Goal: Task Accomplishment & Management: Manage account settings

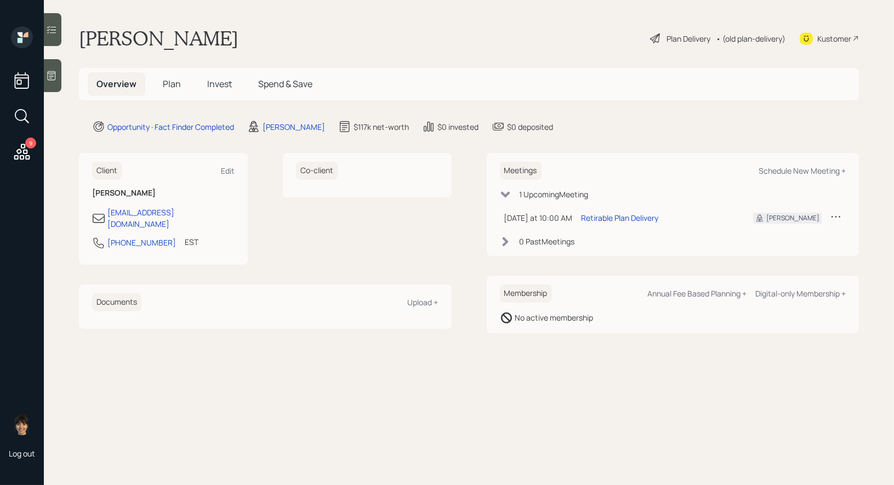
click at [684, 33] on div "Plan Delivery" at bounding box center [689, 39] width 44 height 12
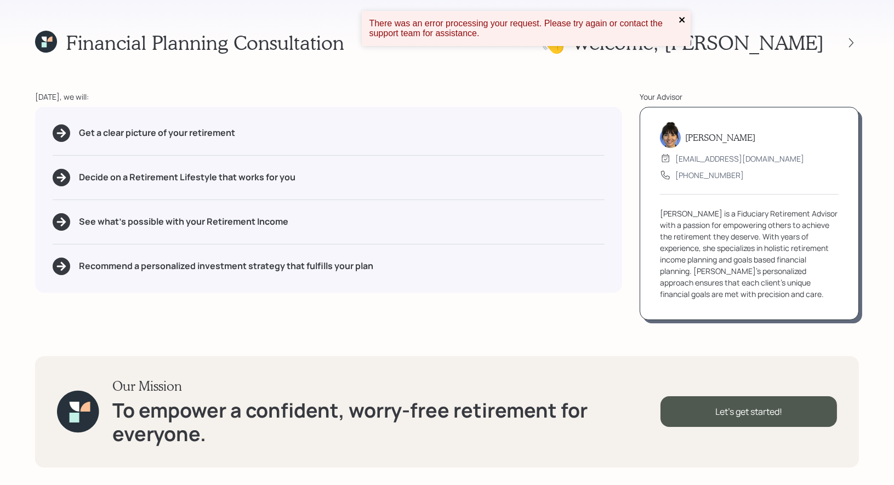
click at [683, 16] on icon "close" at bounding box center [683, 19] width 8 height 9
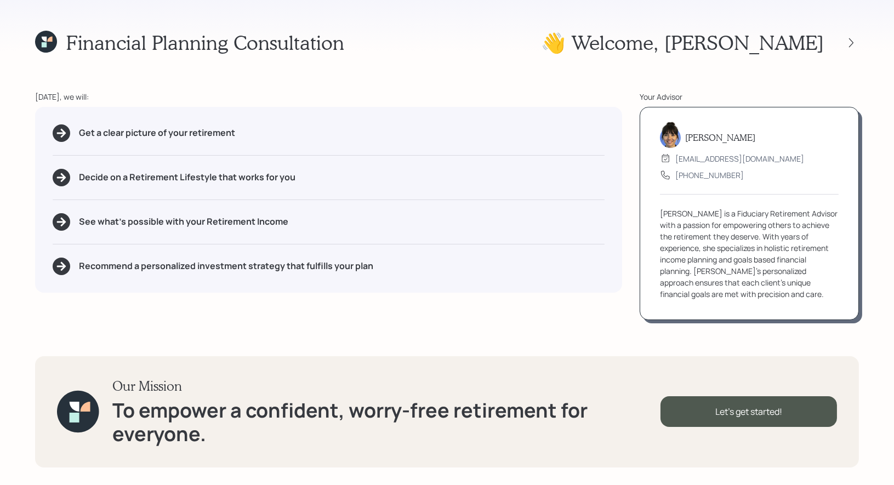
click at [48, 41] on icon at bounding box center [49, 39] width 5 height 5
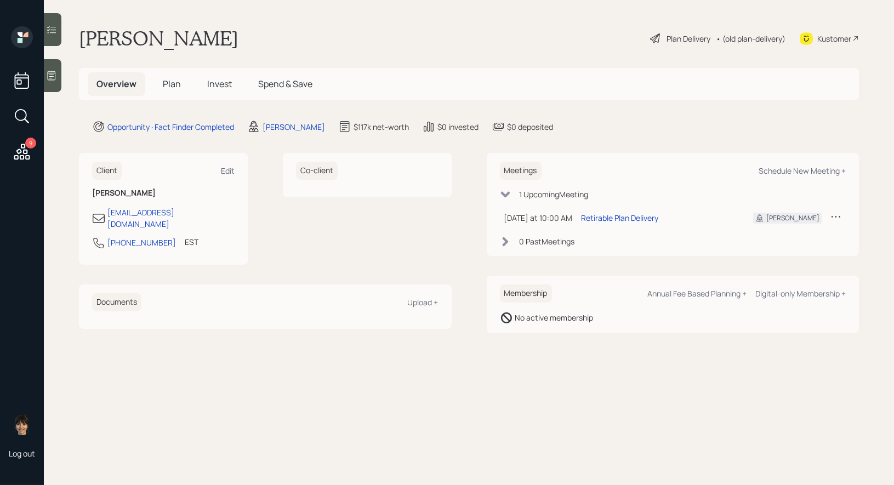
click at [171, 86] on span "Plan" at bounding box center [172, 84] width 18 height 12
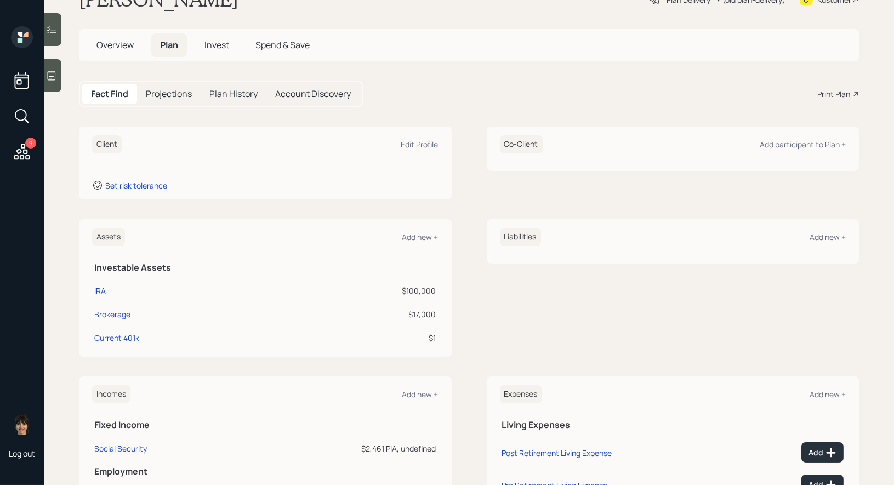
scroll to position [47, 0]
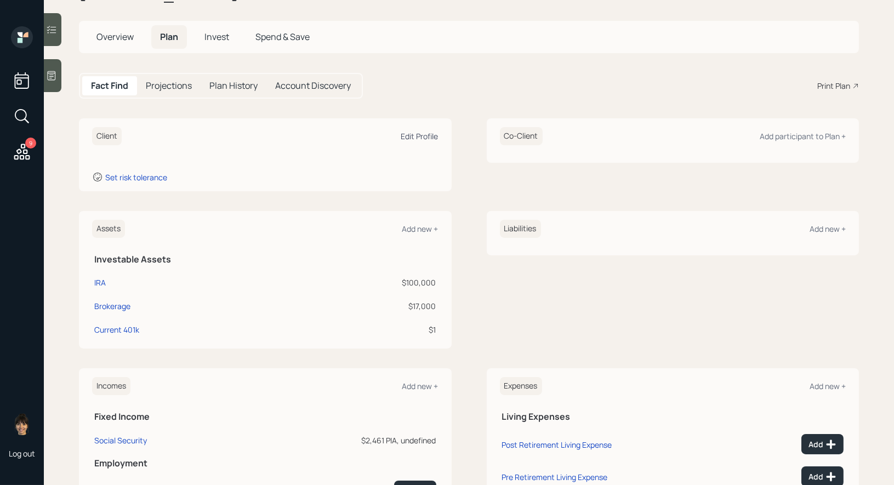
click at [421, 134] on div "Edit Profile" at bounding box center [419, 136] width 37 height 10
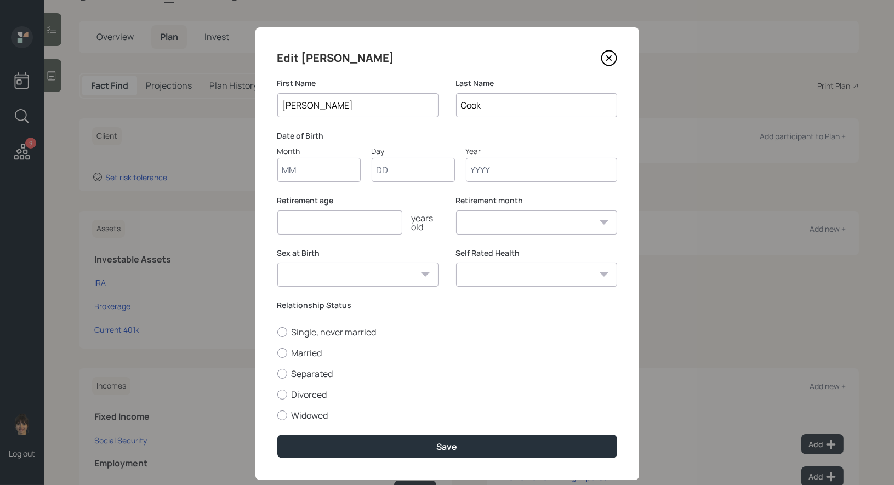
click at [319, 172] on input "Month" at bounding box center [318, 170] width 83 height 24
type input "12"
type input "10"
type input "1961"
select select "12"
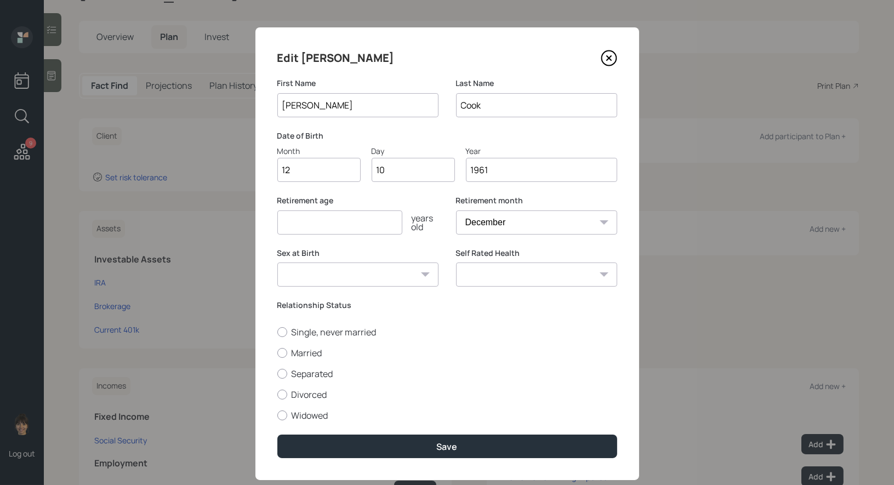
type input "1961"
click at [305, 219] on input "number" at bounding box center [339, 223] width 125 height 24
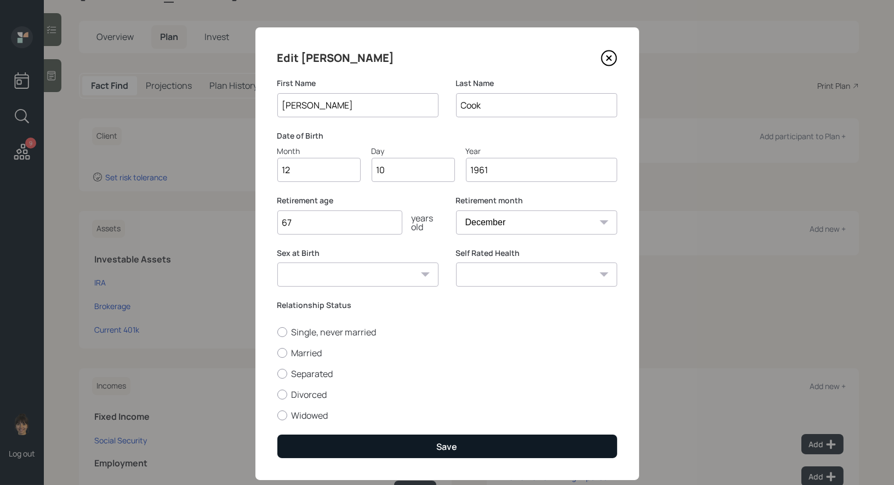
type input "67"
click at [415, 444] on button "Save" at bounding box center [447, 447] width 340 height 24
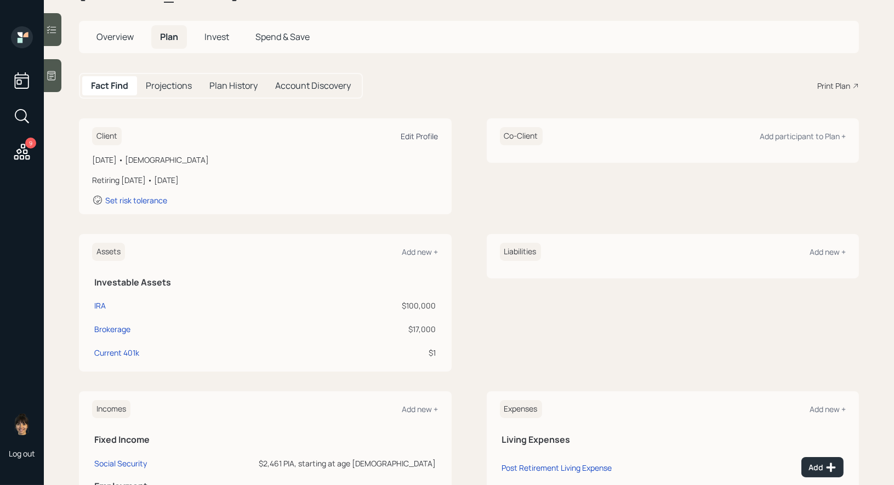
click at [416, 135] on div "Edit Profile" at bounding box center [419, 136] width 37 height 10
select select "12"
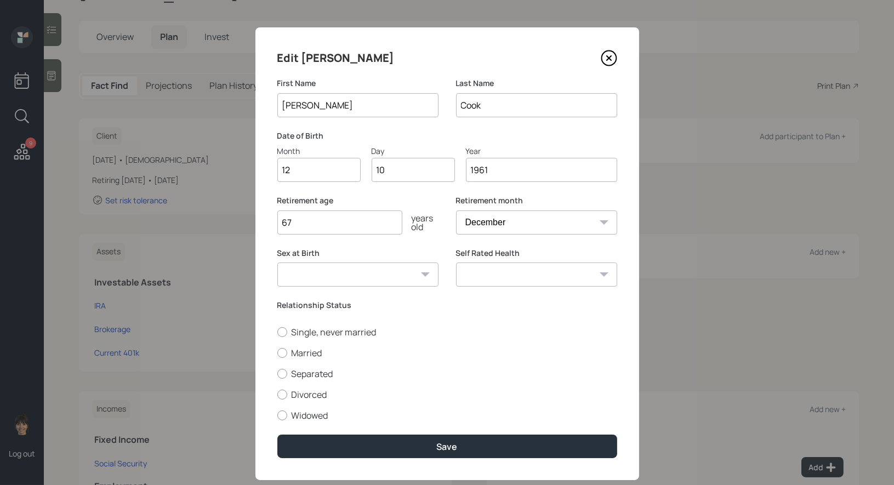
click at [305, 219] on input "67" at bounding box center [339, 223] width 125 height 24
type input "64"
click at [531, 215] on select "January February March April May June July August September October November De…" at bounding box center [536, 223] width 161 height 24
select select "1"
click at [307, 223] on input "64" at bounding box center [339, 223] width 125 height 24
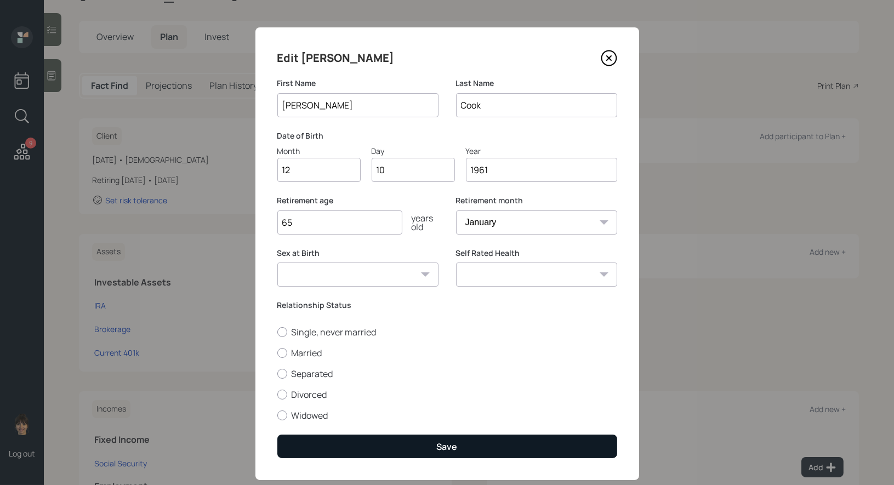
type input "65"
click at [351, 451] on button "Save" at bounding box center [447, 447] width 340 height 24
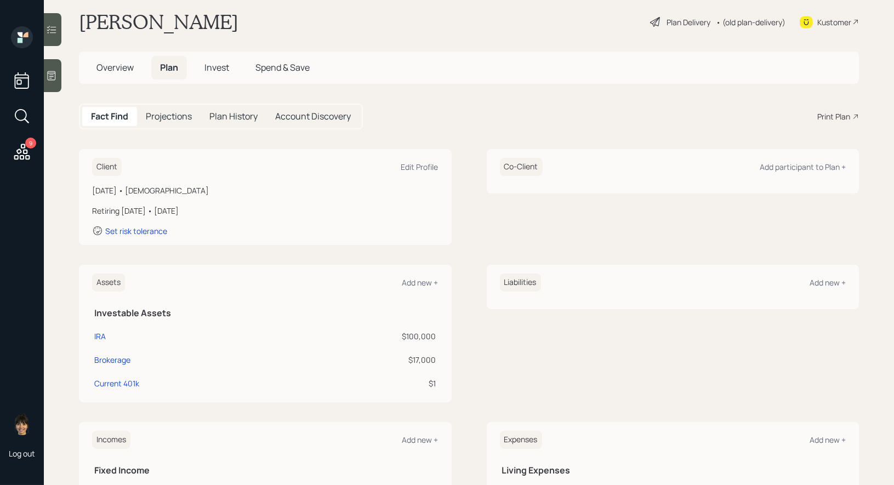
scroll to position [12, 0]
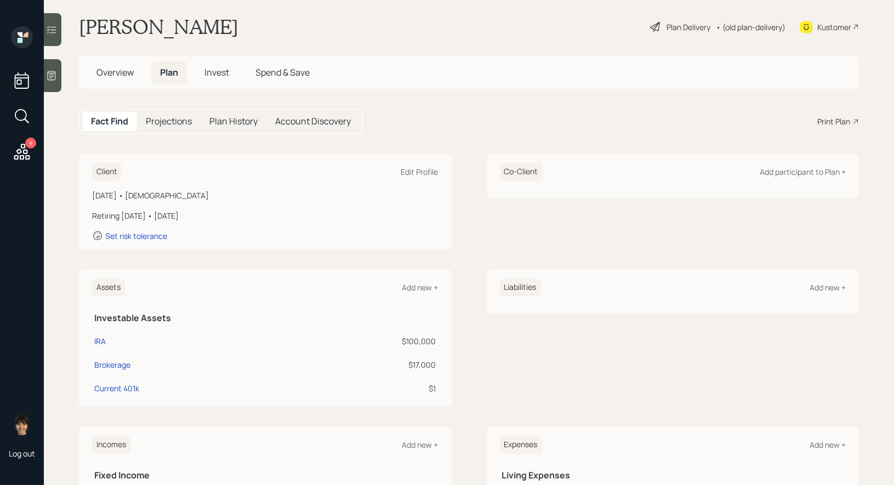
click at [674, 27] on div "Plan Delivery" at bounding box center [689, 27] width 44 height 12
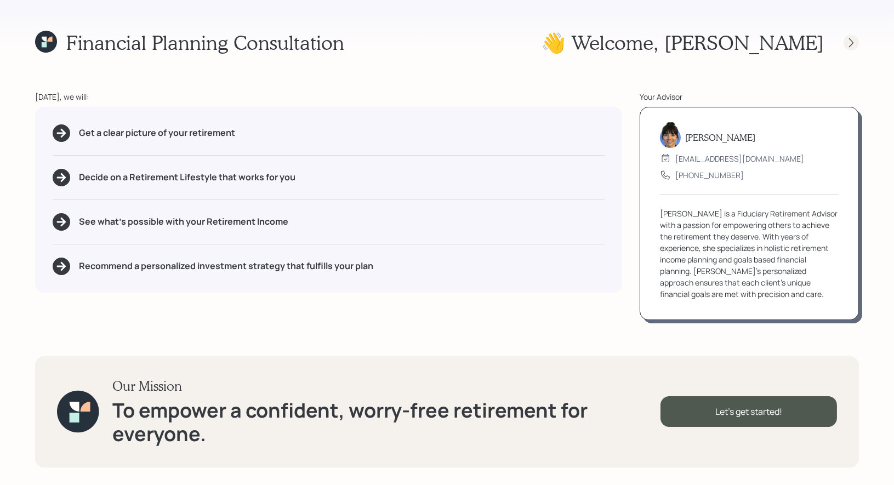
click at [852, 42] on icon at bounding box center [851, 42] width 11 height 11
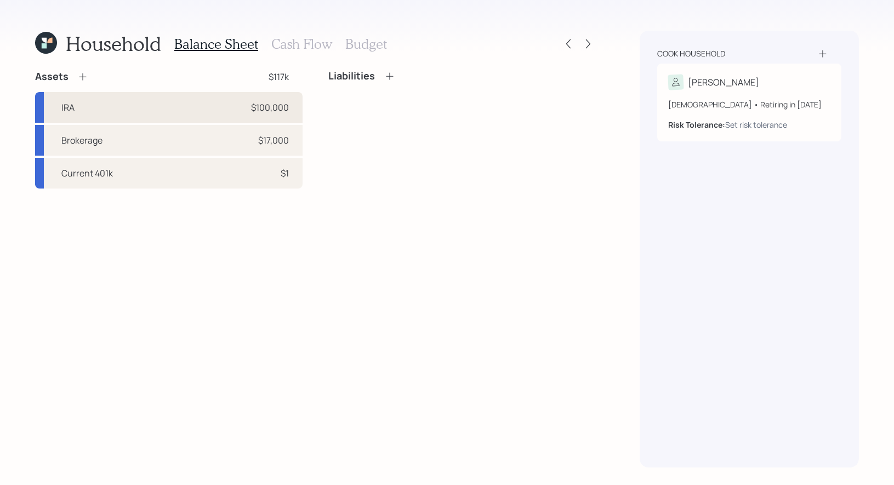
click at [203, 106] on div "IRA $100,000" at bounding box center [169, 107] width 268 height 31
select select "ira"
select select "balanced"
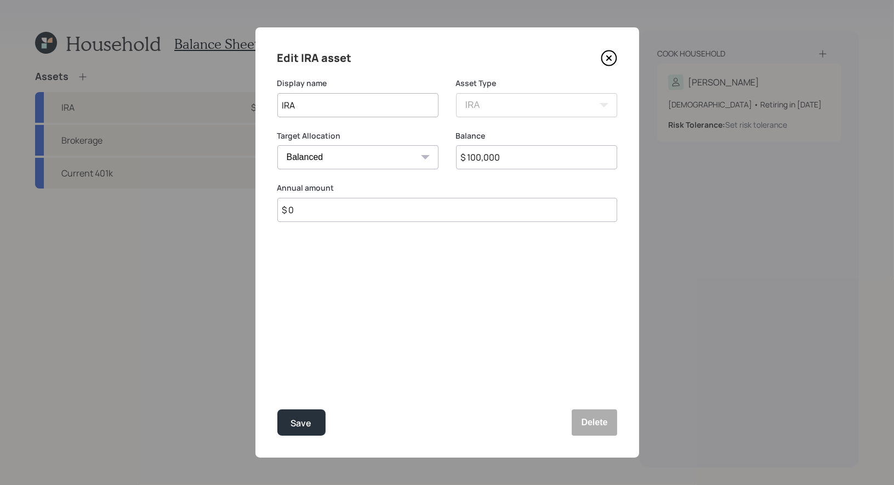
click at [481, 161] on input "$ 100,000" at bounding box center [536, 157] width 161 height 24
type input "$ 106,000"
click at [306, 416] on div "Save" at bounding box center [301, 423] width 21 height 15
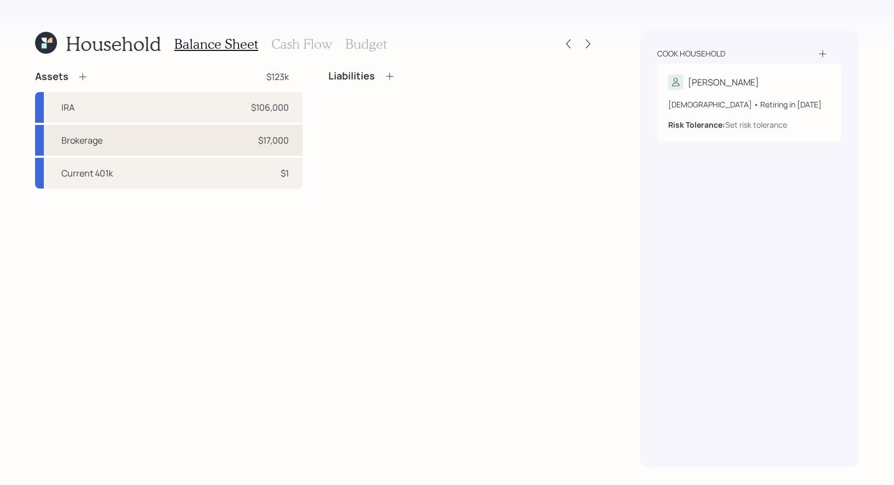
click at [222, 134] on div "Brokerage $17,000" at bounding box center [169, 140] width 268 height 31
select select "taxable"
select select "balanced"
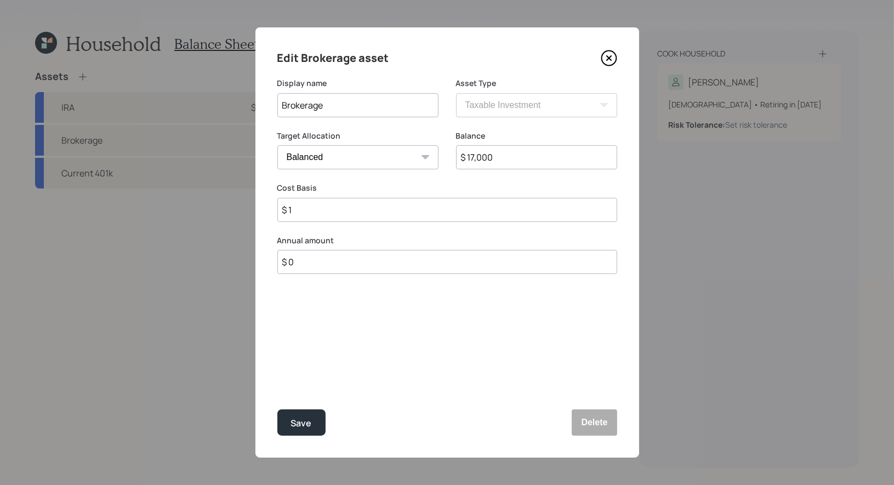
click at [498, 161] on input "$ 17,000" at bounding box center [536, 157] width 161 height 24
type input "$ 17,958"
click at [300, 430] on div "Save" at bounding box center [301, 423] width 21 height 15
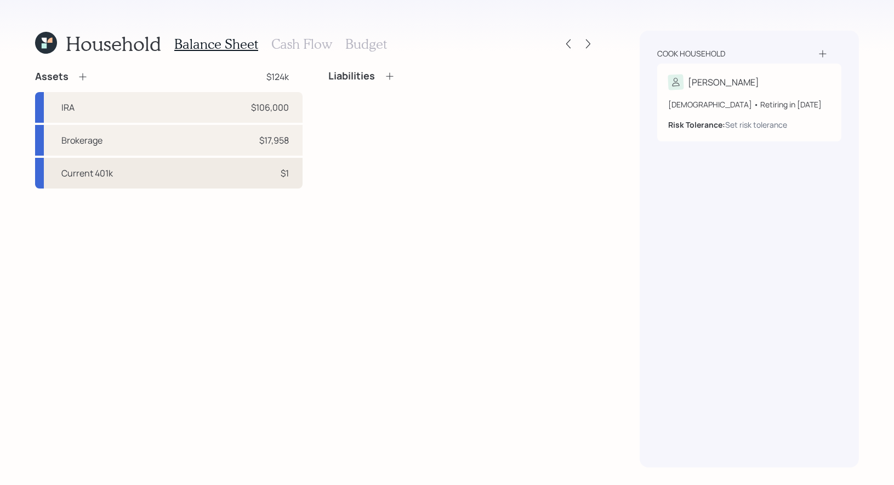
click at [179, 173] on div "Current 401k $1" at bounding box center [169, 173] width 268 height 31
select select "company_sponsored"
select select "balanced"
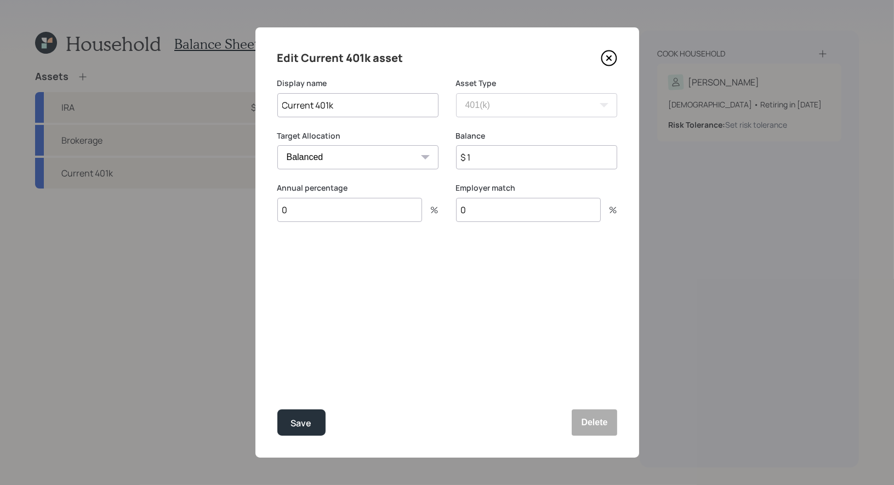
click at [507, 159] on input "$ 1" at bounding box center [536, 157] width 161 height 24
type input "$ 403,999"
click at [366, 212] on input "0" at bounding box center [349, 210] width 145 height 24
type input "10"
click at [355, 266] on div "Select..." at bounding box center [348, 263] width 140 height 19
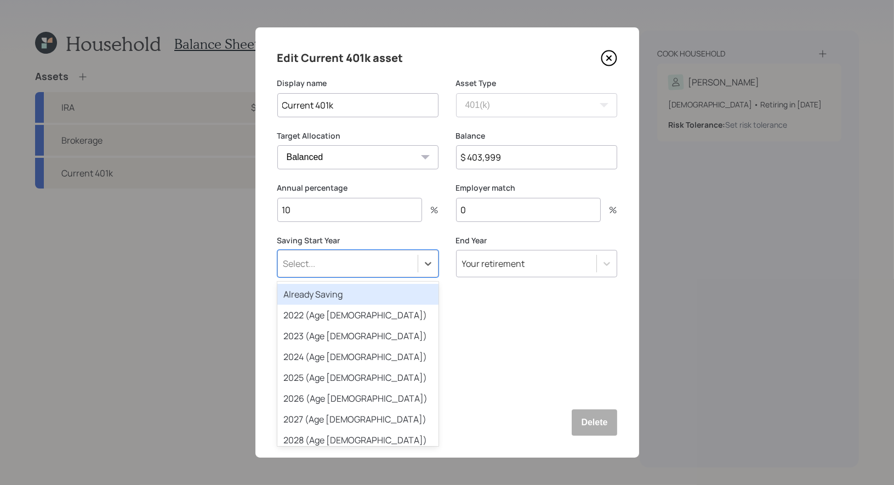
click at [348, 294] on div "Already Saving" at bounding box center [357, 294] width 161 height 21
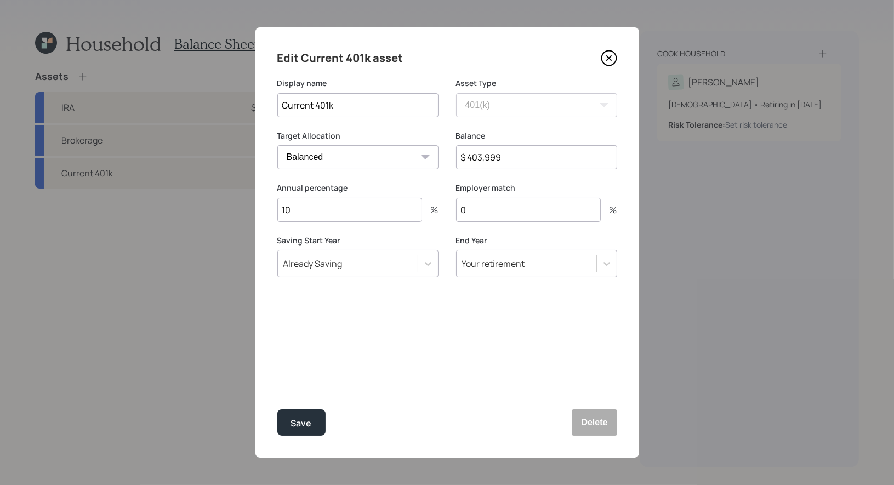
click at [531, 207] on input "0" at bounding box center [528, 210] width 145 height 24
click at [486, 209] on input "0" at bounding box center [528, 210] width 145 height 24
type input "0"
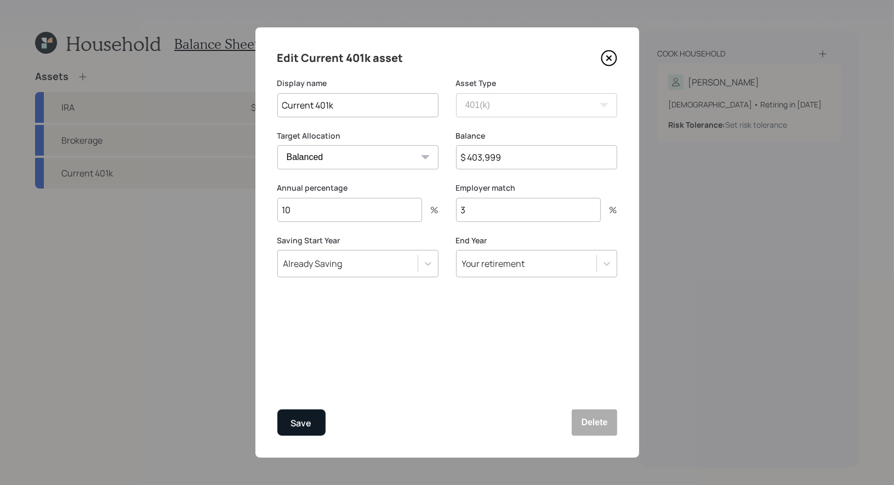
type input "3"
click at [301, 425] on div "Save" at bounding box center [301, 423] width 21 height 15
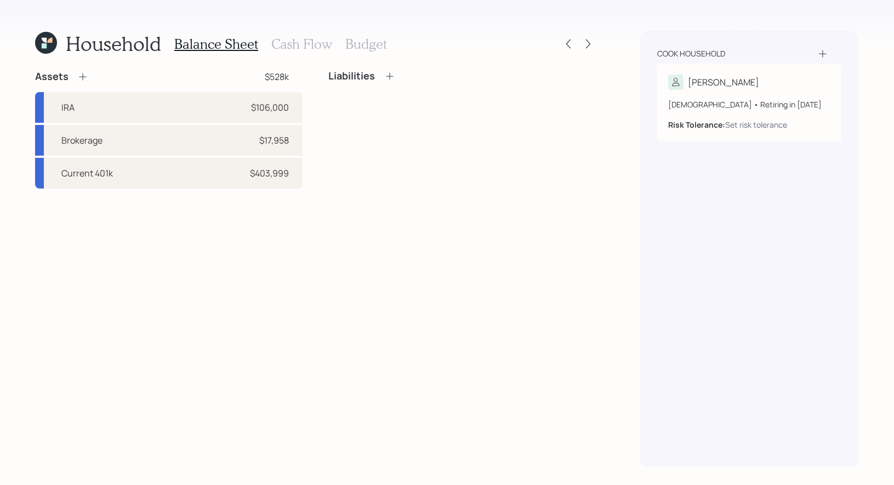
click at [83, 75] on icon at bounding box center [82, 76] width 11 height 11
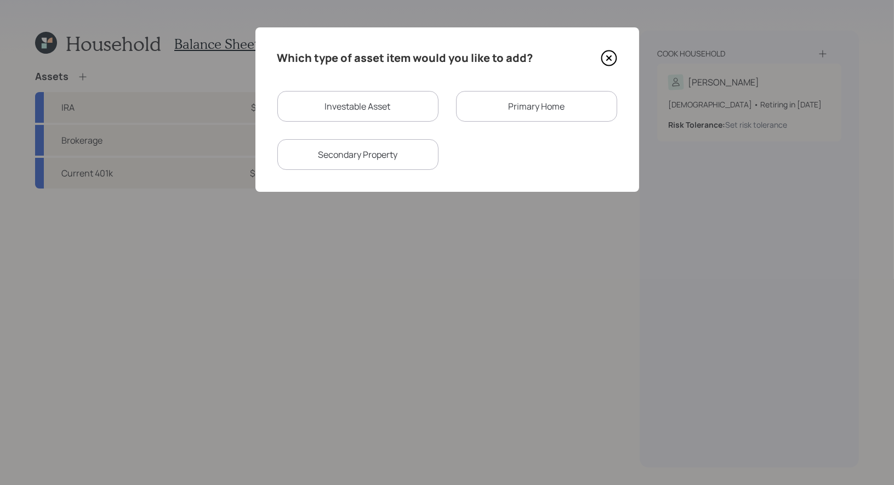
click at [356, 100] on div "Investable Asset" at bounding box center [357, 106] width 161 height 31
select select "taxable"
select select "balanced"
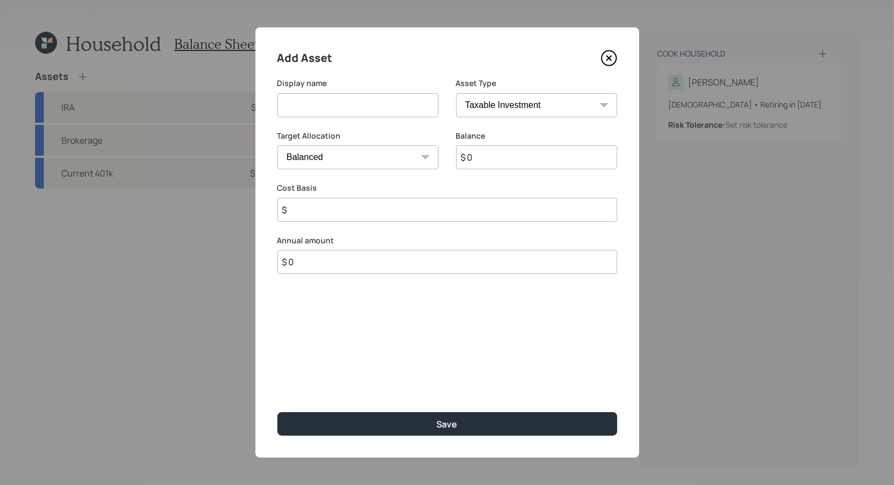
click at [338, 105] on input at bounding box center [357, 105] width 161 height 24
type input "Checking"
click at [499, 158] on input "$ 0" at bounding box center [536, 157] width 161 height 24
click at [398, 159] on select "Cash Conservative Balanced Aggressive" at bounding box center [357, 157] width 161 height 24
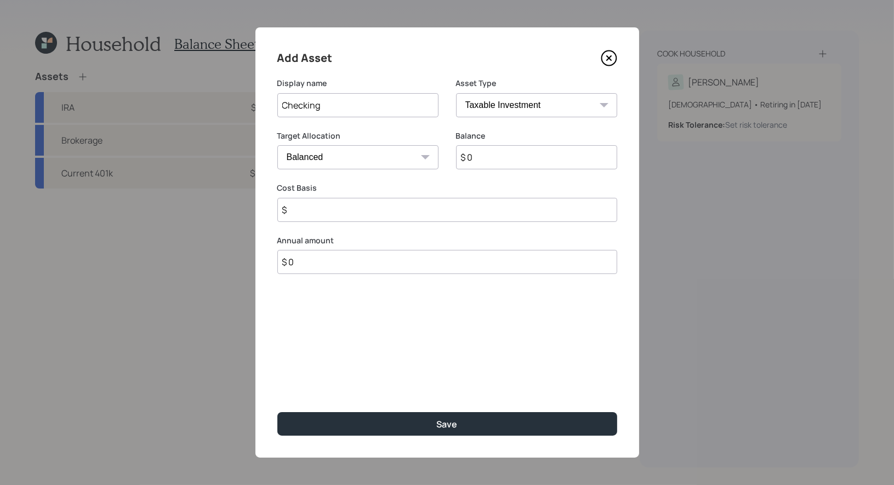
select select "uninvested"
click at [492, 161] on input "$ 0" at bounding box center [536, 157] width 161 height 24
type input "$ 4"
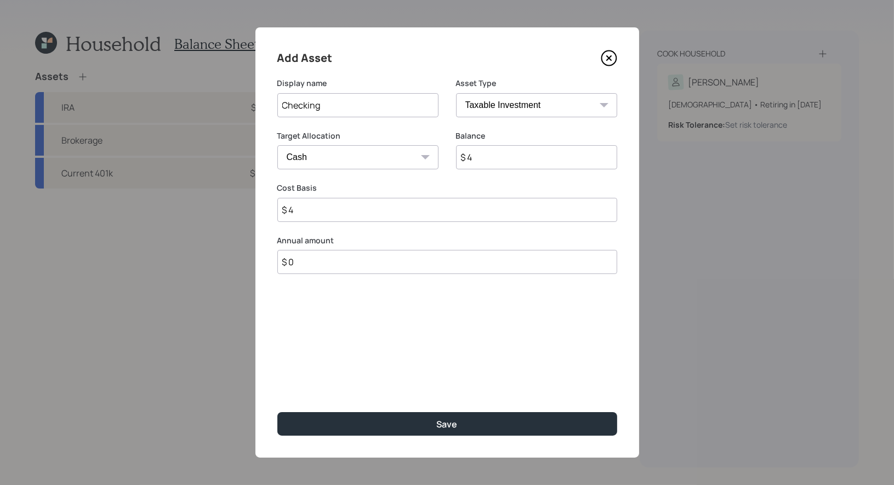
type input "$ 40"
type input "$ 400"
type input "$ 4,000"
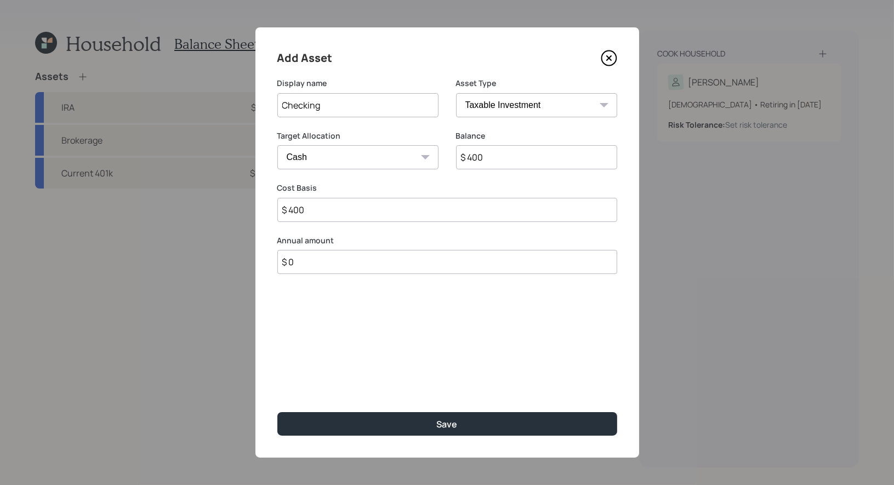
type input "$ 4,000"
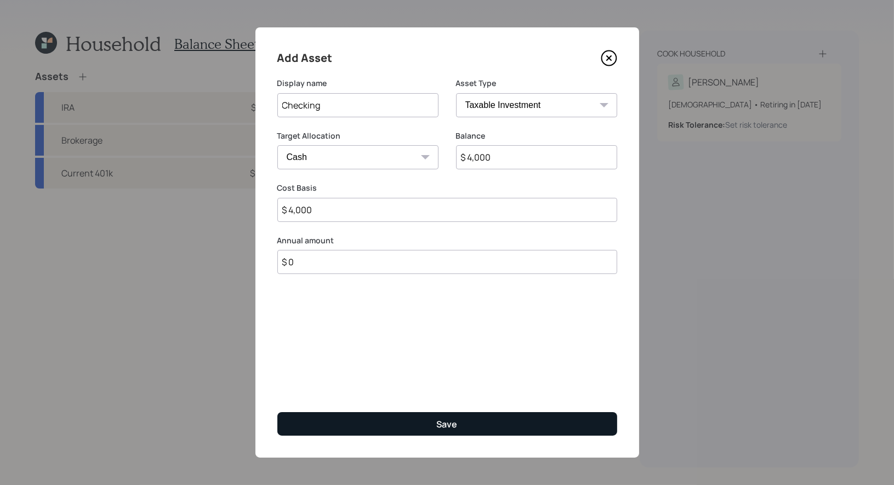
type input "$ 4,000"
click at [411, 429] on button "Save" at bounding box center [447, 424] width 340 height 24
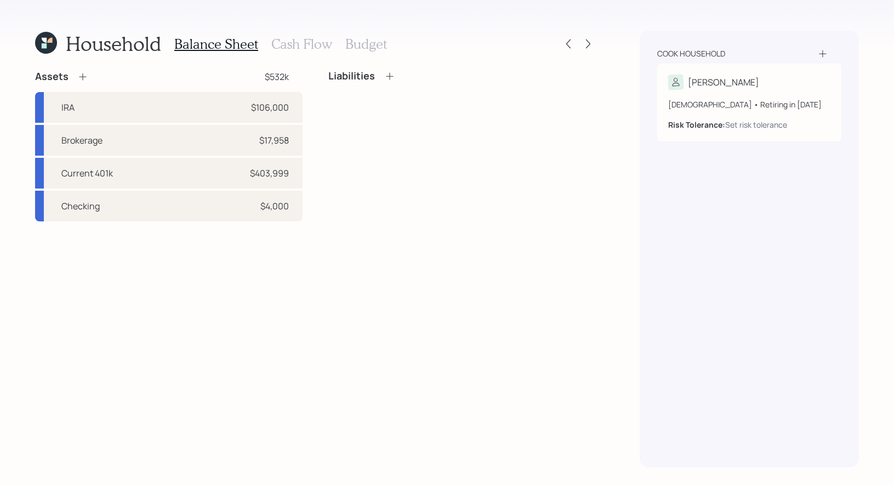
click at [389, 76] on icon at bounding box center [389, 75] width 7 height 7
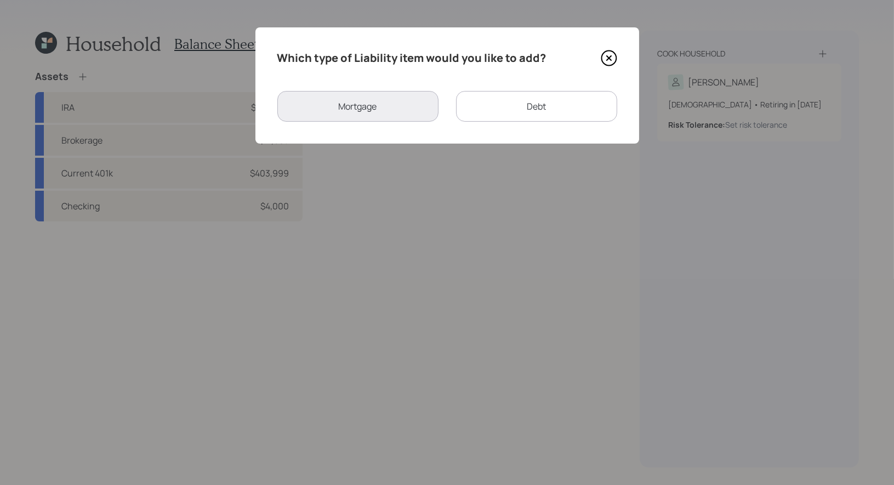
click at [489, 114] on div "Debt" at bounding box center [536, 106] width 161 height 31
select select "credit_card"
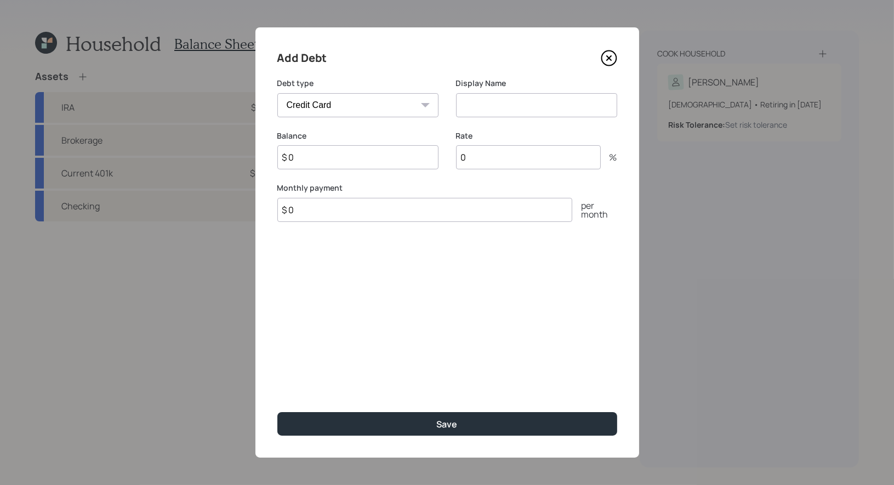
click at [489, 107] on input at bounding box center [536, 105] width 161 height 24
type input "Credit Card"
click at [324, 161] on input "$ 0" at bounding box center [357, 157] width 161 height 24
type input "$ 13,000"
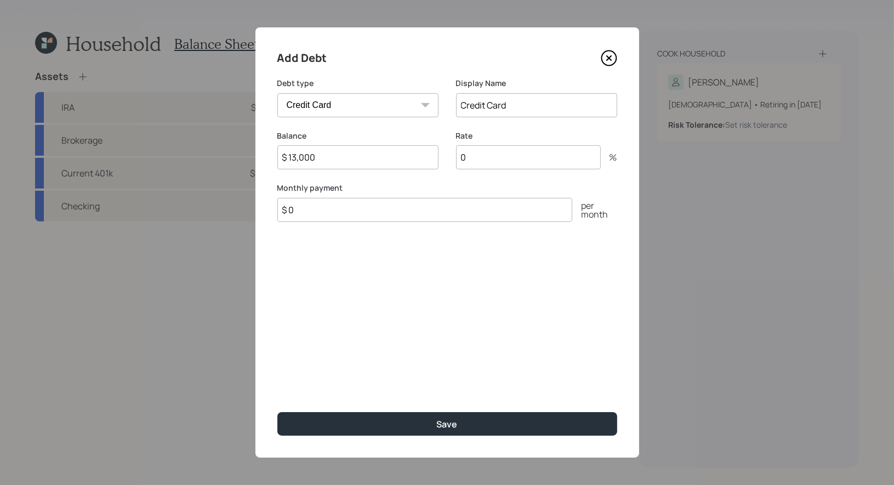
click at [501, 161] on input "0" at bounding box center [528, 157] width 145 height 24
type input "24"
click at [519, 105] on input "Credit Card" at bounding box center [536, 105] width 161 height 24
type input "Credit Card (24%)"
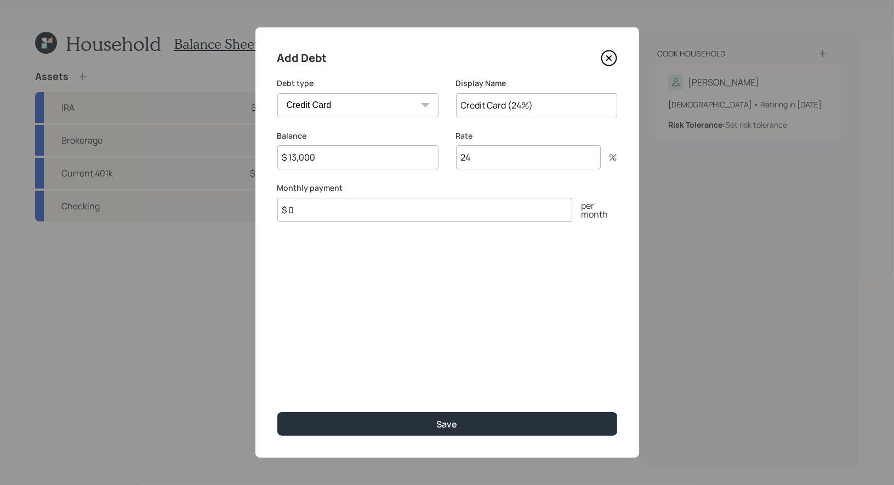
click at [306, 212] on input "$ 0" at bounding box center [424, 210] width 295 height 24
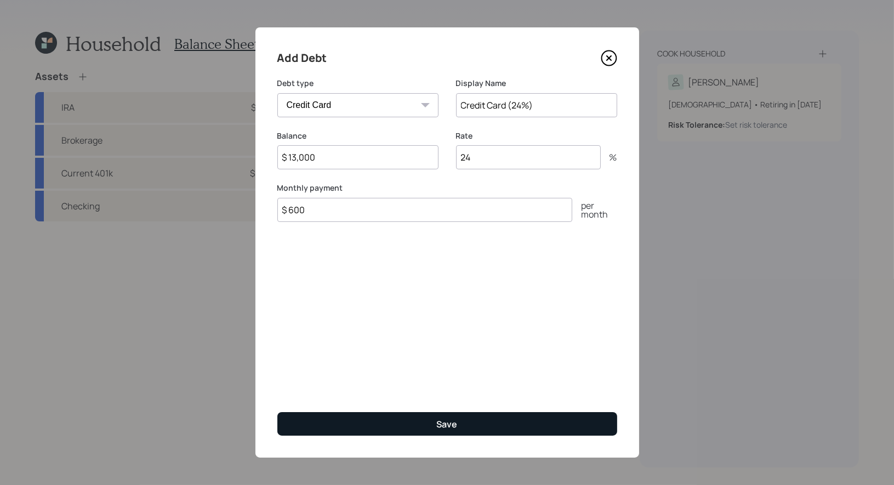
type input "$ 600"
click at [396, 423] on button "Save" at bounding box center [447, 424] width 340 height 24
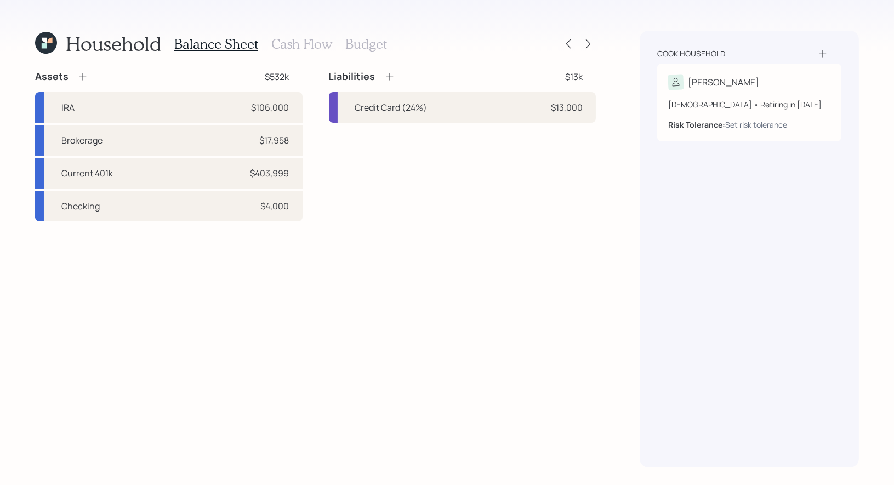
click at [291, 39] on h3 "Cash Flow" at bounding box center [301, 44] width 61 height 16
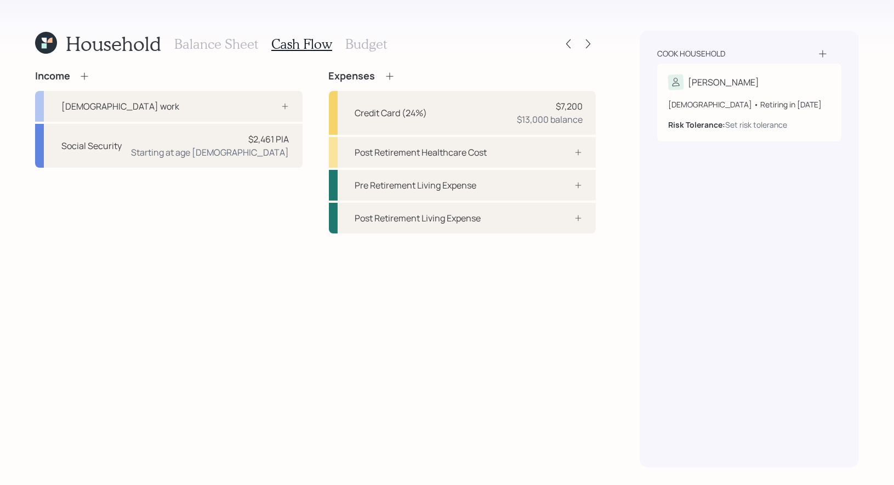
click at [387, 74] on icon at bounding box center [389, 76] width 11 height 11
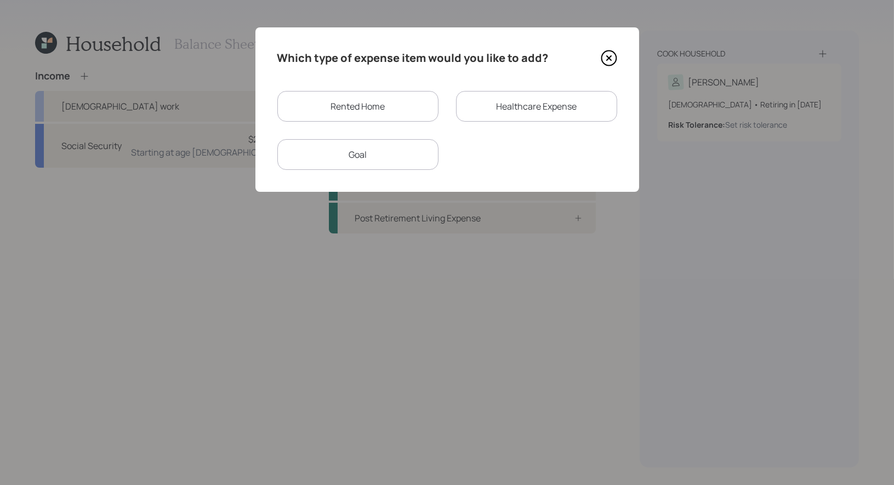
click at [406, 155] on div "Goal" at bounding box center [357, 154] width 161 height 31
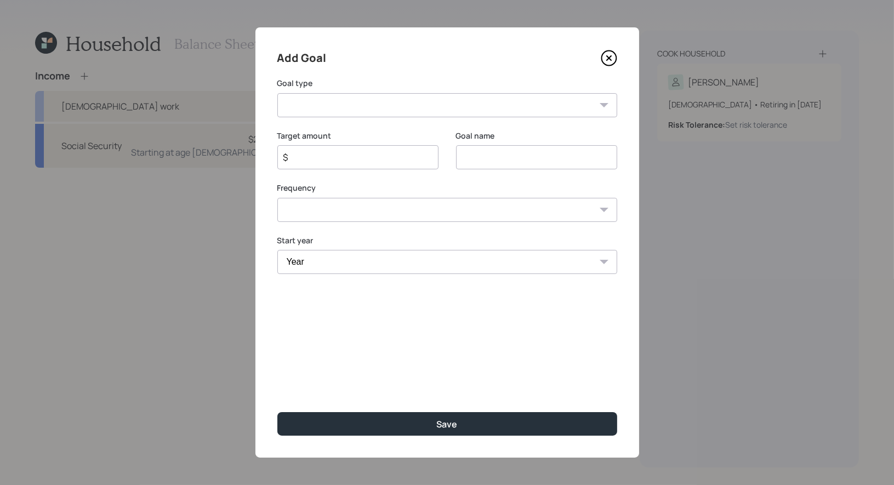
click at [493, 164] on input at bounding box center [536, 157] width 161 height 24
type input "Car Loan"
click at [355, 161] on input "$" at bounding box center [353, 157] width 143 height 13
click at [348, 157] on input "$" at bounding box center [353, 157] width 143 height 13
type input "$ 956"
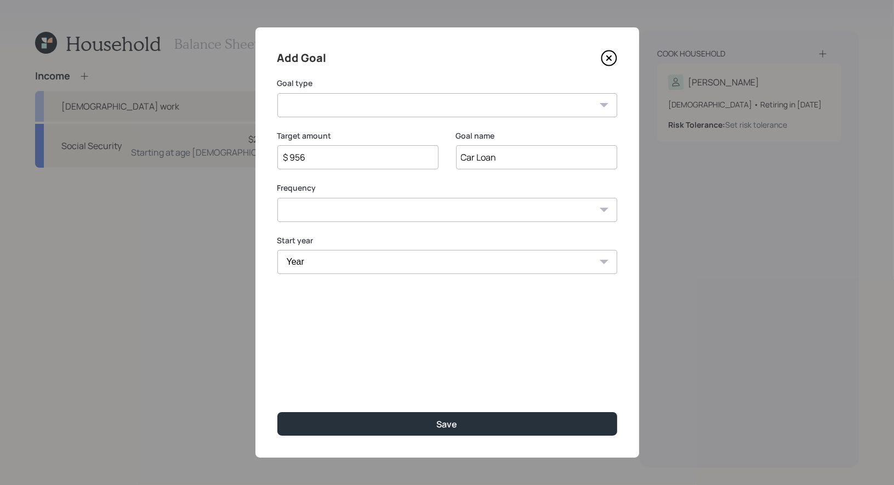
click at [383, 99] on select "Create an emergency fund Donate to charity Purchase a home Make a purchase Supp…" at bounding box center [447, 105] width 340 height 24
select select "other"
click at [303, 212] on select "One time Every 1 year Every 2 years Every 3 years Every 4 years Every 5 years E…" at bounding box center [447, 210] width 340 height 24
select select "0"
click at [315, 263] on select "Year 2025 2026 2027 2028 2029 2030 2031 2032 2033 2034 2035 2036 2037 2038 2039…" at bounding box center [447, 262] width 340 height 24
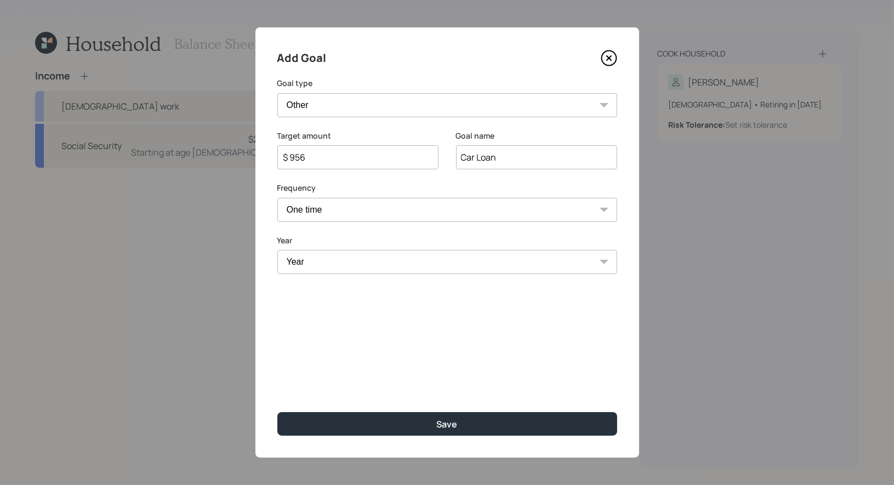
select select "2025"
click at [327, 158] on input "$ 956" at bounding box center [353, 157] width 143 height 13
type input "$ 2,868"
click at [513, 162] on input "Car Loan" at bounding box center [536, 157] width 161 height 24
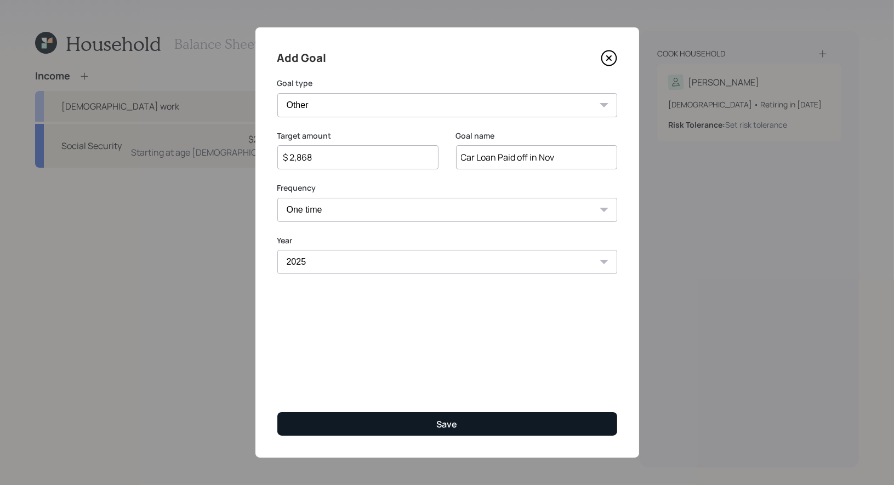
type input "Car Loan Paid off in Nov"
click at [463, 424] on button "Save" at bounding box center [447, 424] width 340 height 24
type input "$"
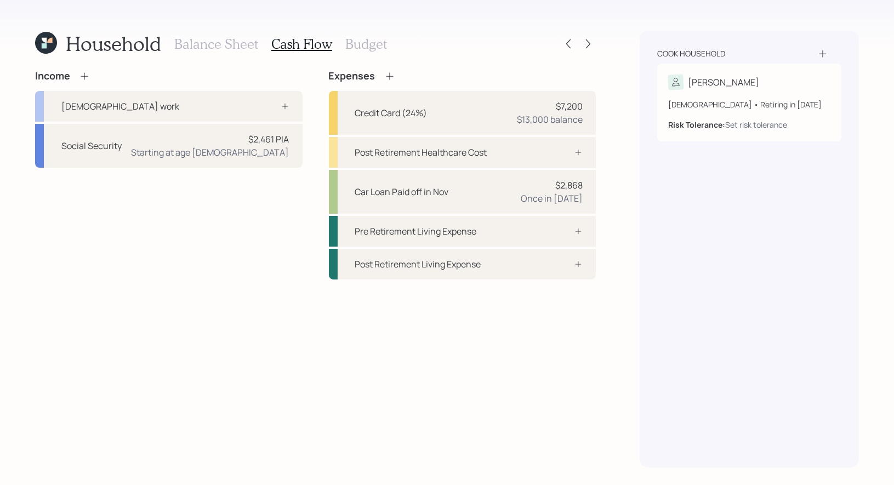
click at [226, 44] on h3 "Balance Sheet" at bounding box center [216, 44] width 84 height 16
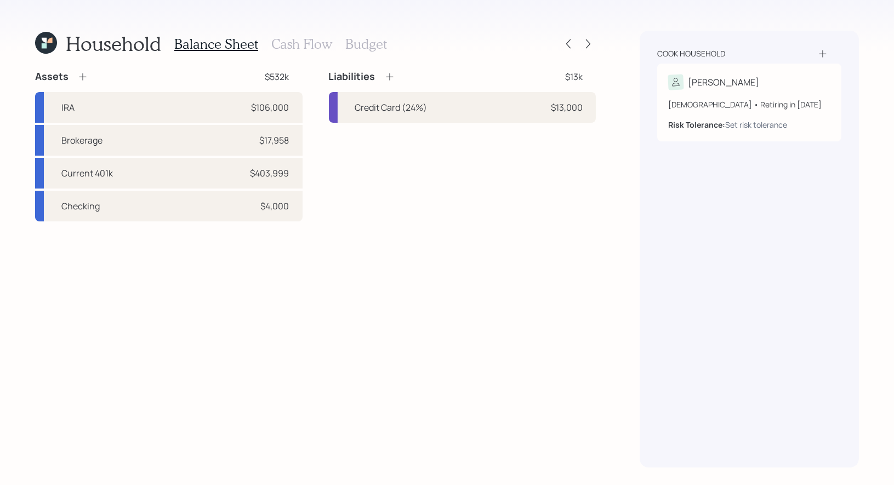
click at [287, 43] on h3 "Cash Flow" at bounding box center [301, 44] width 61 height 16
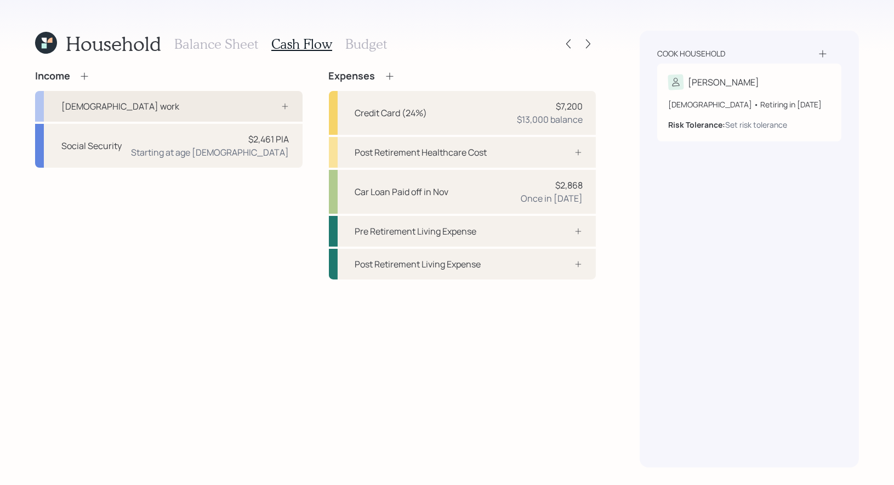
click at [261, 106] on div at bounding box center [273, 106] width 33 height 9
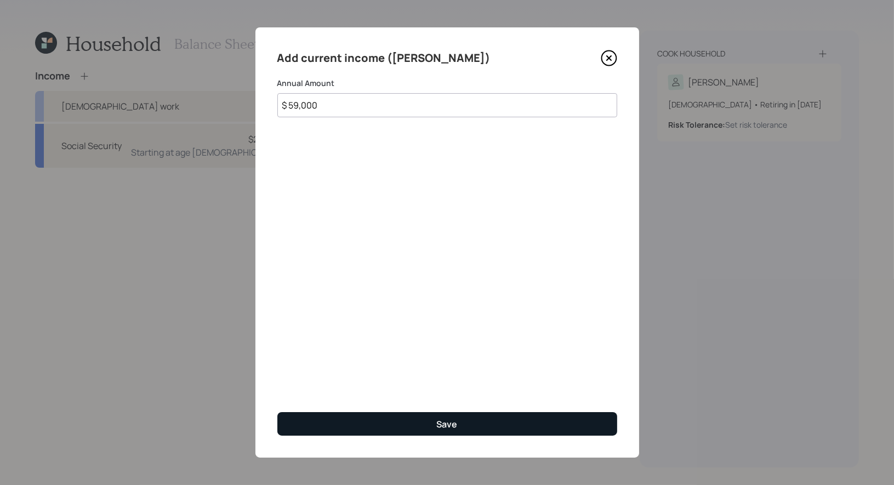
type input "$ 59,000"
click at [402, 429] on button "Save" at bounding box center [447, 424] width 340 height 24
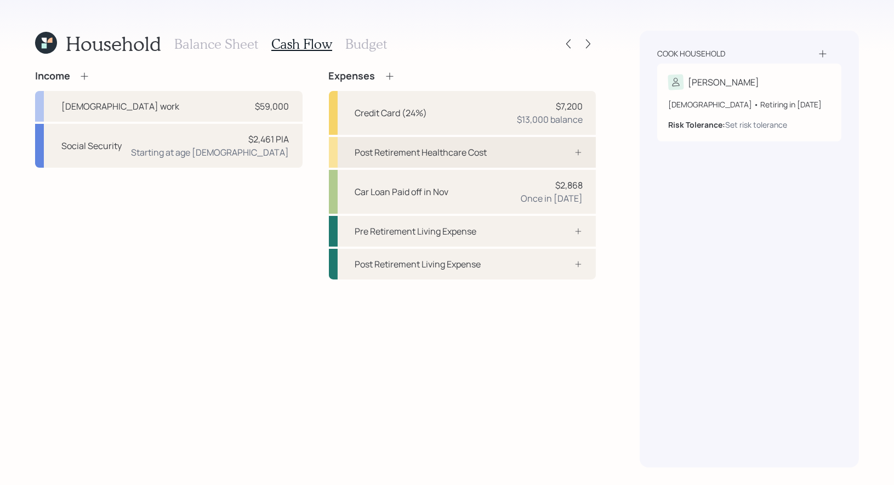
click at [523, 158] on div "Post Retirement Healthcare Cost" at bounding box center [463, 152] width 268 height 31
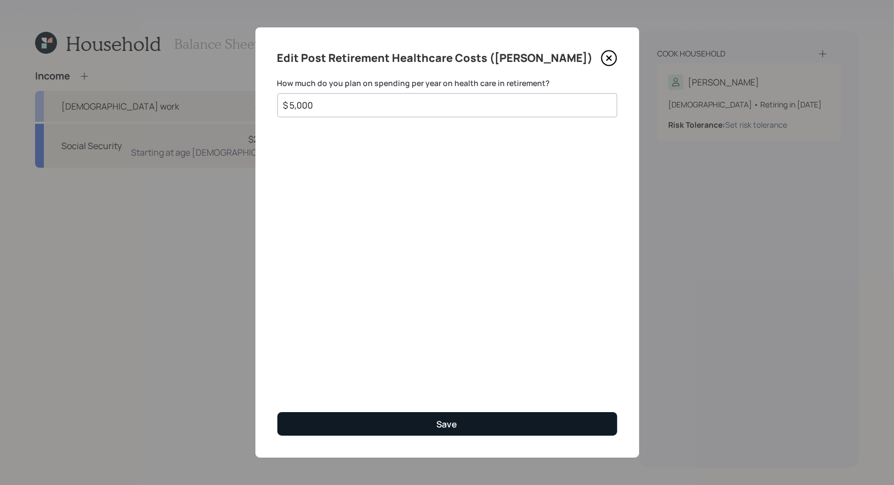
type input "$ 5,000"
click at [396, 427] on button "Save" at bounding box center [447, 424] width 340 height 24
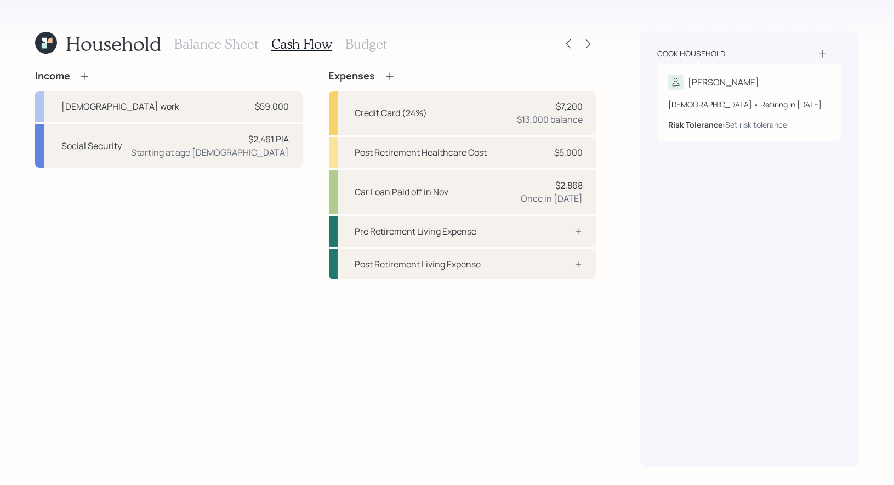
click at [350, 43] on h3 "Budget" at bounding box center [366, 44] width 42 height 16
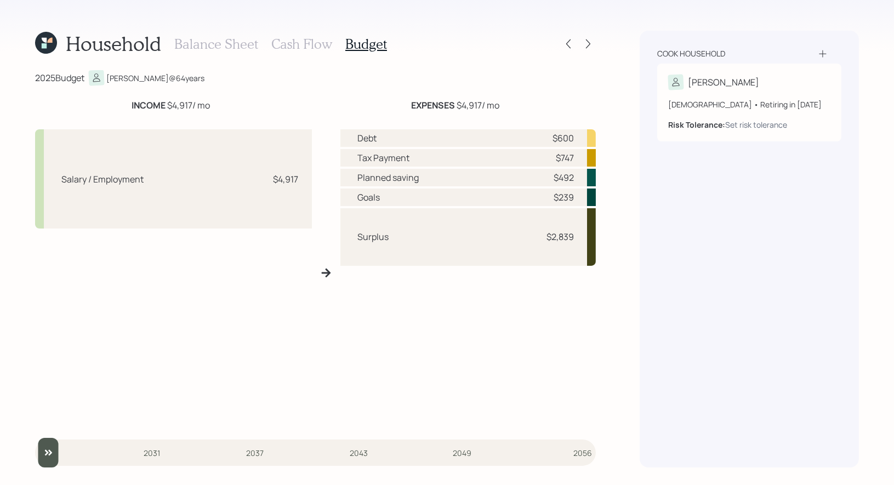
click at [293, 41] on h3 "Cash Flow" at bounding box center [301, 44] width 61 height 16
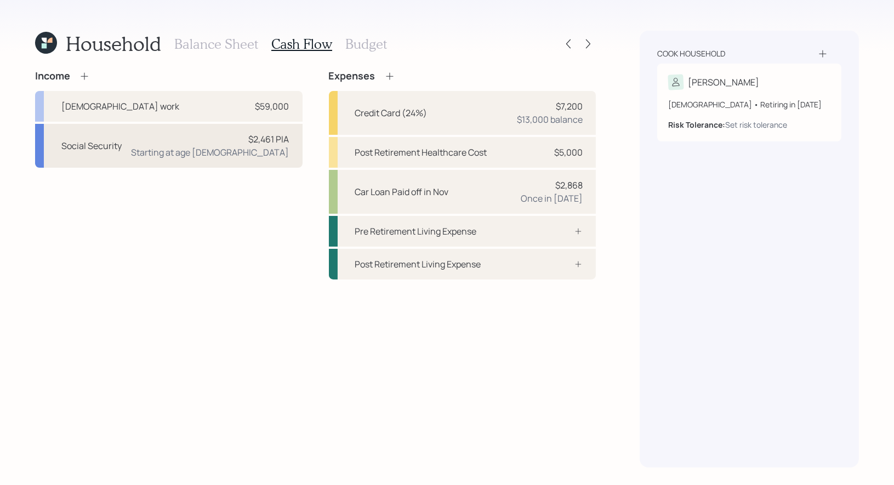
click at [175, 154] on div "Social Security $2,461 PIA Starting at age 67" at bounding box center [169, 146] width 268 height 44
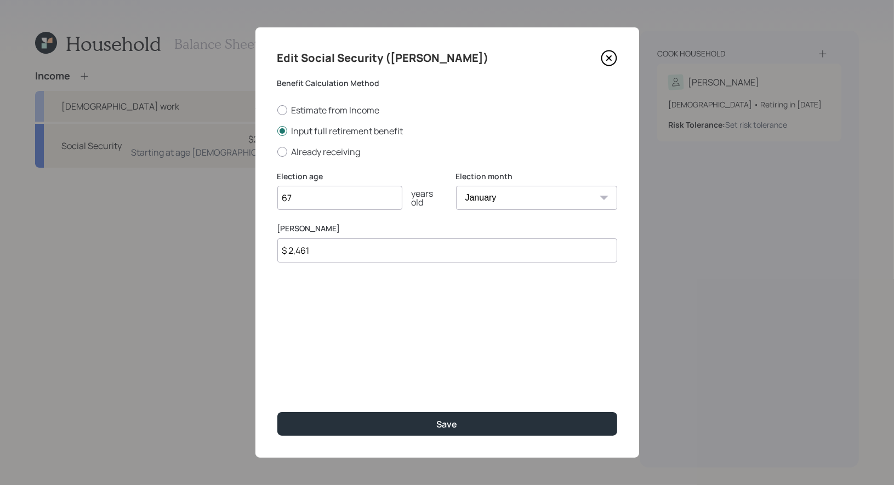
click at [339, 253] on input "$ 2,461" at bounding box center [447, 251] width 340 height 24
click at [537, 201] on select "January February March April May June July August September October November De…" at bounding box center [536, 198] width 161 height 24
select select "12"
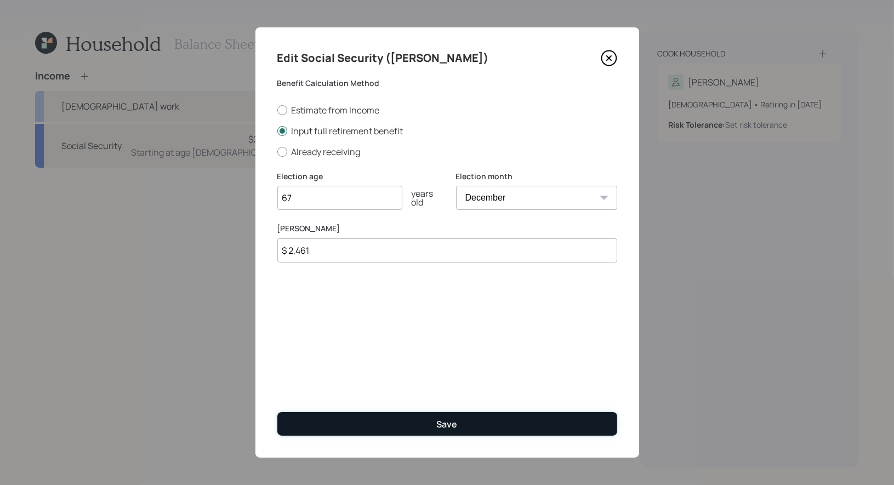
click at [385, 422] on button "Save" at bounding box center [447, 424] width 340 height 24
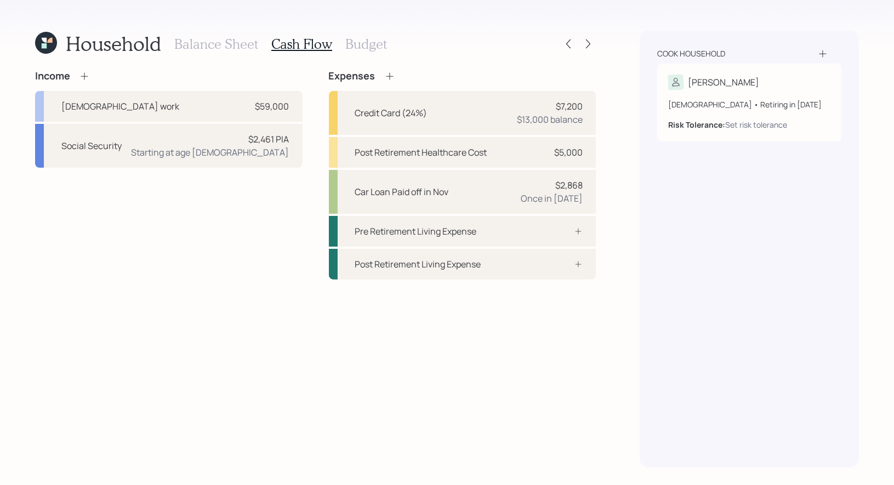
click at [83, 74] on icon at bounding box center [84, 76] width 11 height 11
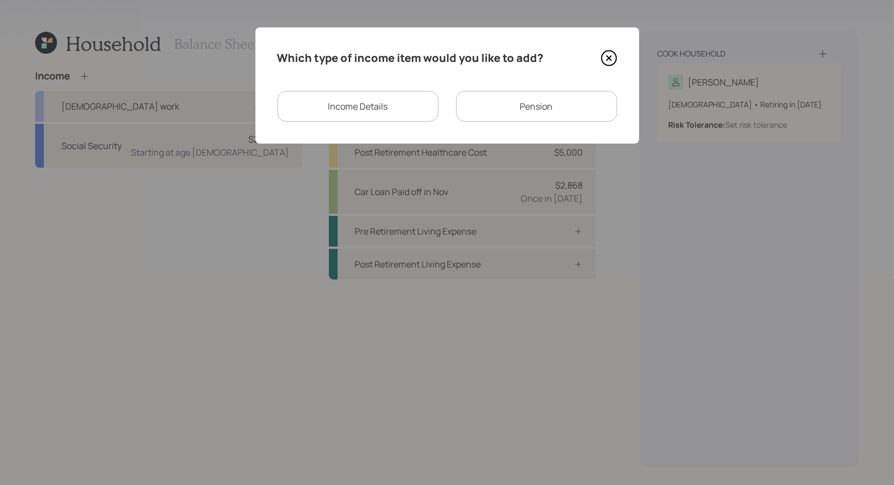
click at [404, 106] on div "Income Details" at bounding box center [357, 106] width 161 height 31
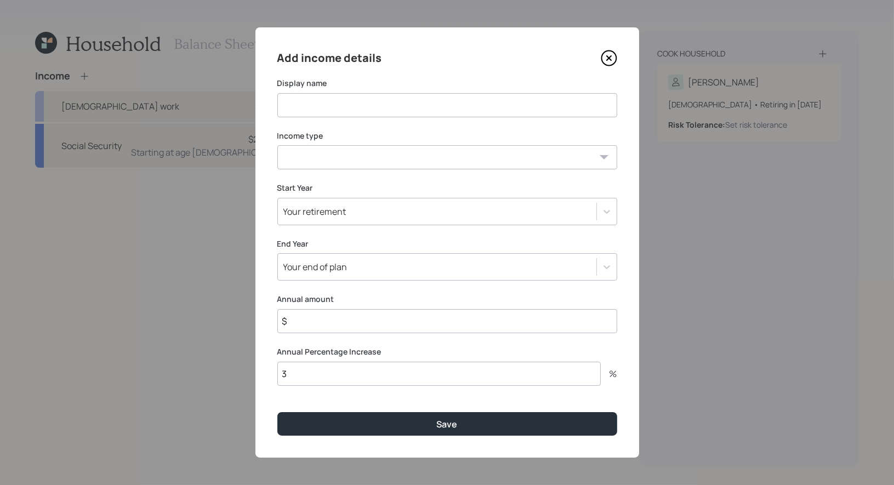
click at [383, 166] on select "Full-time work Part-time work Self employment Other" at bounding box center [447, 157] width 340 height 24
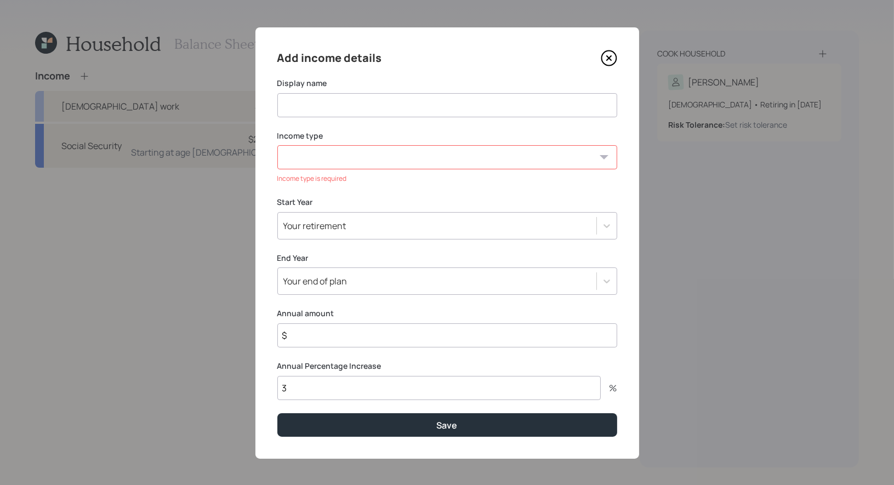
click at [372, 99] on input at bounding box center [447, 105] width 340 height 24
type input "Property Sale"
click at [360, 161] on select "Full-time work Part-time work Self employment Other" at bounding box center [447, 157] width 340 height 24
select select "other"
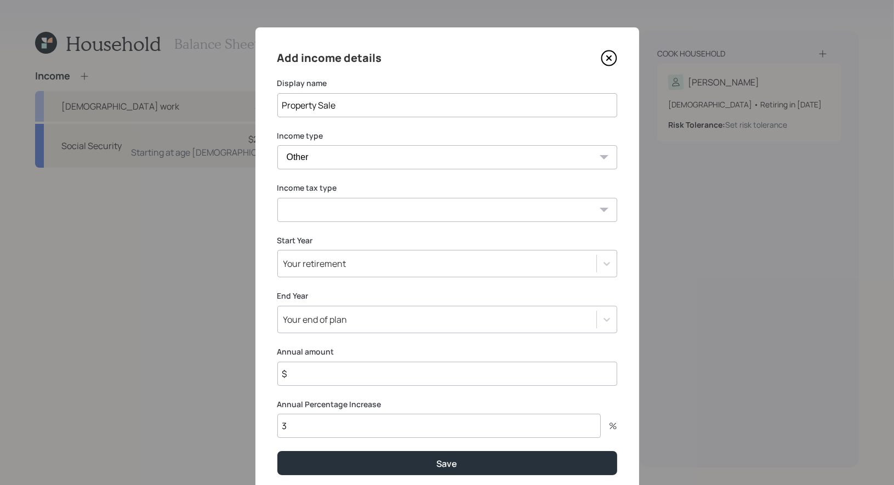
click at [387, 212] on select "Tax-free Earned Self Employment Alimony Royalties Pension / Annuity Interest Di…" at bounding box center [447, 210] width 340 height 24
select select "earned"
click at [356, 103] on input "Property Sale" at bounding box center [447, 105] width 340 height 24
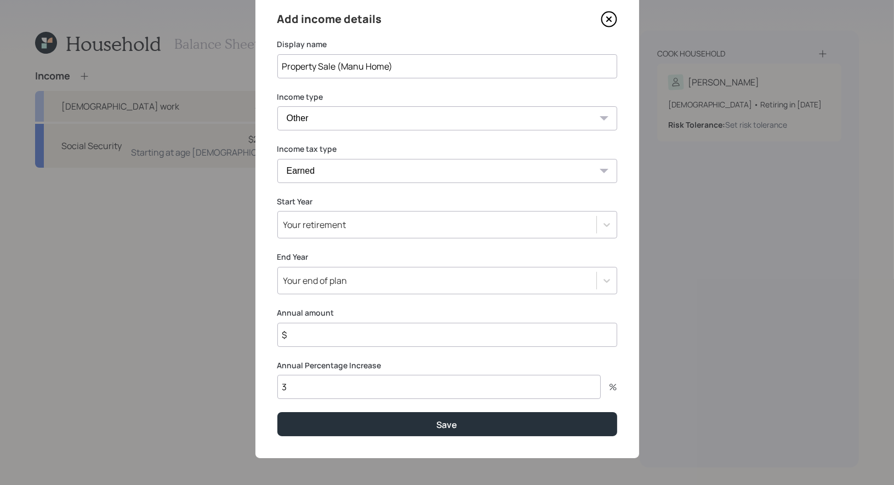
type input "Property Sale (Manu Home)"
click at [355, 231] on div "Your retirement" at bounding box center [437, 224] width 319 height 19
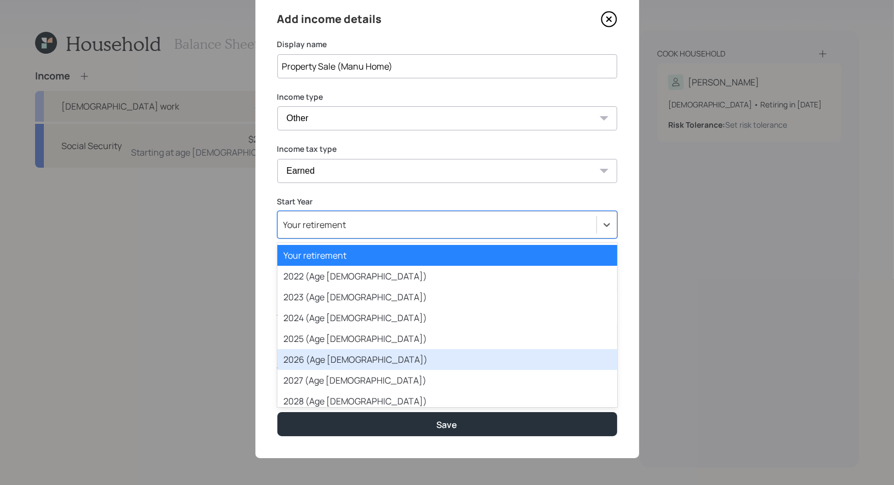
click at [346, 359] on div "2026 (Age 65)" at bounding box center [447, 359] width 340 height 21
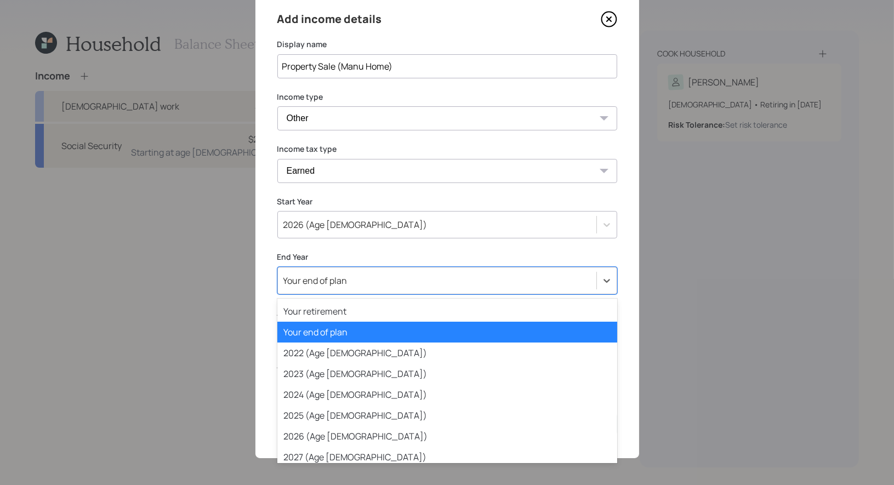
click at [363, 286] on div "Your end of plan" at bounding box center [437, 280] width 319 height 19
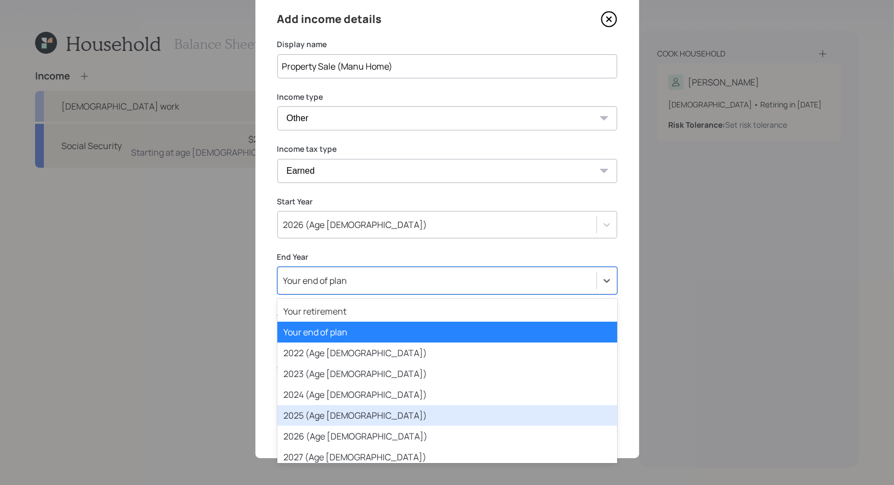
scroll to position [10, 0]
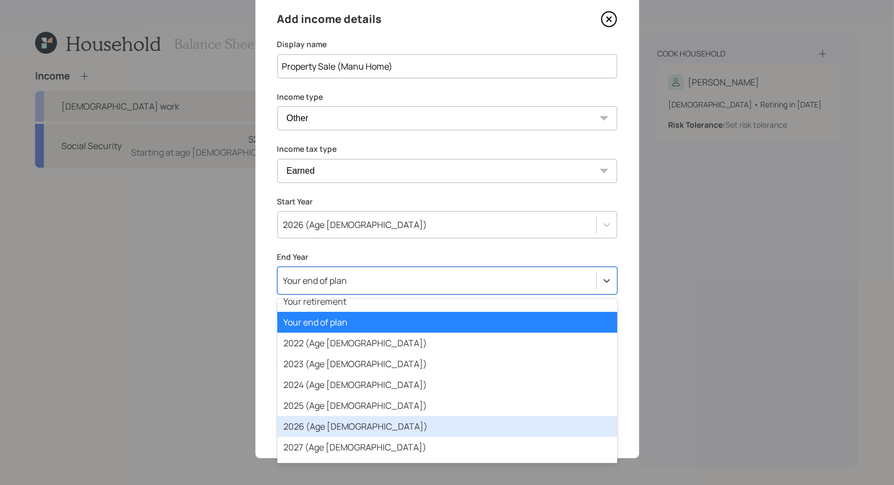
click at [348, 427] on div "2026 (Age 65)" at bounding box center [447, 426] width 340 height 21
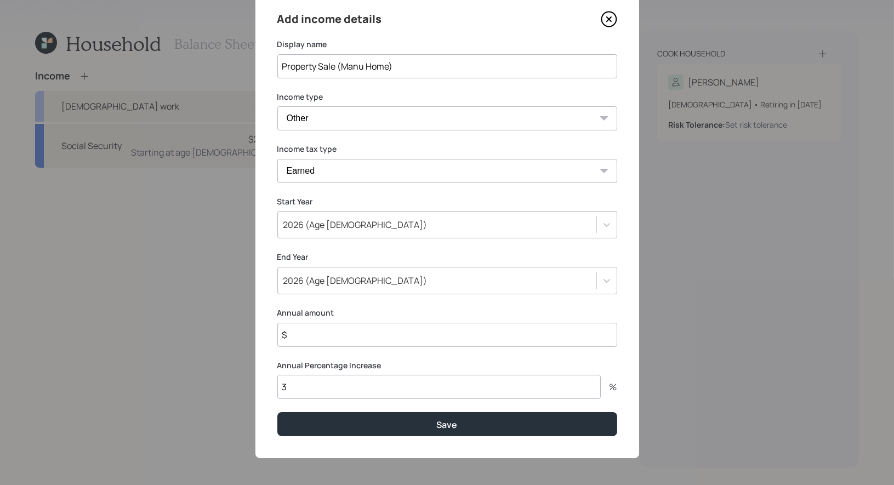
click at [312, 334] on input "$" at bounding box center [447, 335] width 340 height 24
type input "$ 30,000"
click at [371, 301] on div "Add income details Display name Property Sale (Manu Home) Income type Full-time…" at bounding box center [448, 223] width 384 height 470
click at [301, 389] on input "3" at bounding box center [439, 387] width 324 height 24
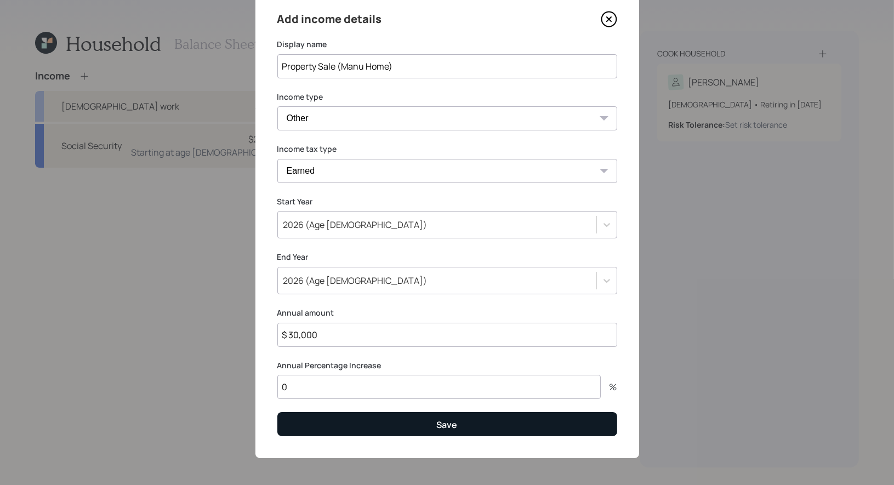
type input "0"
click at [350, 423] on button "Save" at bounding box center [447, 424] width 340 height 24
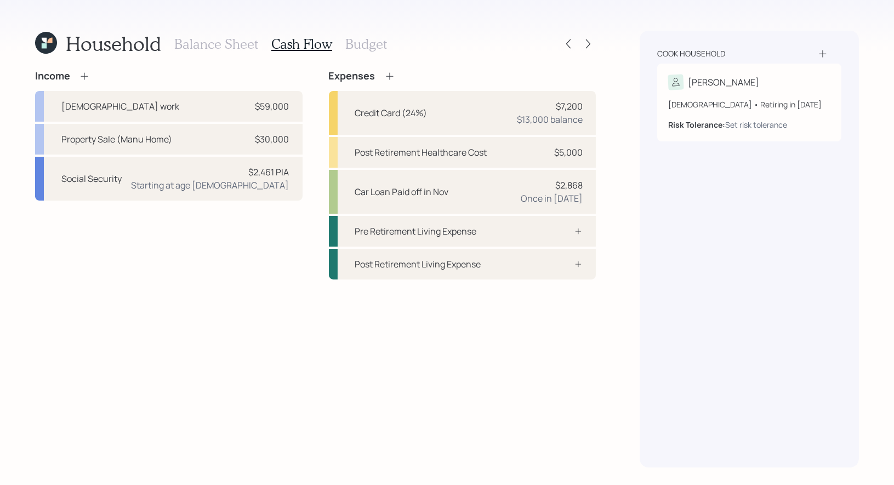
click at [389, 76] on icon at bounding box center [389, 75] width 7 height 7
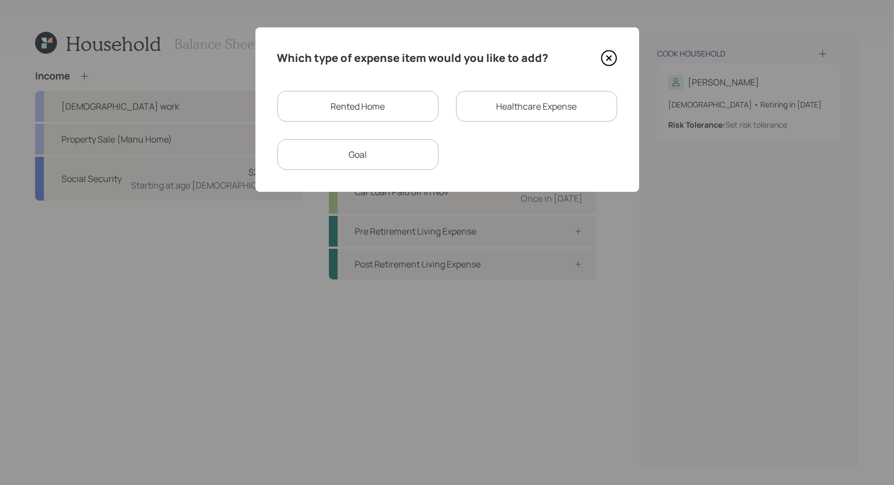
click at [398, 110] on div "Rented Home" at bounding box center [357, 106] width 161 height 31
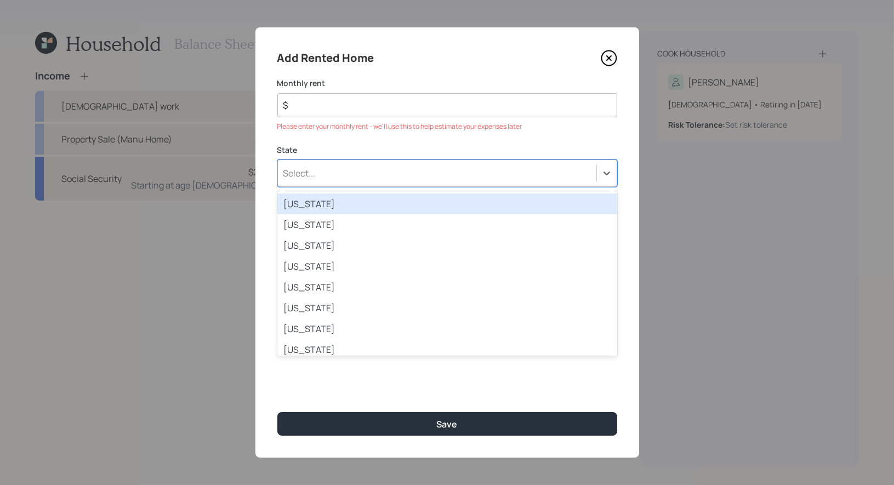
click at [372, 161] on div "Select..." at bounding box center [447, 173] width 340 height 27
type input "vi"
click at [351, 203] on div "Virginia" at bounding box center [447, 204] width 340 height 21
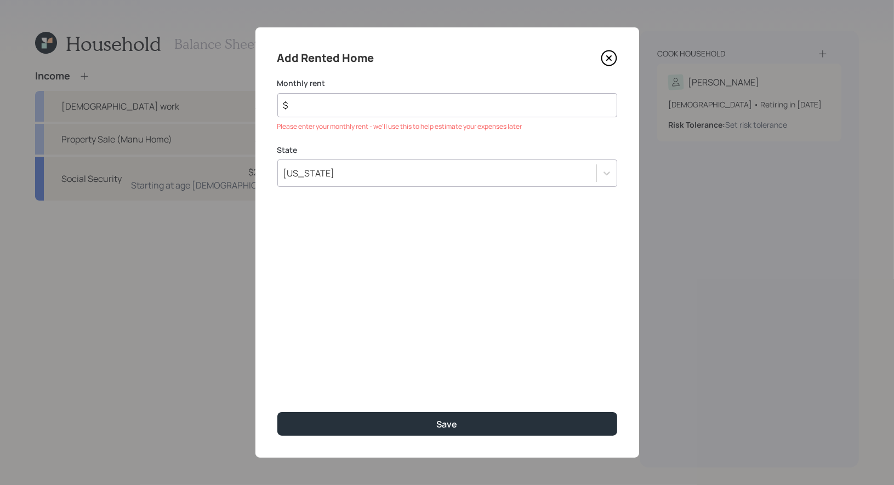
click at [302, 107] on input "$" at bounding box center [442, 105] width 321 height 13
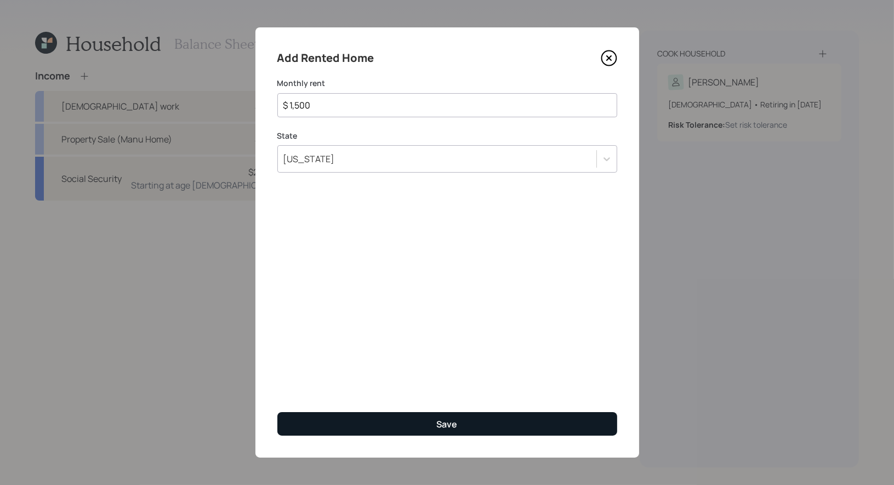
type input "$ 1,500"
click at [371, 422] on button "Save" at bounding box center [447, 424] width 340 height 24
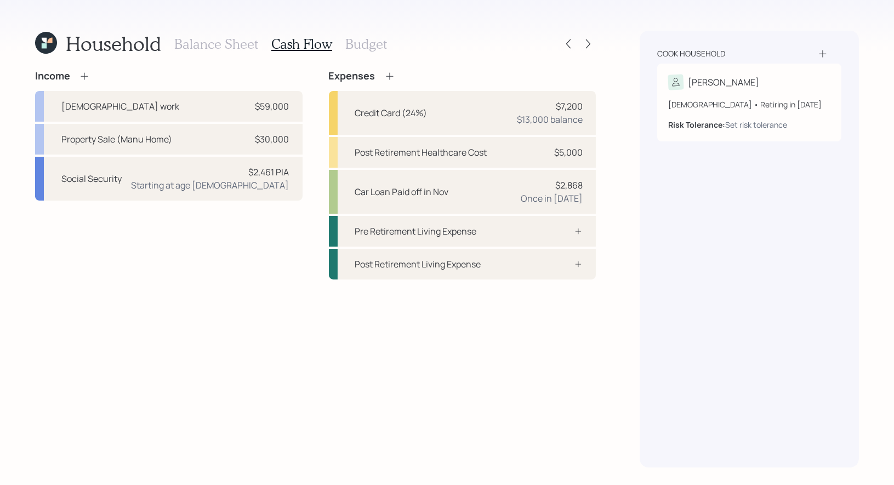
click at [356, 46] on h3 "Budget" at bounding box center [366, 44] width 42 height 16
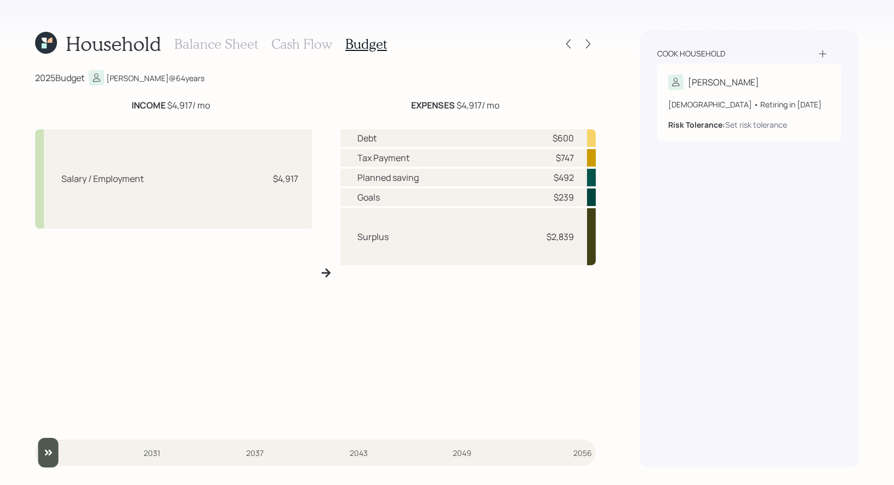
drag, startPoint x: 502, startPoint y: 106, endPoint x: 457, endPoint y: 110, distance: 45.1
click at [457, 110] on div "EXPENSES $4,917 / mo" at bounding box center [455, 105] width 281 height 13
click at [296, 45] on h3 "Cash Flow" at bounding box center [301, 44] width 61 height 16
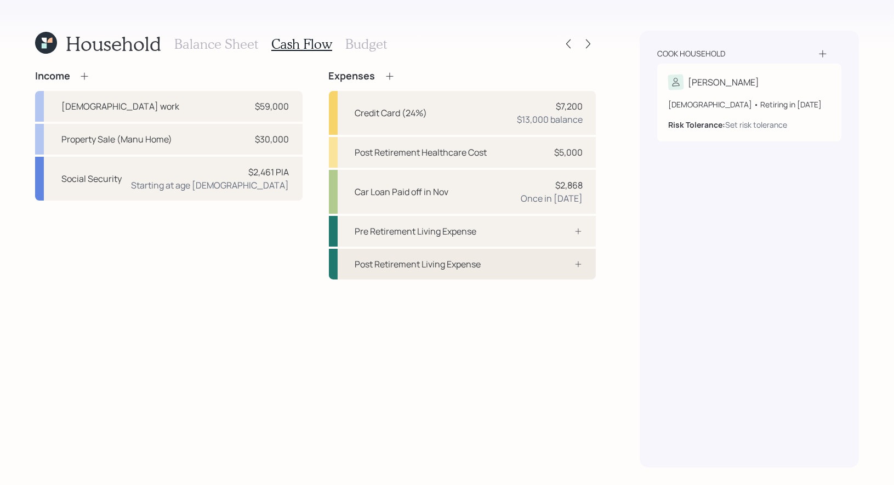
click at [456, 262] on div "Post Retirement Living Expense" at bounding box center [418, 264] width 126 height 13
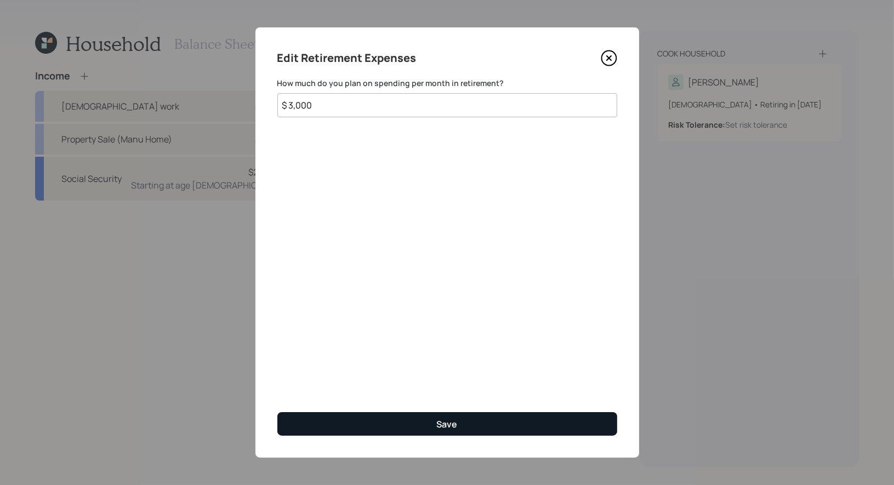
type input "$ 3,000"
click at [381, 419] on button "Save" at bounding box center [447, 424] width 340 height 24
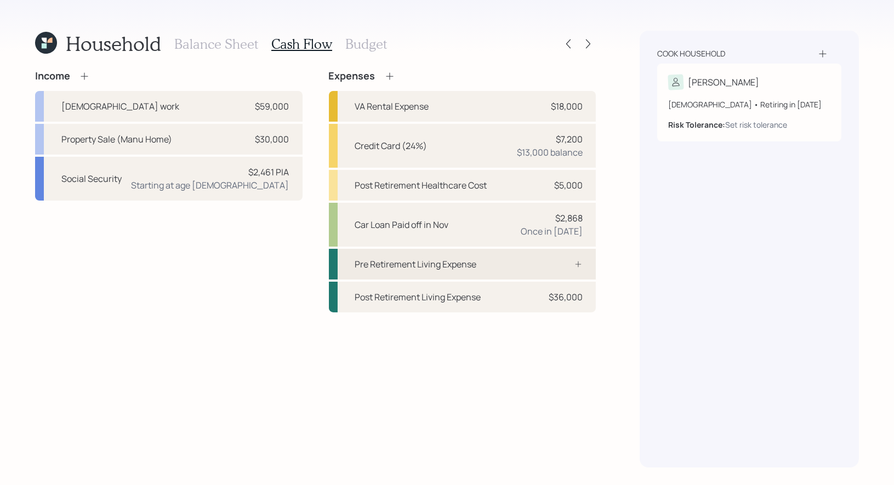
click at [395, 269] on div "Pre Retirement Living Expense" at bounding box center [416, 264] width 122 height 13
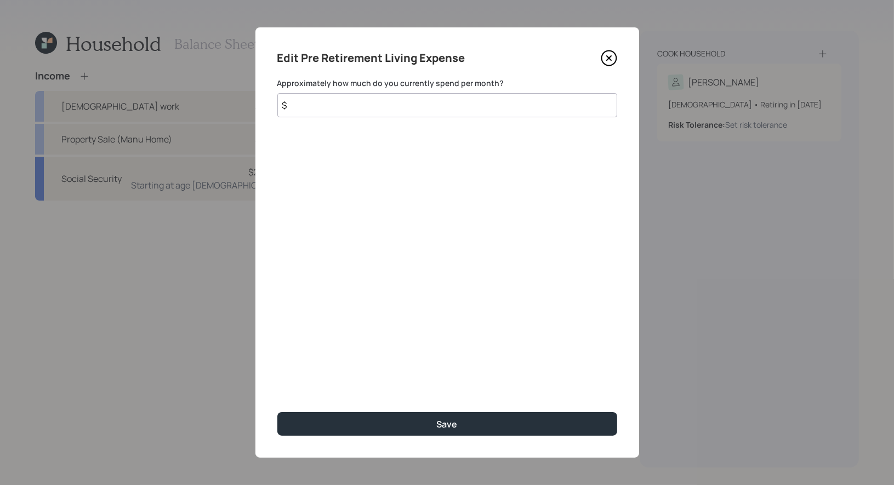
click at [335, 109] on input "$" at bounding box center [447, 105] width 340 height 24
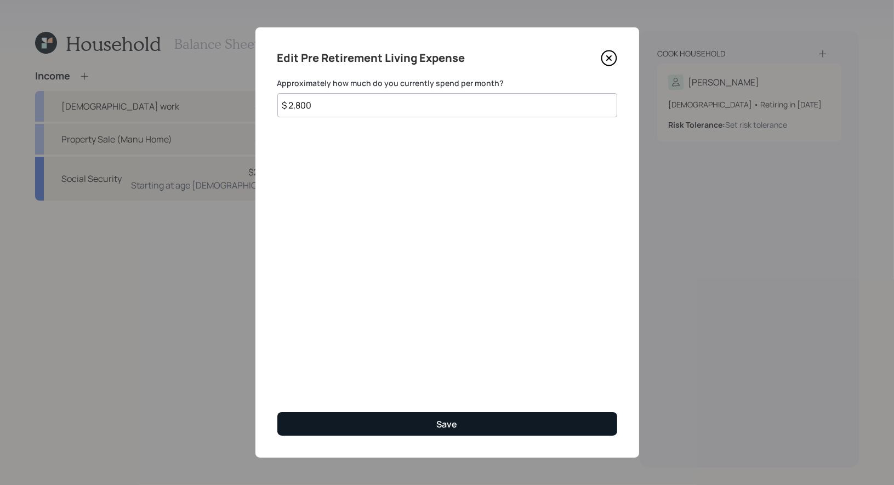
type input "$ 2,800"
click at [390, 421] on button "Save" at bounding box center [447, 424] width 340 height 24
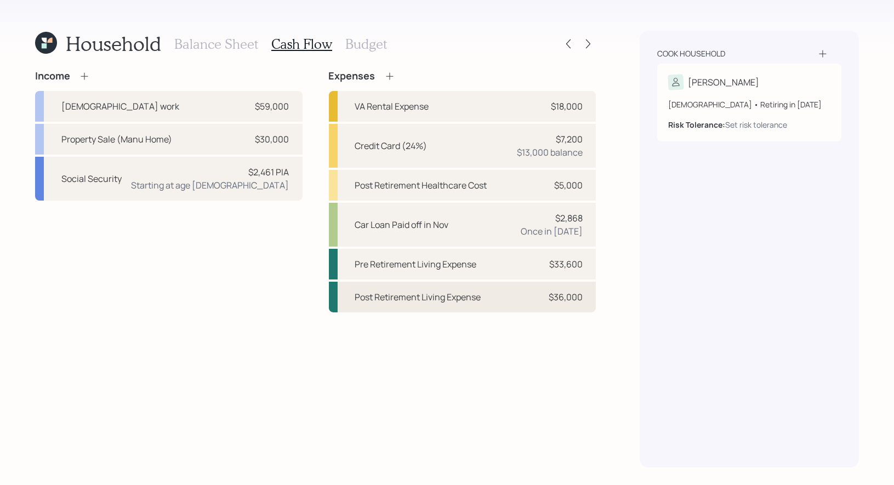
click at [425, 300] on div "Post Retirement Living Expense" at bounding box center [418, 297] width 126 height 13
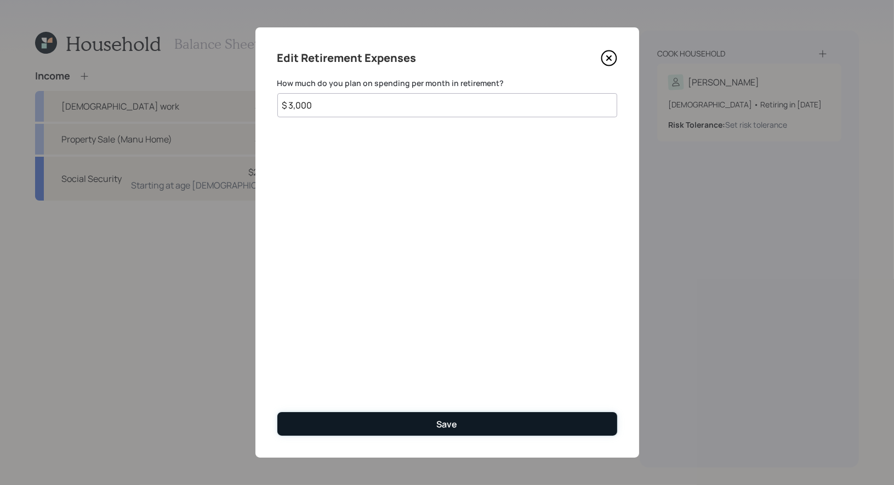
click at [397, 417] on button "Save" at bounding box center [447, 424] width 340 height 24
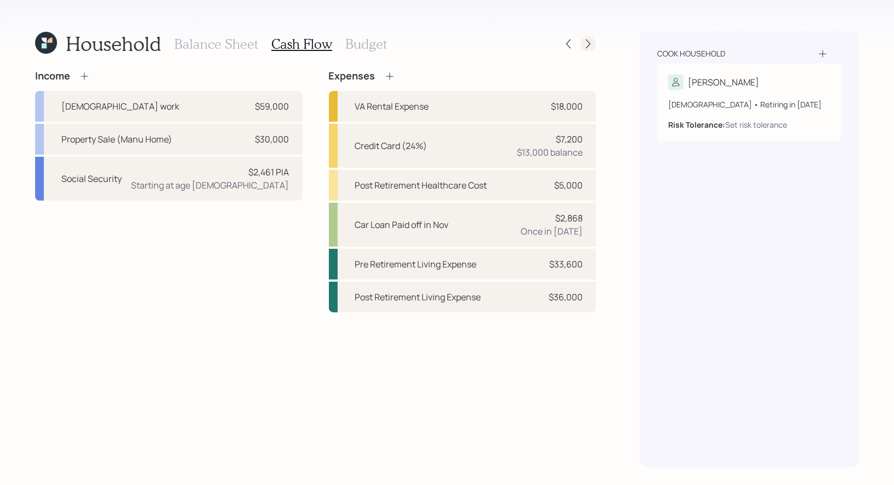
click at [591, 43] on icon at bounding box center [588, 43] width 11 height 11
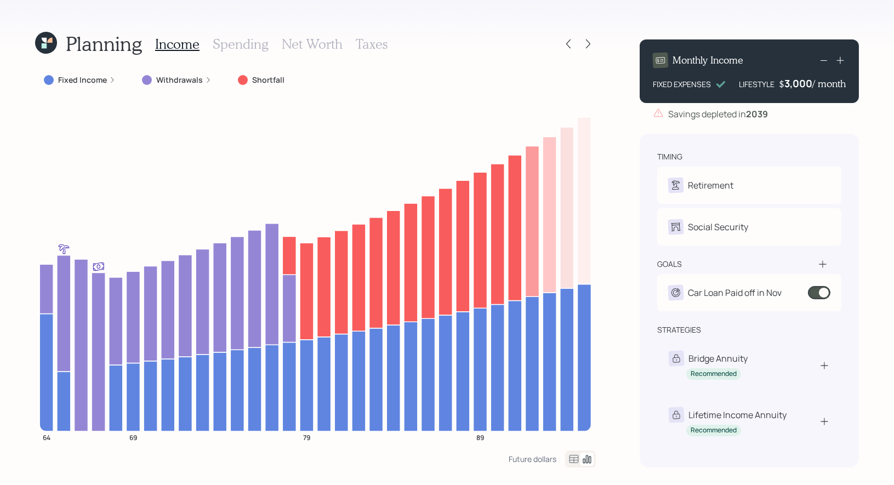
click at [237, 39] on h3 "Spending" at bounding box center [241, 44] width 56 height 16
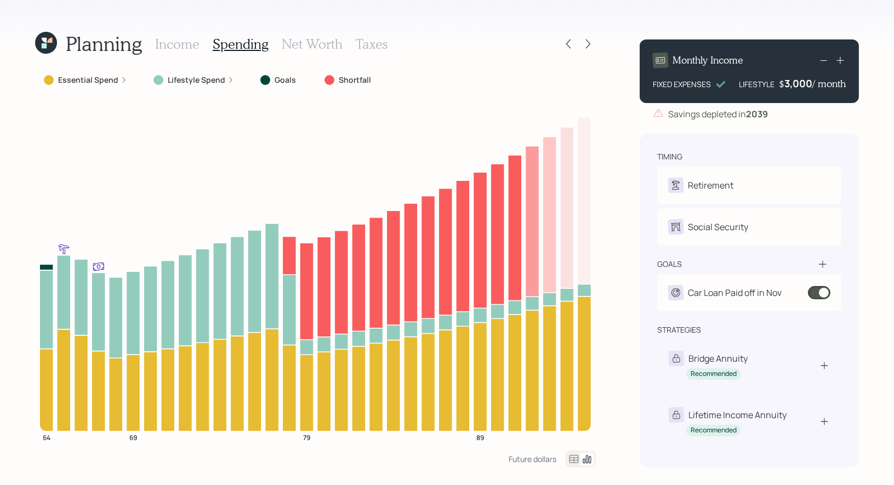
click at [572, 456] on icon at bounding box center [574, 459] width 13 height 13
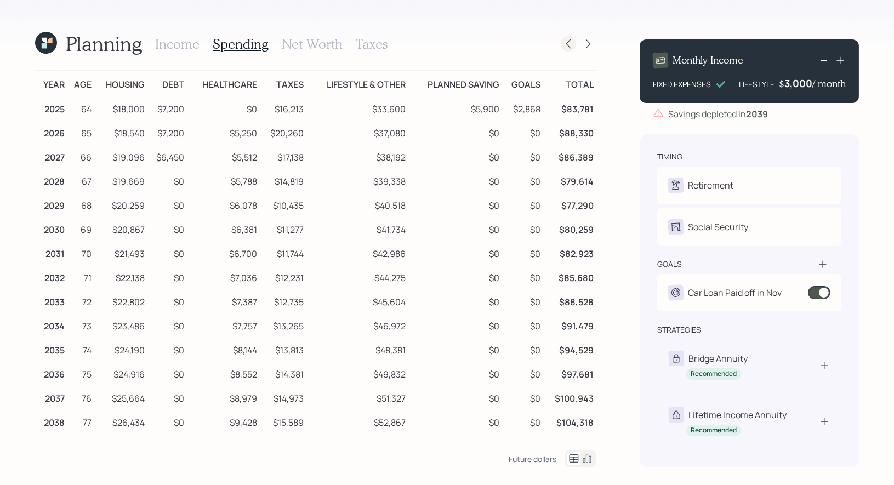
click at [569, 43] on icon at bounding box center [568, 43] width 11 height 11
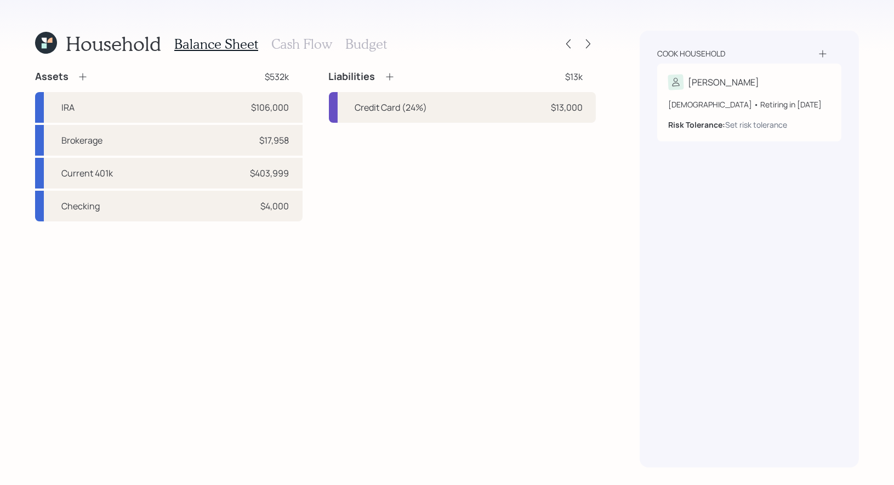
click at [316, 42] on h3 "Cash Flow" at bounding box center [301, 44] width 61 height 16
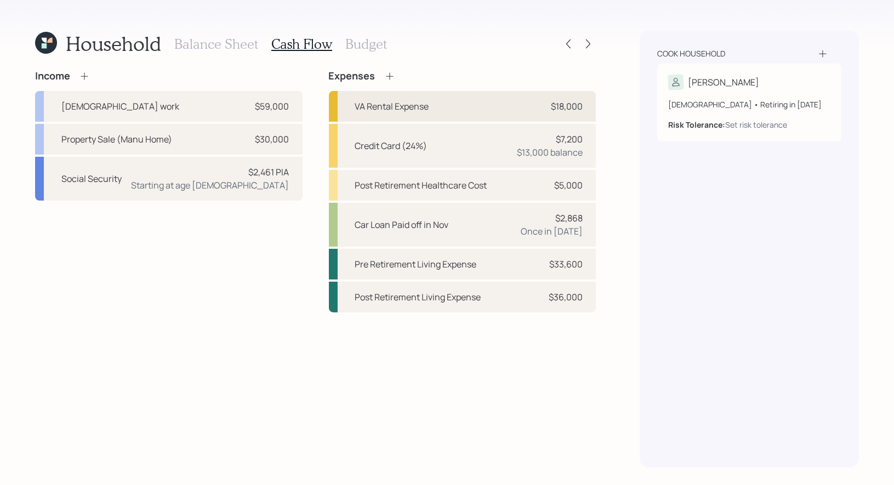
click at [489, 105] on div "VA Rental Expense $18,000" at bounding box center [463, 106] width 268 height 31
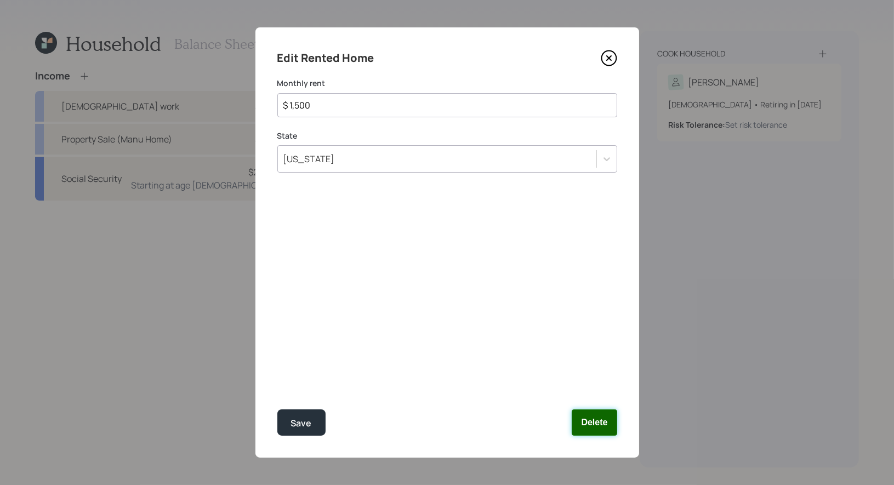
click at [603, 417] on button "Delete" at bounding box center [594, 423] width 45 height 26
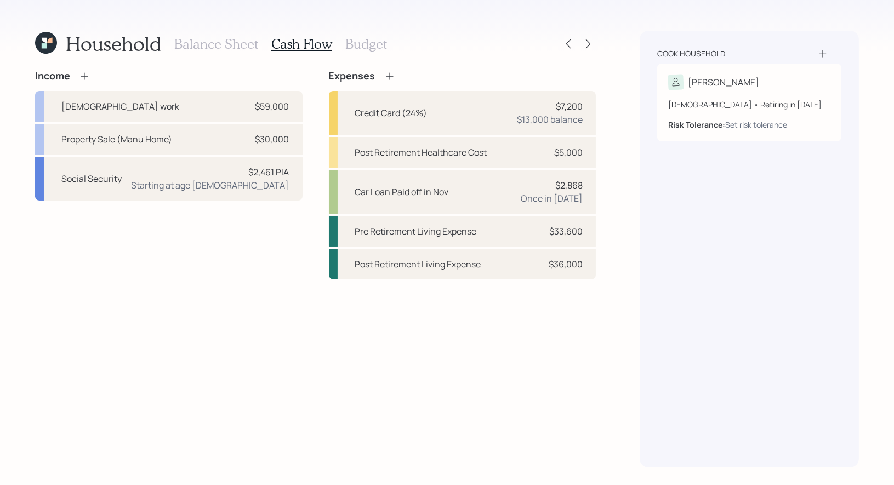
click at [389, 73] on icon at bounding box center [389, 76] width 11 height 11
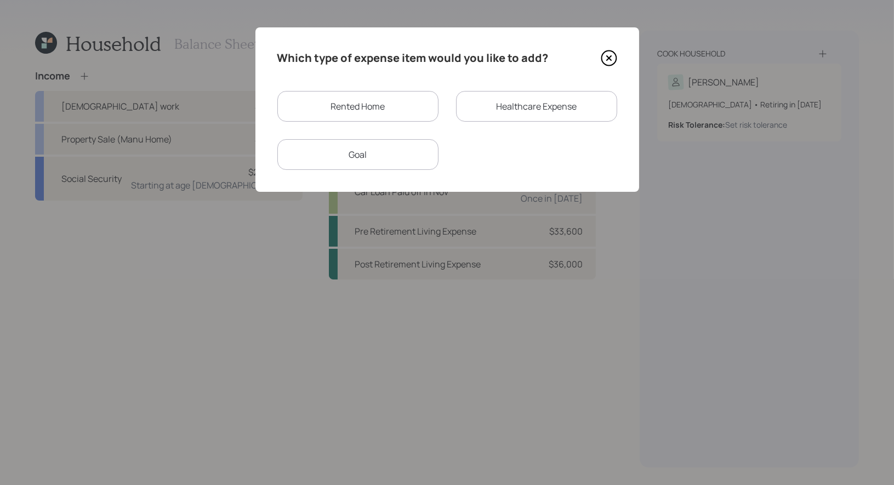
click at [371, 161] on div "Goal" at bounding box center [357, 154] width 161 height 31
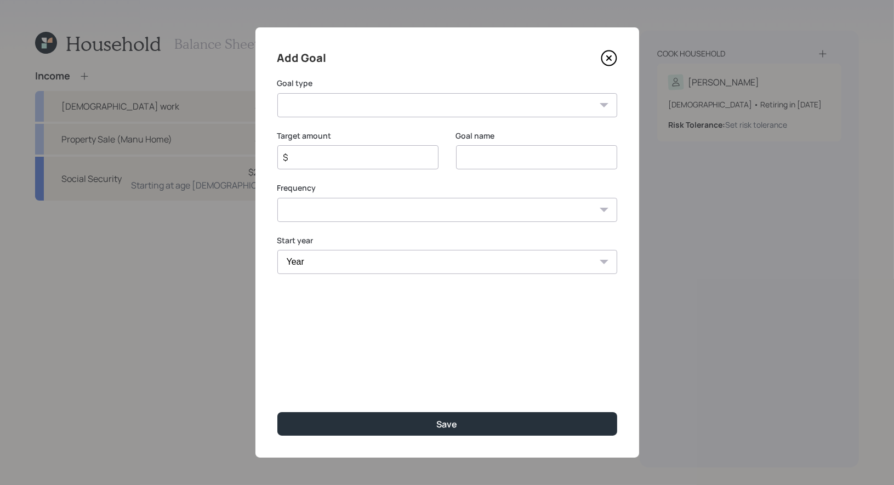
click at [458, 104] on select "Create an emergency fund Donate to charity Purchase a home Make a purchase Supp…" at bounding box center [447, 105] width 340 height 24
select select "other"
click at [518, 158] on input "Other" at bounding box center [536, 157] width 161 height 24
type input "Rent 2026 and onward"
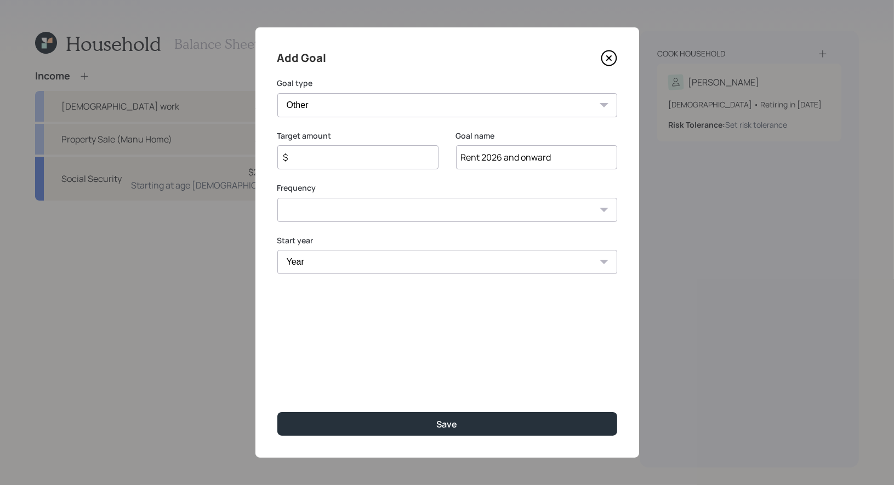
click at [366, 153] on input "$" at bounding box center [353, 157] width 143 height 13
type input "$ 18,000"
click at [357, 211] on select "One time Every 1 year Every 2 years Every 3 years Every 4 years Every 5 years E…" at bounding box center [447, 210] width 340 height 24
select select "1"
click at [325, 264] on select "Year 2025 2026 2027 2028 2029 2030 2031 2032 2033 2034 2035 2036 2037 2038 2039…" at bounding box center [357, 262] width 161 height 24
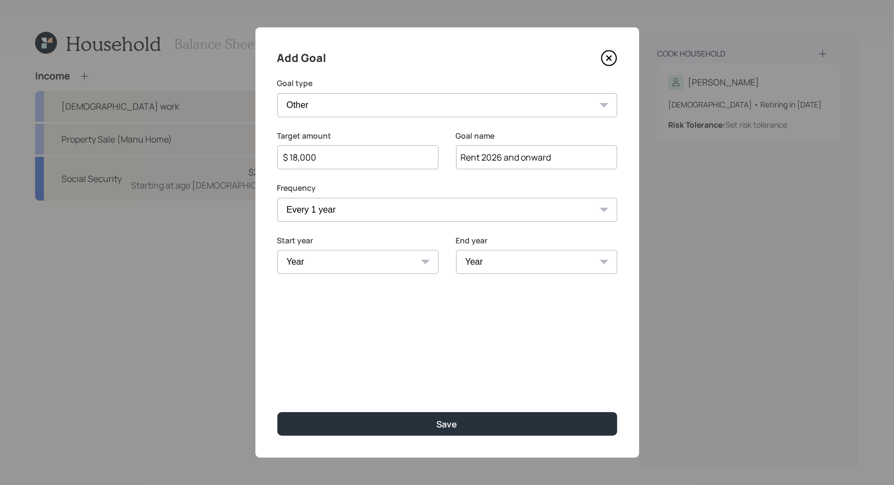
select select "2026"
click at [489, 262] on select "Year 2026 2027 2028 2029 2030 2031 2032 2033 2034 2035 2036 2037 2038 2039 2040…" at bounding box center [536, 262] width 161 height 24
select select "2055"
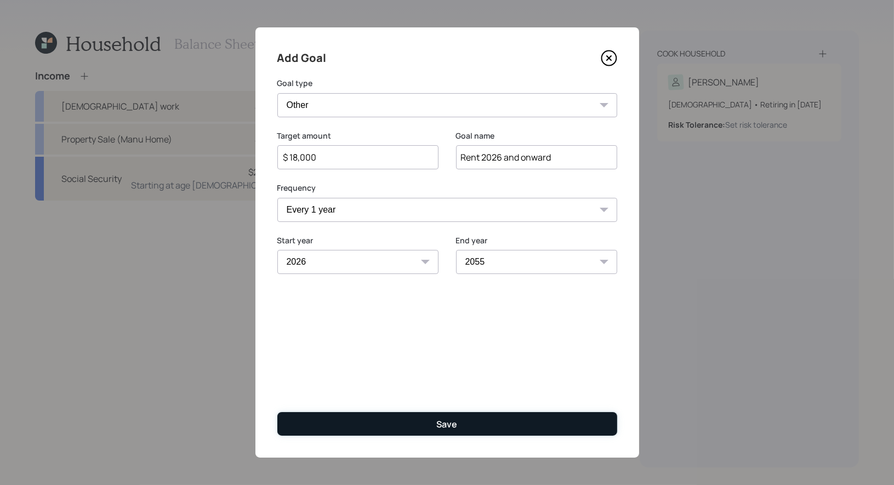
click at [416, 420] on button "Save" at bounding box center [447, 424] width 340 height 24
type input "$"
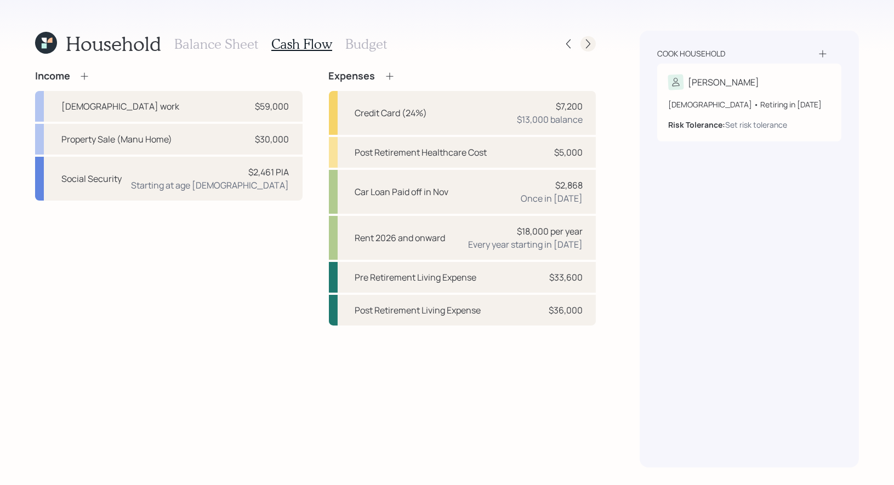
click at [586, 44] on icon at bounding box center [588, 43] width 11 height 11
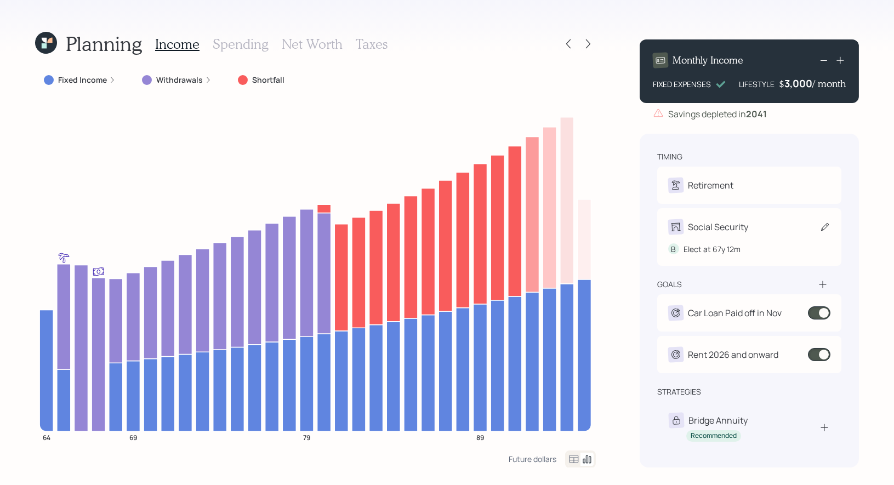
click at [825, 231] on icon at bounding box center [825, 227] width 11 height 11
select select "12"
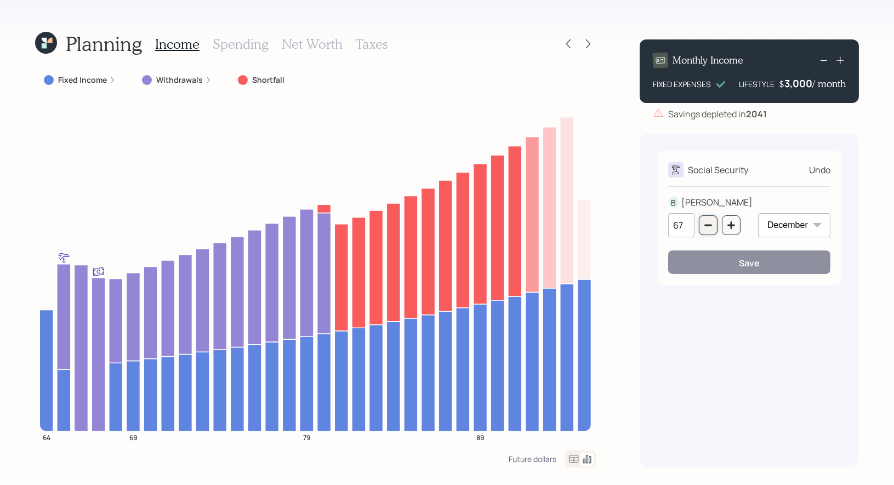
click at [710, 226] on icon "button" at bounding box center [708, 225] width 9 height 9
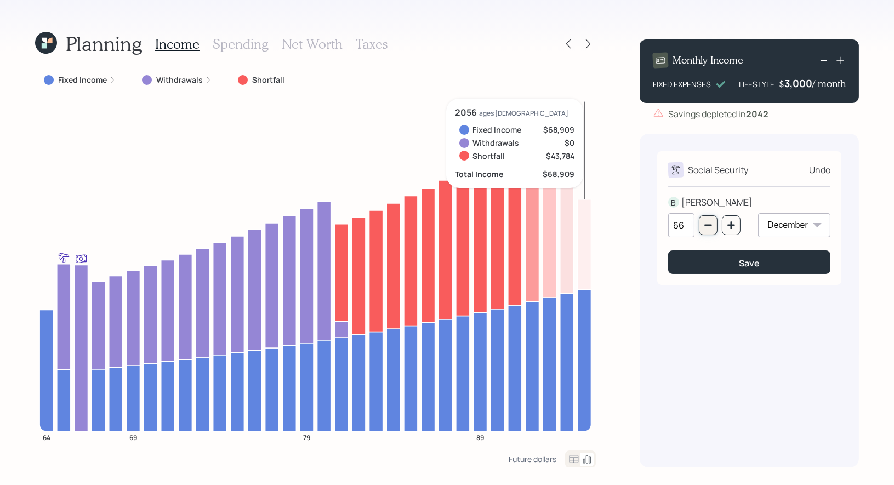
click at [709, 229] on icon "button" at bounding box center [708, 225] width 9 height 9
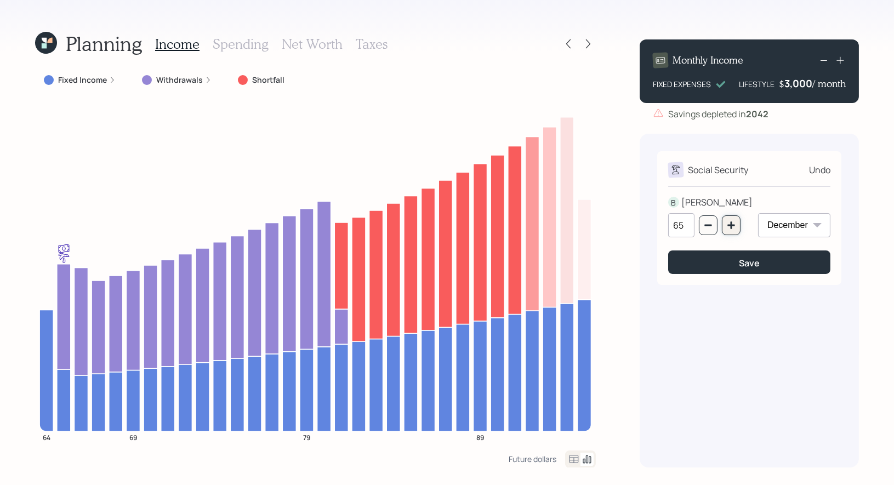
click at [732, 230] on button "button" at bounding box center [731, 225] width 19 height 20
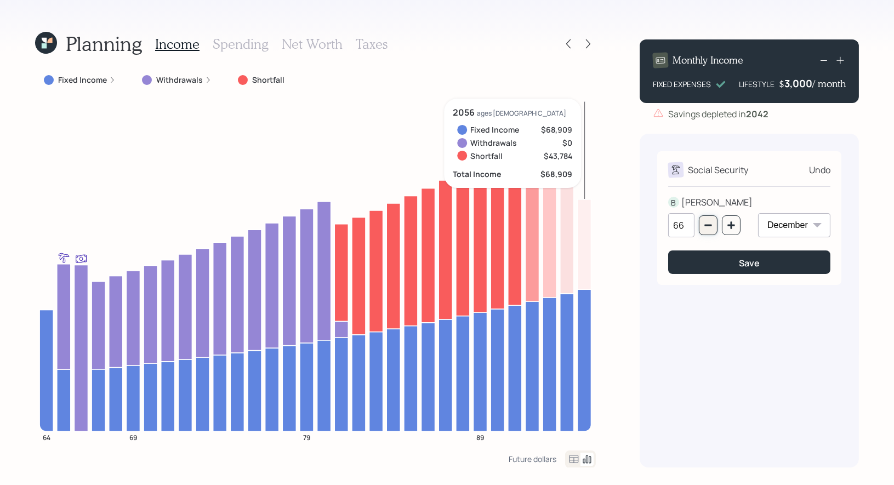
click at [704, 225] on button "button" at bounding box center [708, 225] width 19 height 20
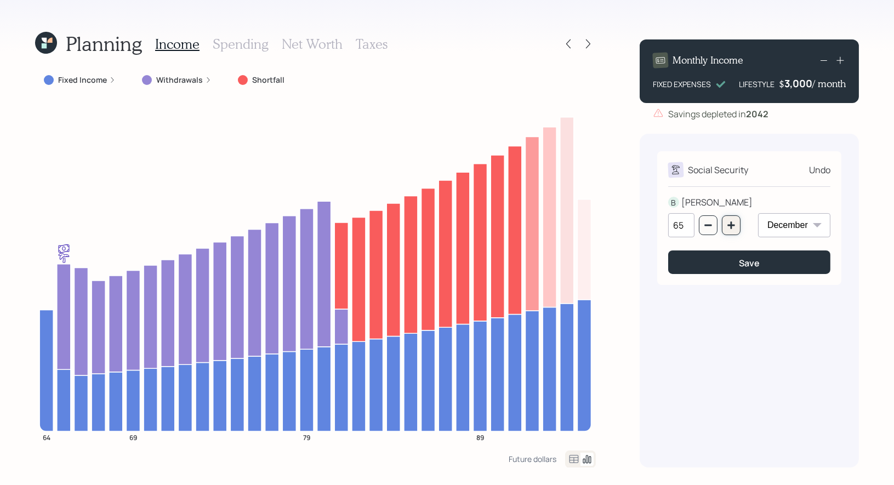
click at [736, 226] on button "button" at bounding box center [731, 225] width 19 height 20
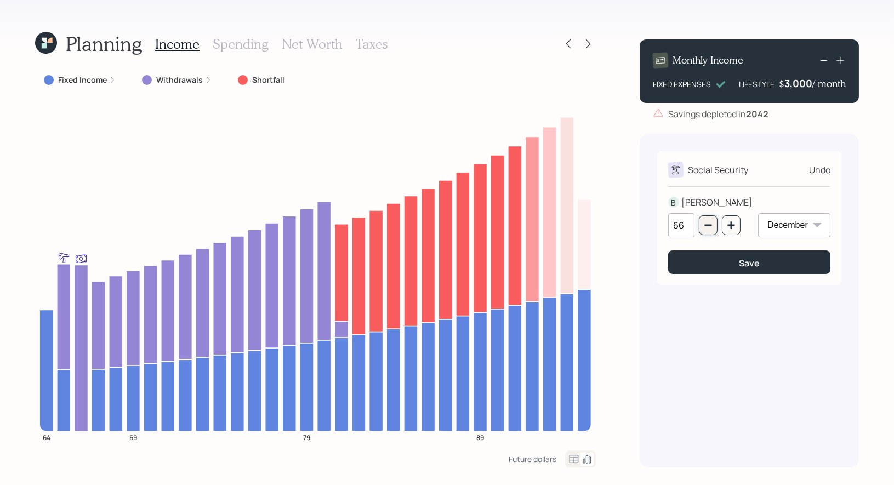
click at [709, 225] on icon "button" at bounding box center [708, 226] width 7 height 2
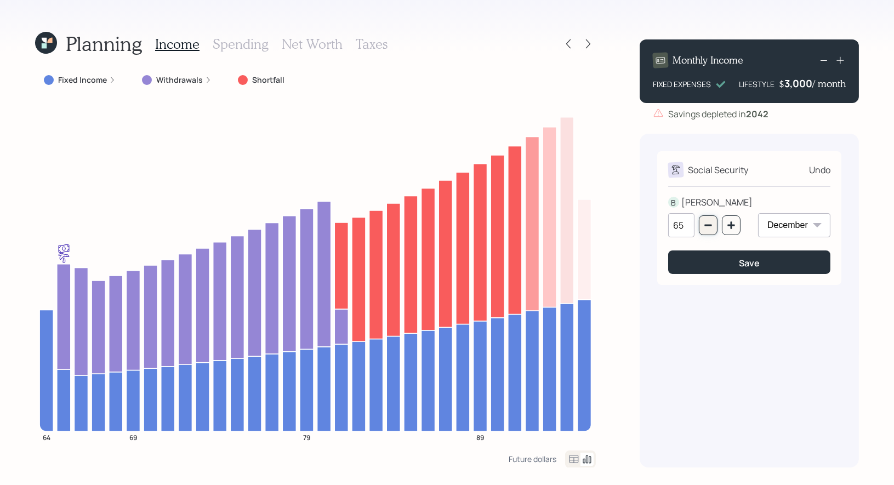
click at [709, 225] on icon "button" at bounding box center [708, 226] width 7 height 2
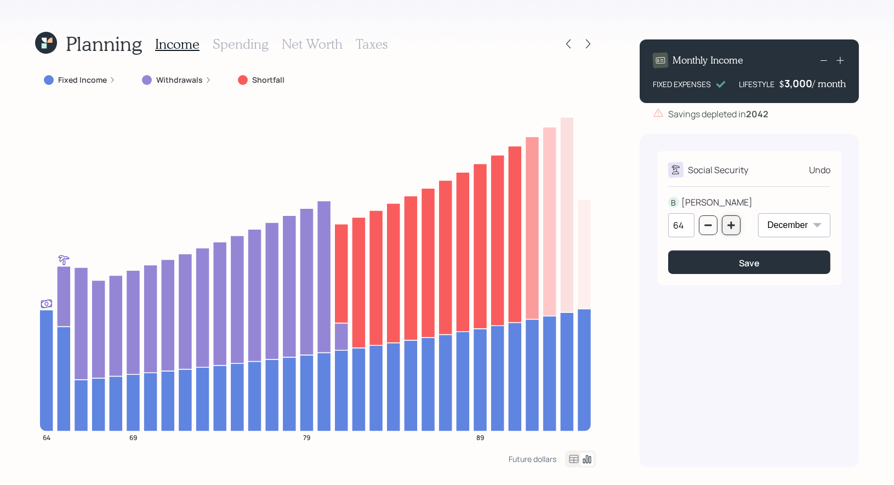
click at [728, 226] on icon "button" at bounding box center [731, 225] width 9 height 9
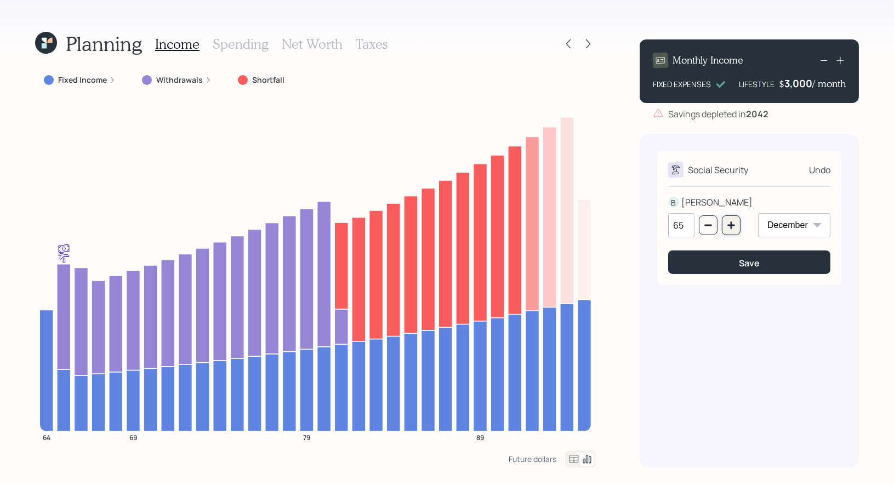
click at [728, 226] on icon "button" at bounding box center [731, 225] width 7 height 7
type input "66"
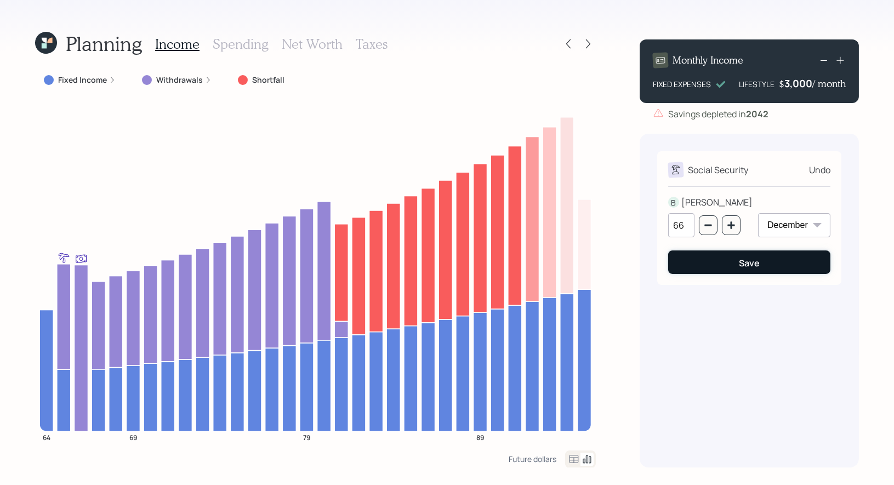
click at [699, 265] on button "Save" at bounding box center [749, 263] width 162 height 24
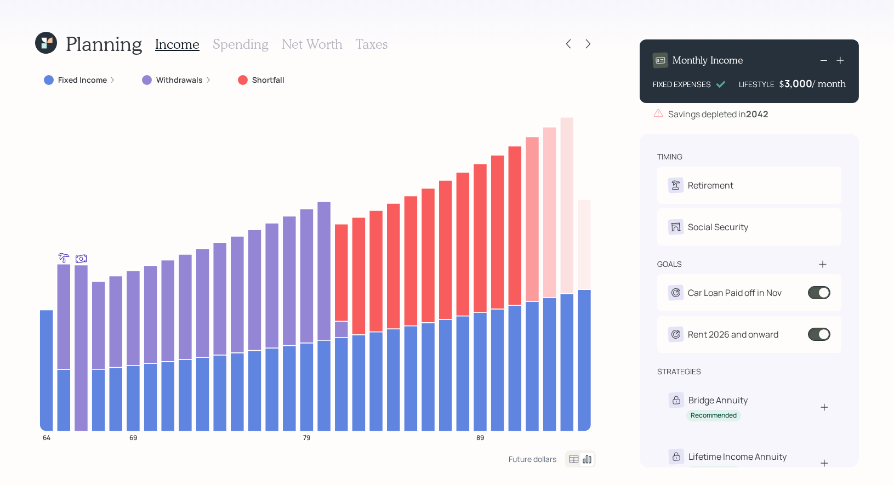
click at [575, 457] on icon at bounding box center [574, 459] width 9 height 8
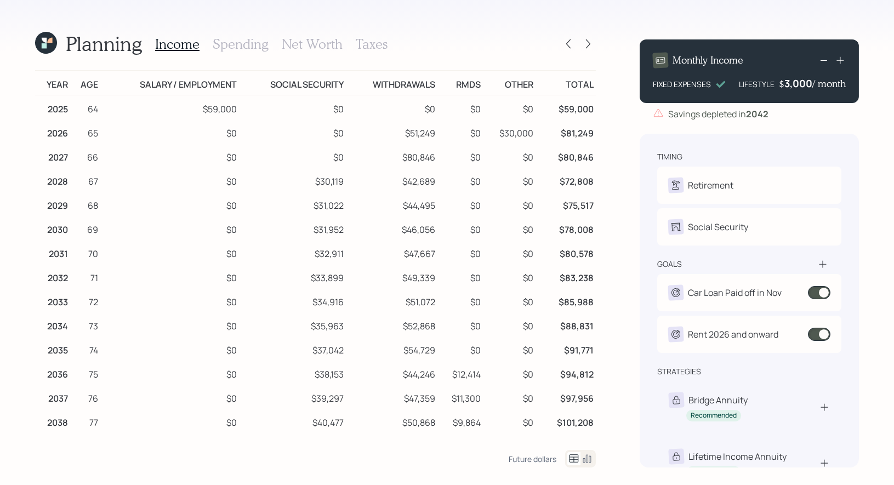
click at [237, 43] on h3 "Spending" at bounding box center [241, 44] width 56 height 16
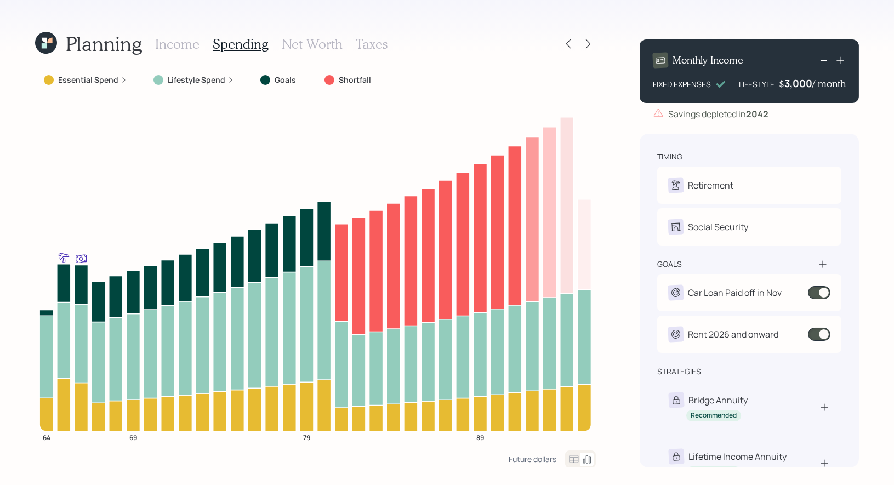
click at [572, 459] on icon at bounding box center [574, 459] width 9 height 8
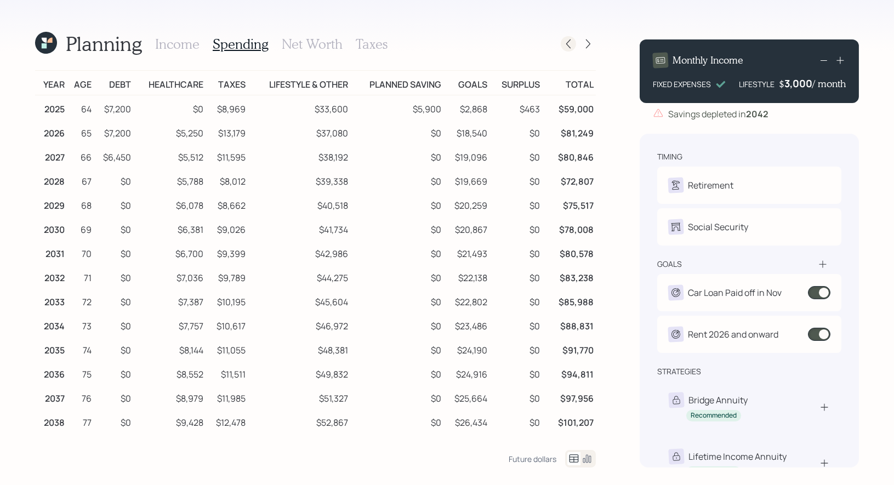
click at [570, 47] on icon at bounding box center [568, 43] width 4 height 9
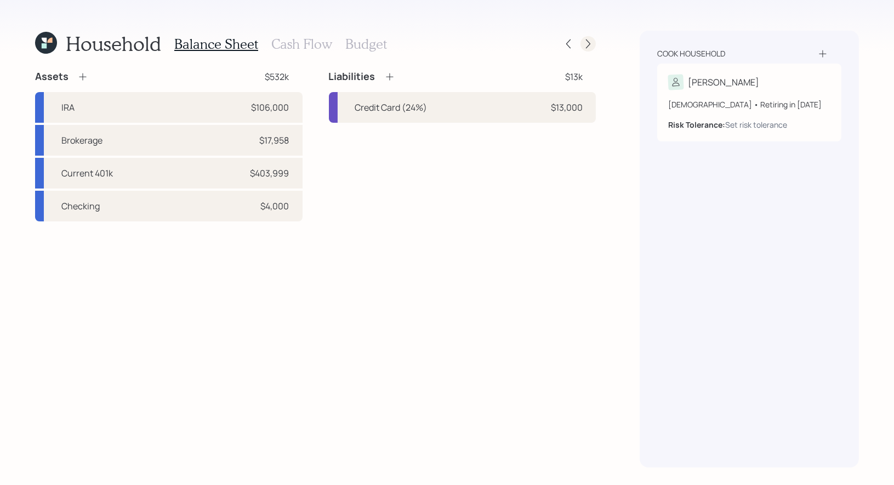
click at [588, 44] on icon at bounding box center [588, 43] width 11 height 11
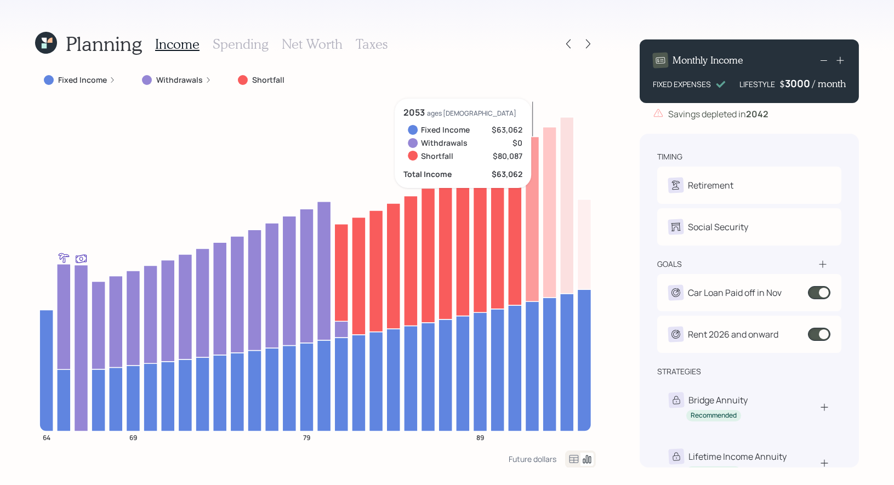
click at [790, 85] on div "3000" at bounding box center [798, 83] width 27 height 13
click at [881, 144] on div "Planning Income Spending Net Worth Taxes Fixed Income Withdrawals Shortfall 64 …" at bounding box center [447, 242] width 894 height 485
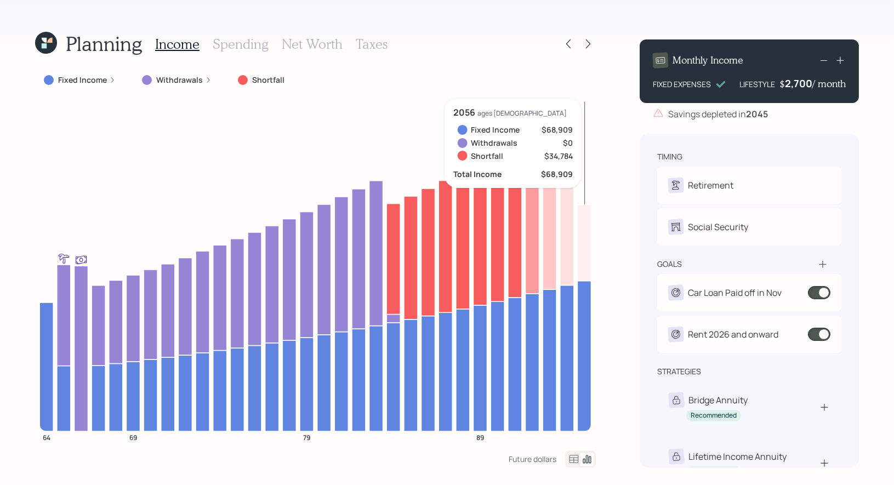
click at [624, 121] on div "Planning Income Spending Net Worth Taxes Fixed Income Withdrawals Shortfall 64 …" at bounding box center [447, 242] width 894 height 485
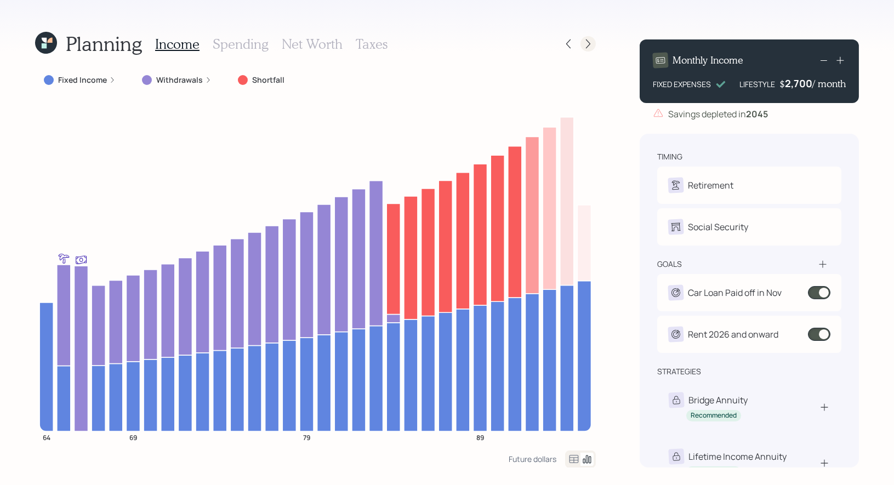
click at [590, 47] on icon at bounding box center [588, 43] width 11 height 11
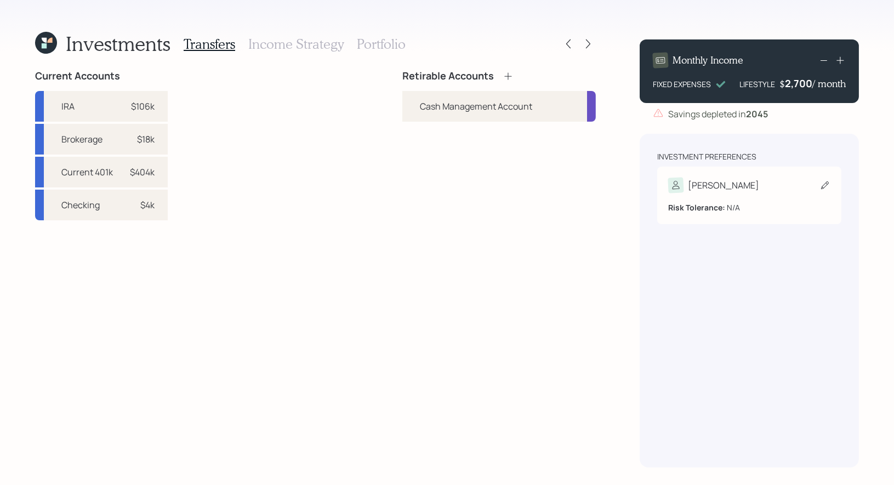
click at [820, 188] on icon at bounding box center [825, 185] width 11 height 11
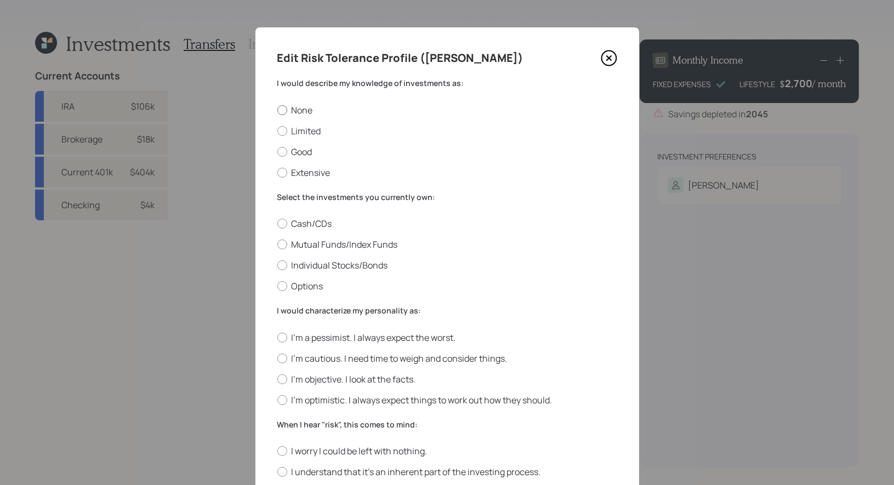
click at [297, 105] on label "None" at bounding box center [447, 110] width 340 height 12
click at [277, 110] on input "None" at bounding box center [277, 110] width 1 height 1
radio input "true"
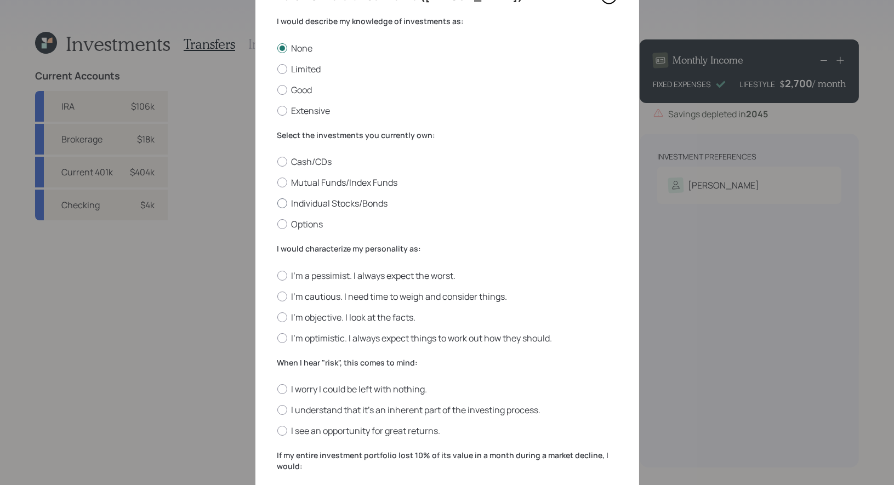
scroll to position [66, 0]
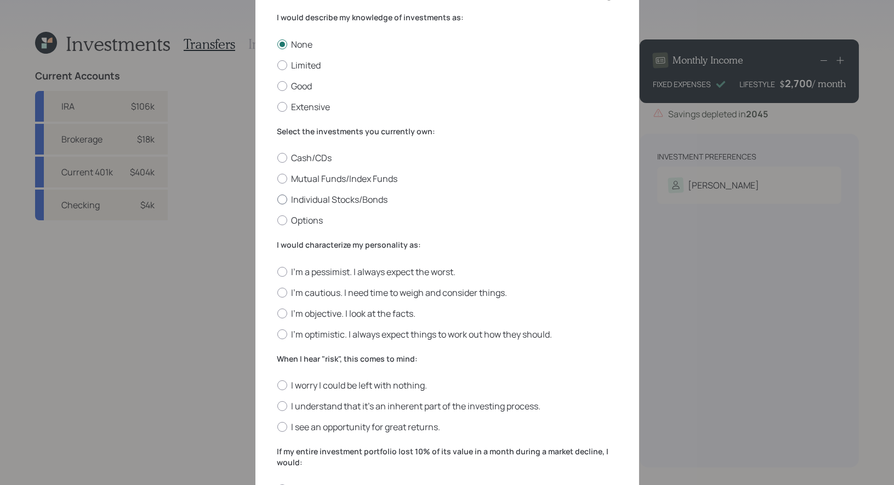
click at [362, 200] on label "Individual Stocks/Bonds" at bounding box center [447, 200] width 340 height 12
click at [277, 200] on input "Individual Stocks/Bonds" at bounding box center [277, 200] width 1 height 1
radio input "true"
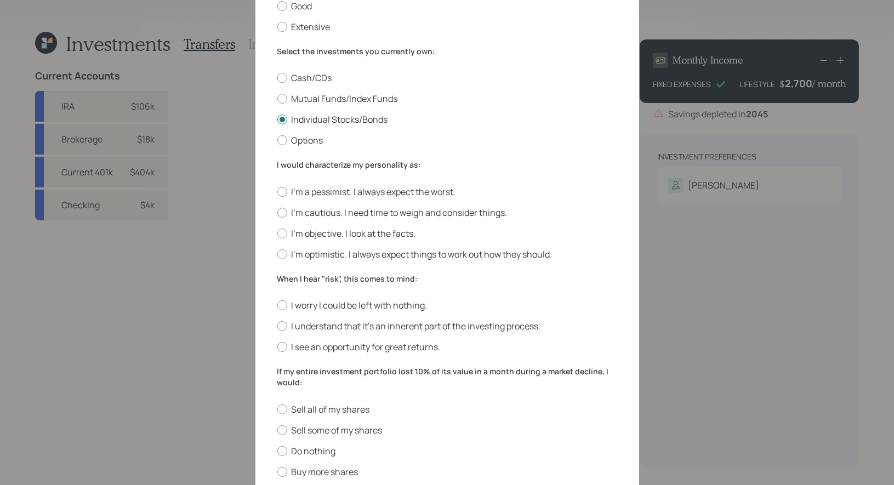
scroll to position [151, 0]
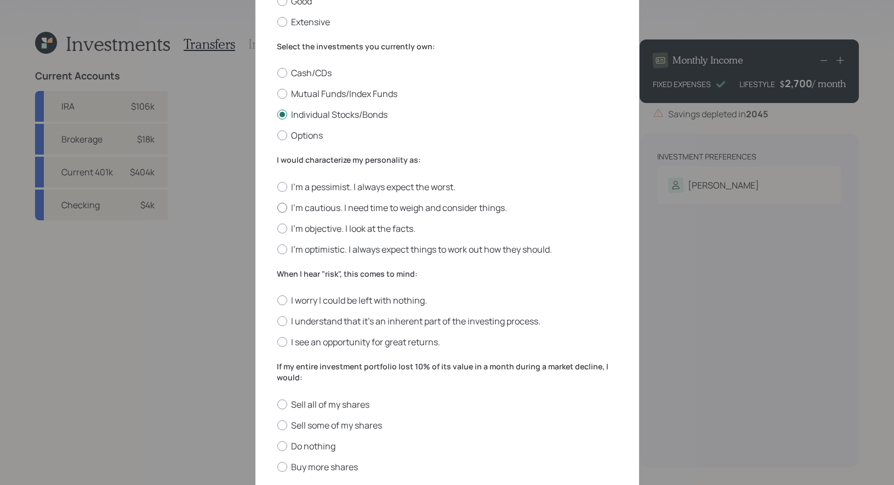
click at [432, 208] on label "I'm cautious. I need time to weigh and consider things." at bounding box center [447, 208] width 340 height 12
click at [277, 208] on input "I'm cautious. I need time to weigh and consider things." at bounding box center [277, 207] width 1 height 1
radio input "true"
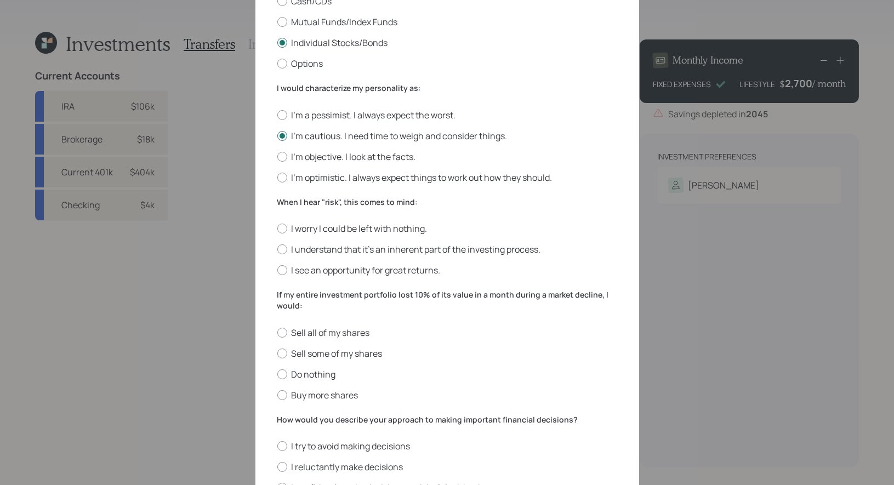
scroll to position [228, 0]
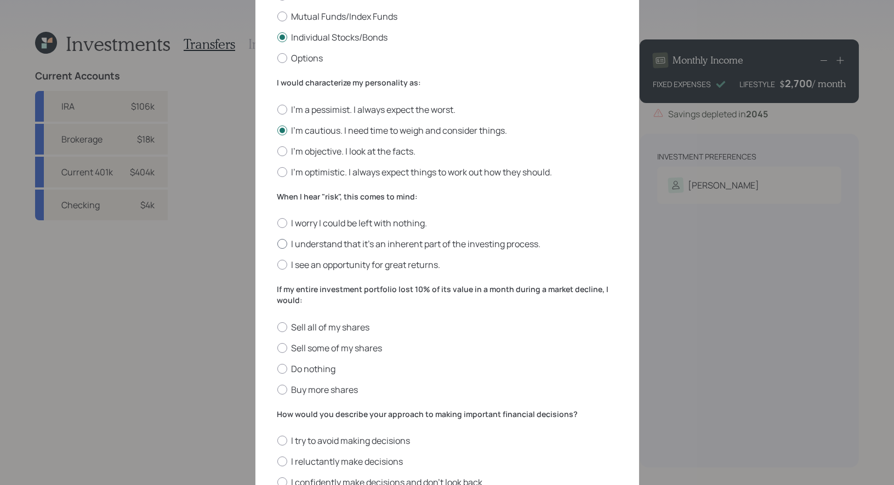
click at [439, 245] on label "I understand that it’s an inherent part of the investing process." at bounding box center [447, 244] width 340 height 12
click at [277, 245] on input "I understand that it’s an inherent part of the investing process." at bounding box center [277, 244] width 1 height 1
radio input "true"
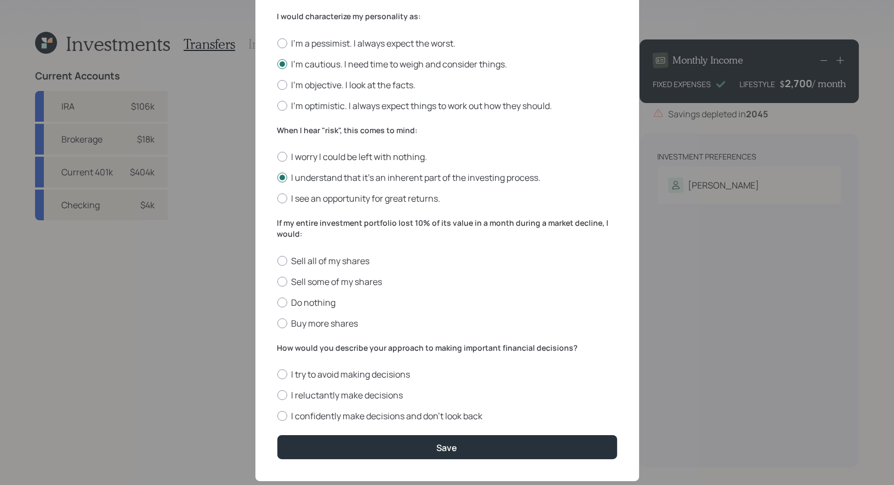
scroll to position [300, 0]
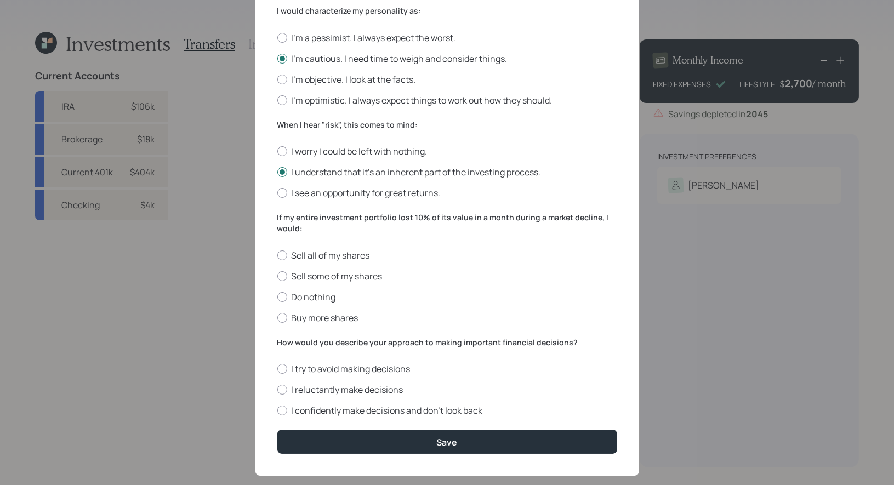
click at [320, 291] on div "Sell all of my shares Sell some of my shares Do nothing Buy more shares" at bounding box center [447, 286] width 340 height 75
click at [316, 298] on label "Do nothing" at bounding box center [447, 297] width 340 height 12
click at [277, 297] on input "Do nothing" at bounding box center [277, 297] width 1 height 1
radio input "true"
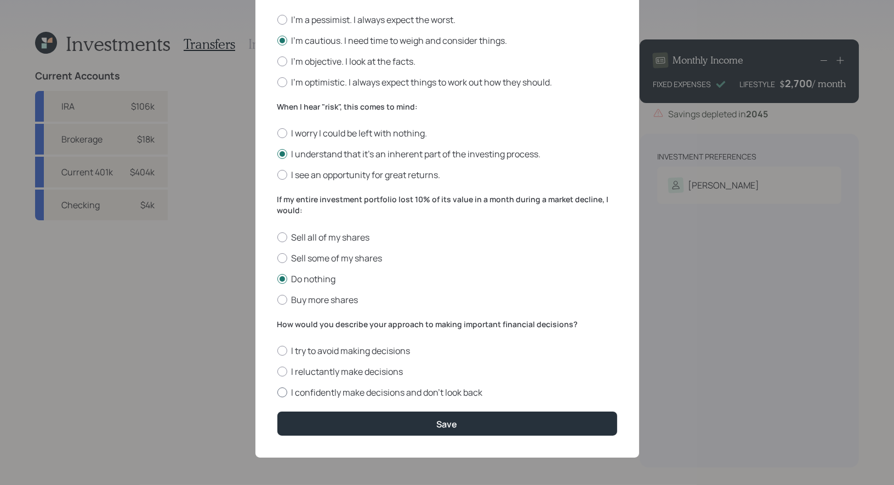
click at [370, 391] on label "I confidently make decisions and don’t look back" at bounding box center [447, 393] width 340 height 12
click at [277, 393] on input "I confidently make decisions and don’t look back" at bounding box center [277, 393] width 1 height 1
radio input "true"
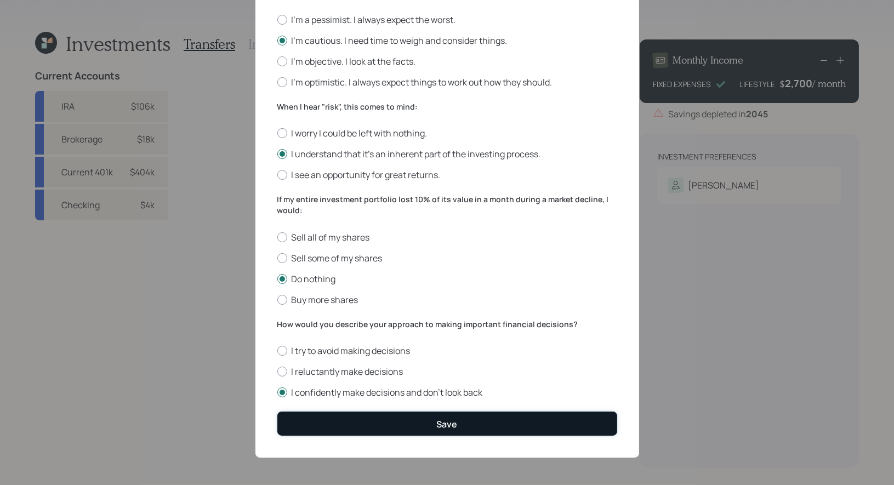
click at [385, 417] on button "Save" at bounding box center [447, 424] width 340 height 24
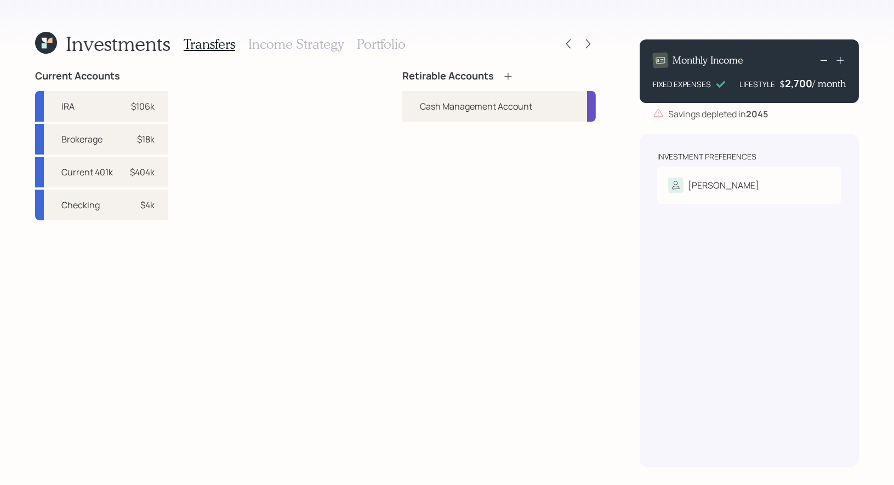
click at [508, 72] on icon at bounding box center [508, 76] width 11 height 11
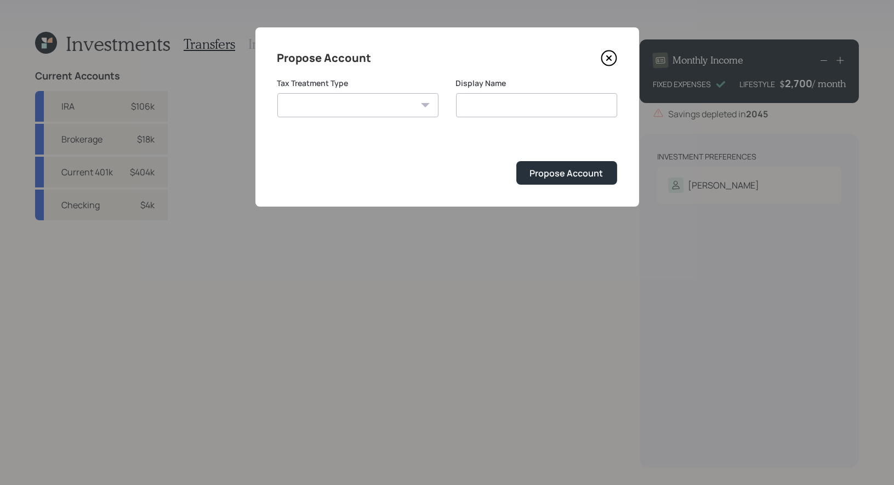
click at [377, 101] on select "Roth Taxable Traditional" at bounding box center [357, 105] width 161 height 24
select select "traditional"
click at [520, 105] on input "Traditional" at bounding box center [536, 105] width 161 height 24
type input "Rollover IRA"
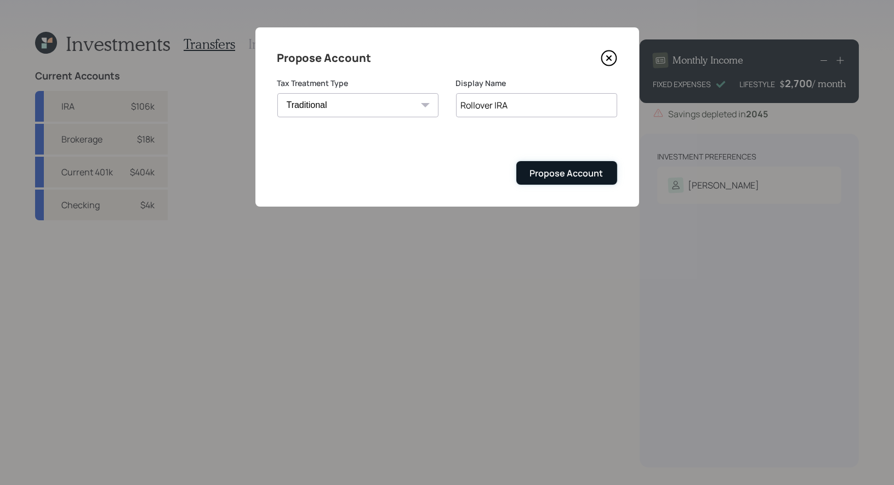
click at [559, 171] on div "Propose Account" at bounding box center [566, 173] width 73 height 12
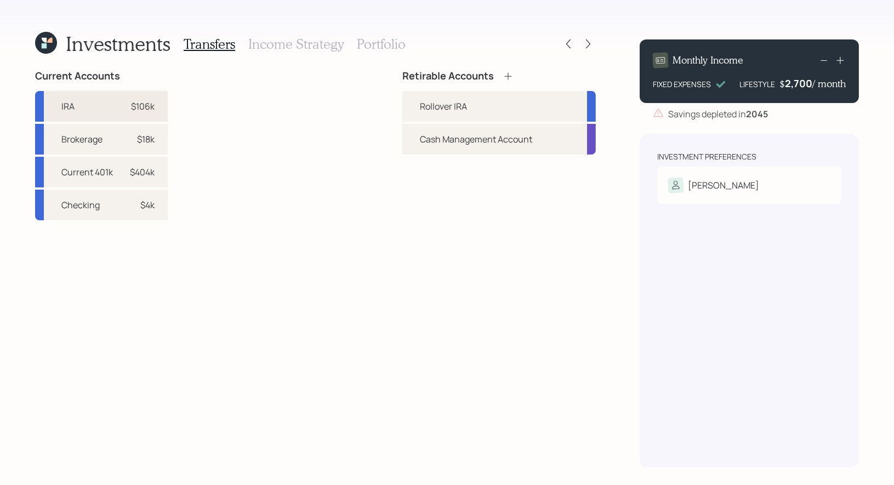
click at [147, 104] on div "$106k" at bounding box center [143, 106] width 24 height 13
click at [438, 101] on div "Rollover IRA" at bounding box center [443, 106] width 47 height 13
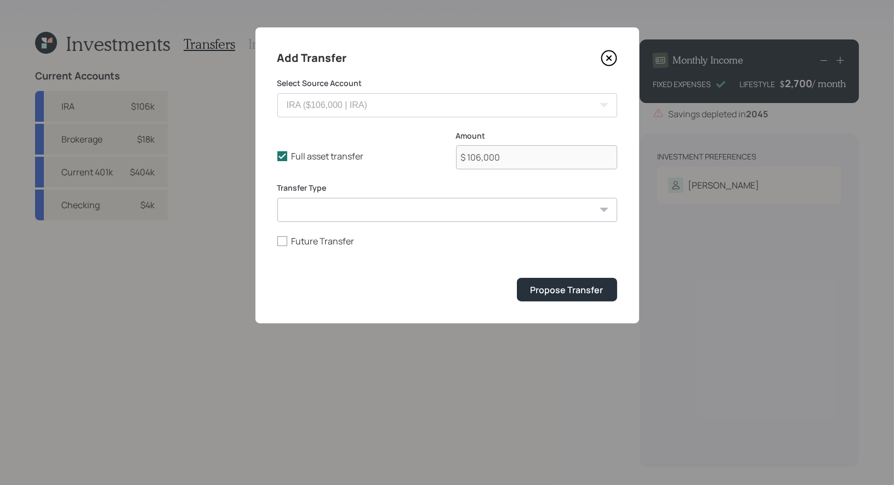
click at [391, 205] on select "ACAT Transfer Non ACAT Transfer Capitalize Rollover Rollover Deposit" at bounding box center [447, 210] width 340 height 24
select select "rollover"
click at [536, 287] on div "Propose Transfer" at bounding box center [567, 290] width 73 height 12
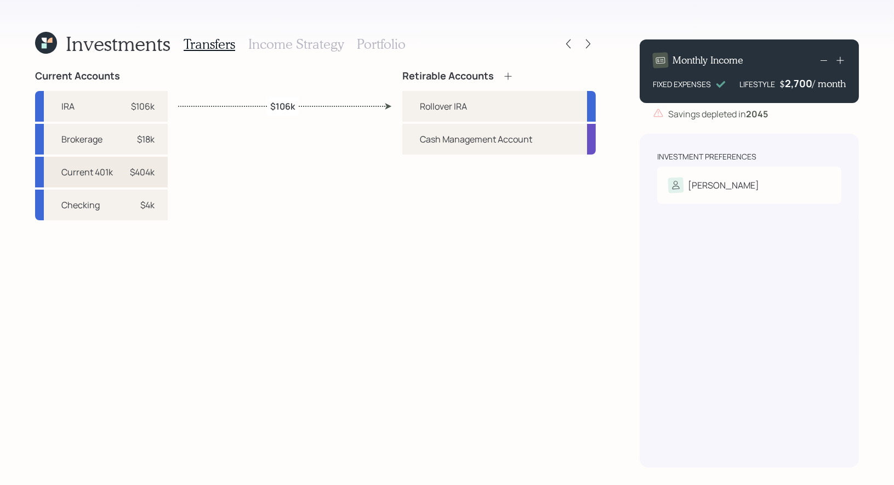
click at [145, 173] on div "$404k" at bounding box center [142, 172] width 25 height 13
click at [417, 102] on div "Rollover IRA" at bounding box center [499, 106] width 194 height 31
select select "83ccdfbf-9bc3-4692-9df8-806b30cf9d09"
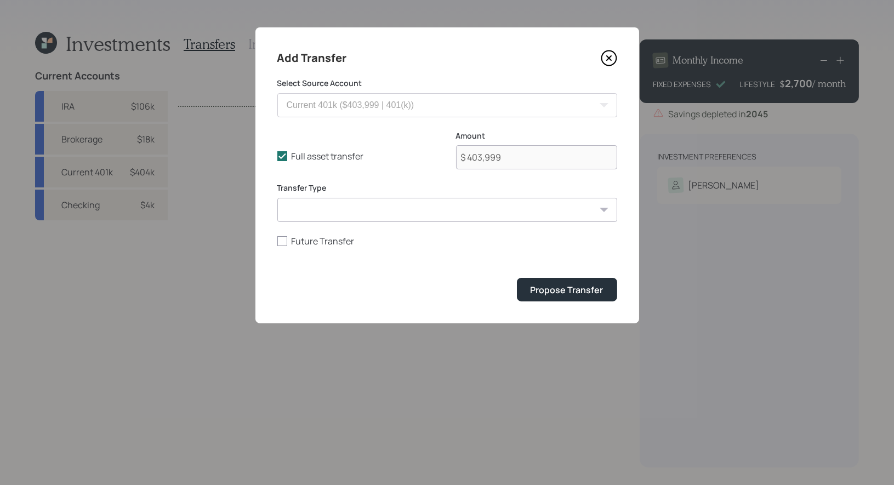
click at [339, 209] on select "ACAT Transfer Non ACAT Transfer Capitalize Rollover Rollover Deposit" at bounding box center [447, 210] width 340 height 24
select select "rollover"
click at [282, 155] on icon at bounding box center [282, 156] width 10 height 10
click at [277, 156] on input "Full asset transfer" at bounding box center [277, 156] width 1 height 1
checkbox input "false"
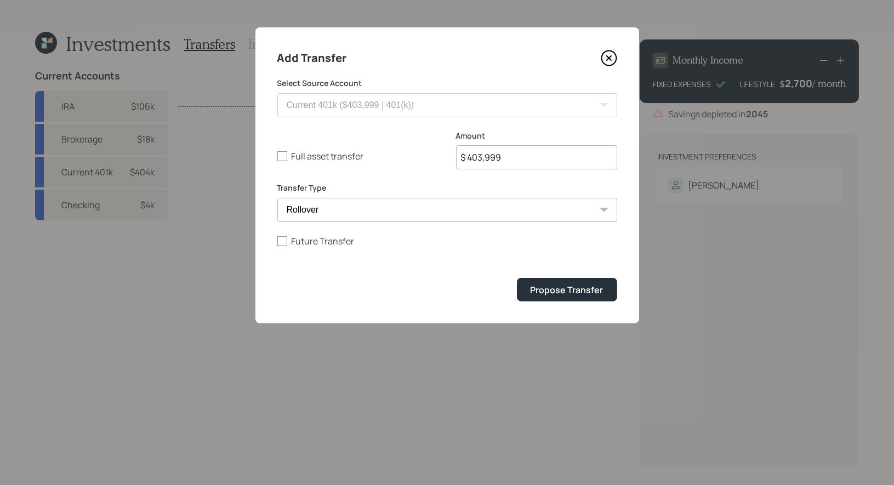
click at [558, 164] on input "$ 403,999" at bounding box center [536, 157] width 161 height 24
type input "$ 200,000"
click at [547, 289] on div "Propose Transfer" at bounding box center [567, 290] width 73 height 12
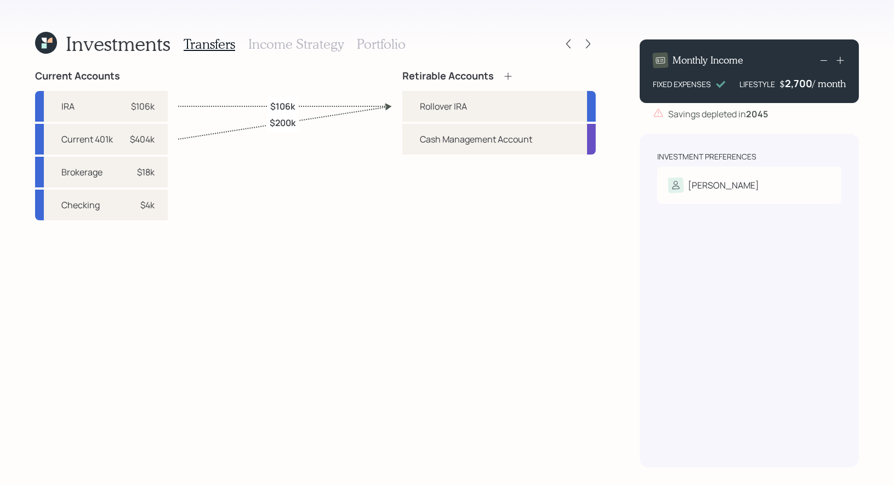
click at [510, 75] on icon at bounding box center [508, 76] width 11 height 11
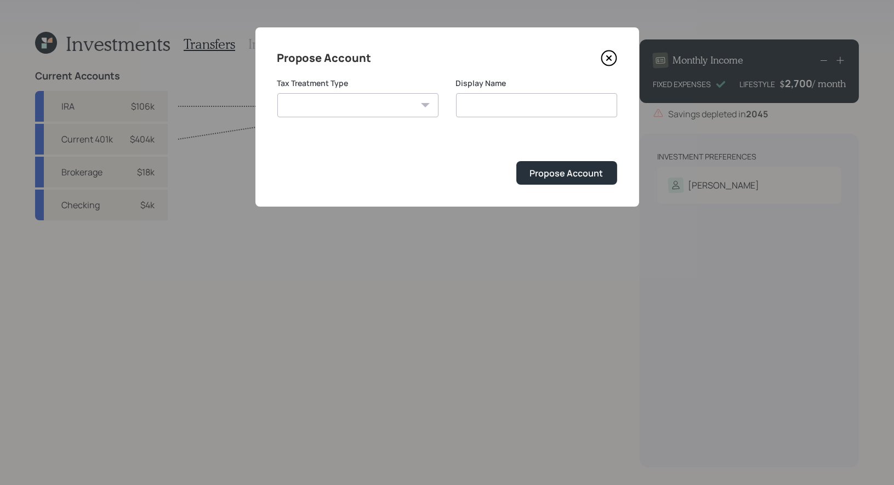
click at [374, 110] on select "Roth Taxable Traditional" at bounding box center [357, 105] width 161 height 24
select select "taxable"
click at [527, 109] on input "Taxable" at bounding box center [536, 105] width 161 height 24
type input "Brokerage"
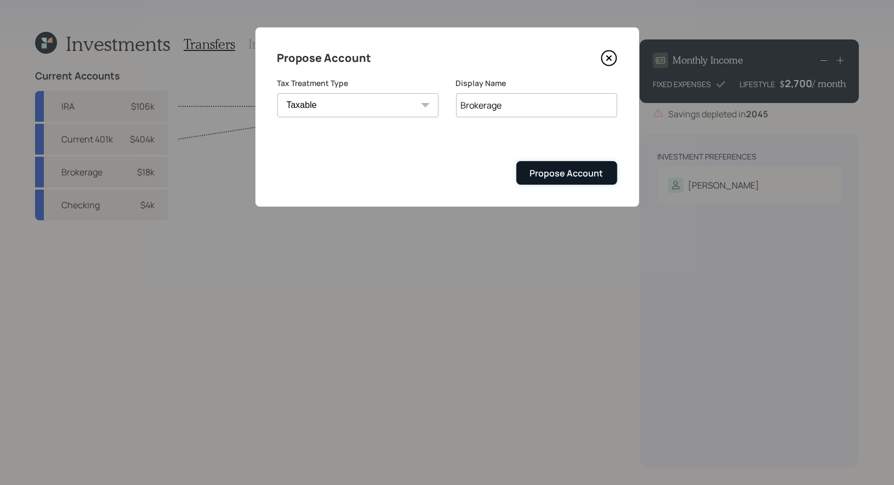
click at [557, 170] on div "Propose Account" at bounding box center [566, 173] width 73 height 12
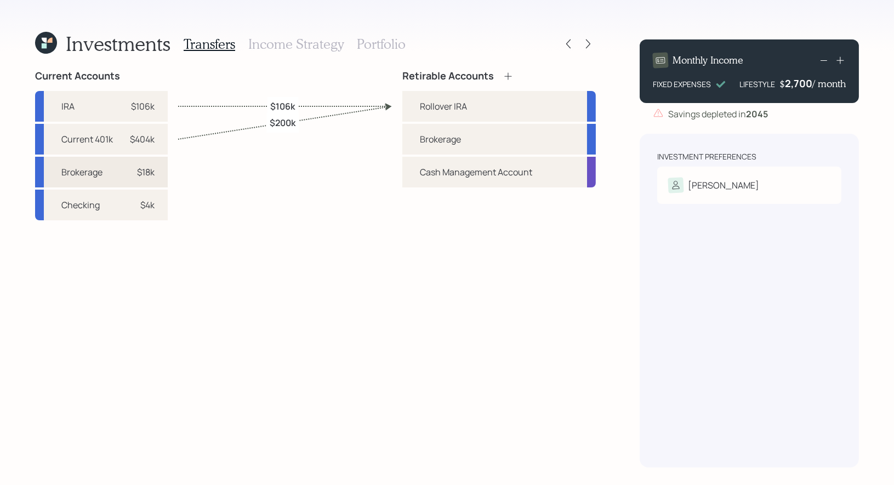
click at [101, 172] on div "Brokerage" at bounding box center [81, 172] width 41 height 13
click at [415, 134] on div "Brokerage" at bounding box center [499, 139] width 194 height 31
select select "dabdb6eb-925c-4f61-b9c0-96cf0625a63e"
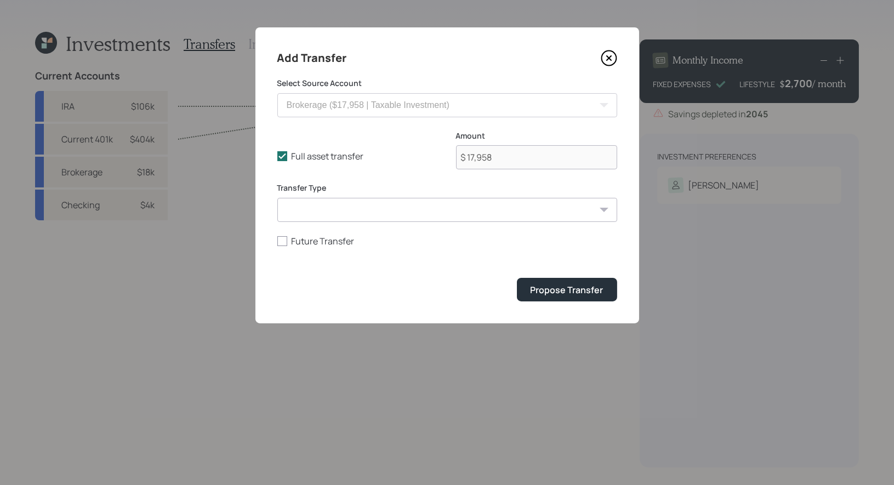
click at [345, 210] on select "ACAT Transfer Non ACAT Transfer Capitalize Rollover Rollover Deposit" at bounding box center [447, 210] width 340 height 24
select select "acat_transfer"
click at [556, 289] on div "Propose Transfer" at bounding box center [567, 290] width 73 height 12
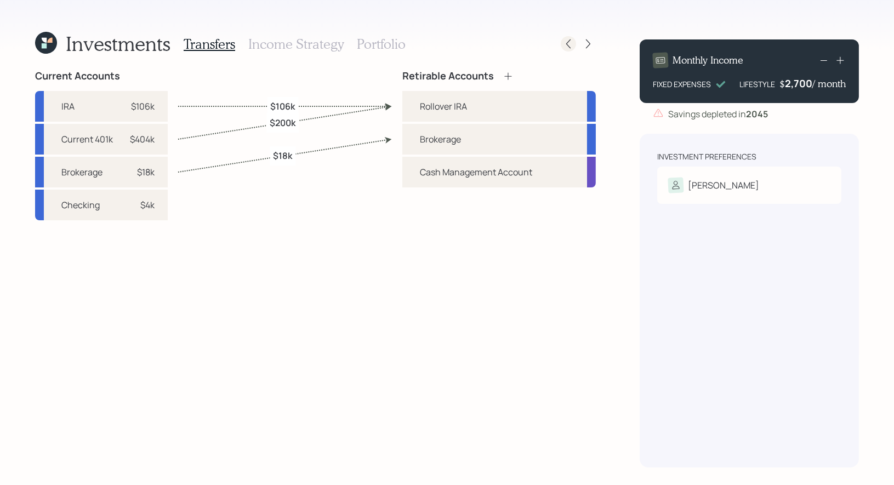
click at [569, 44] on icon at bounding box center [568, 43] width 11 height 11
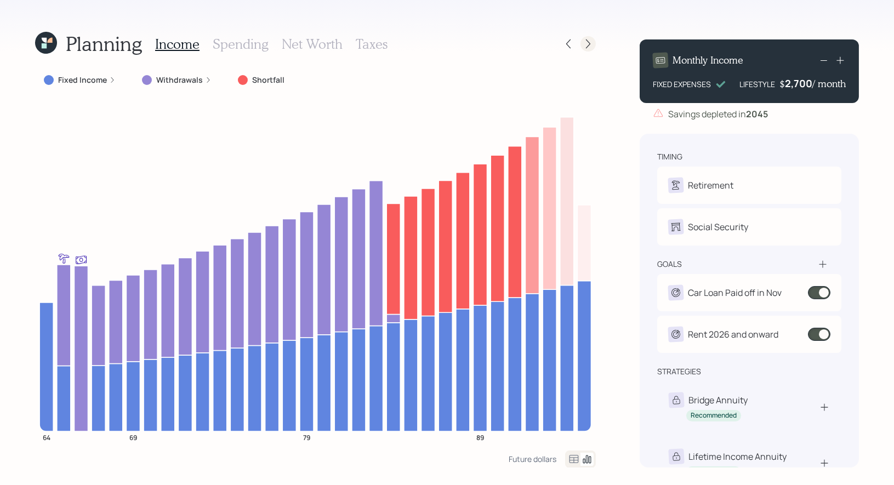
click at [591, 37] on div at bounding box center [588, 43] width 15 height 15
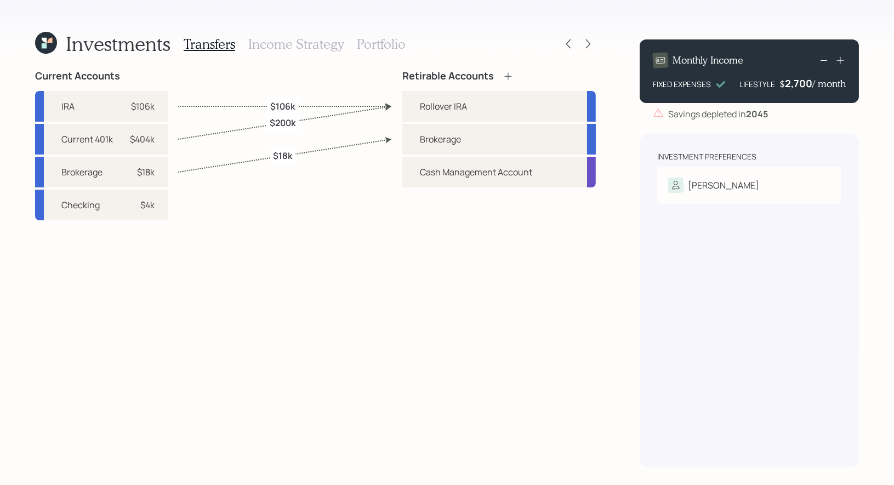
click at [298, 41] on h3 "Income Strategy" at bounding box center [295, 44] width 95 height 16
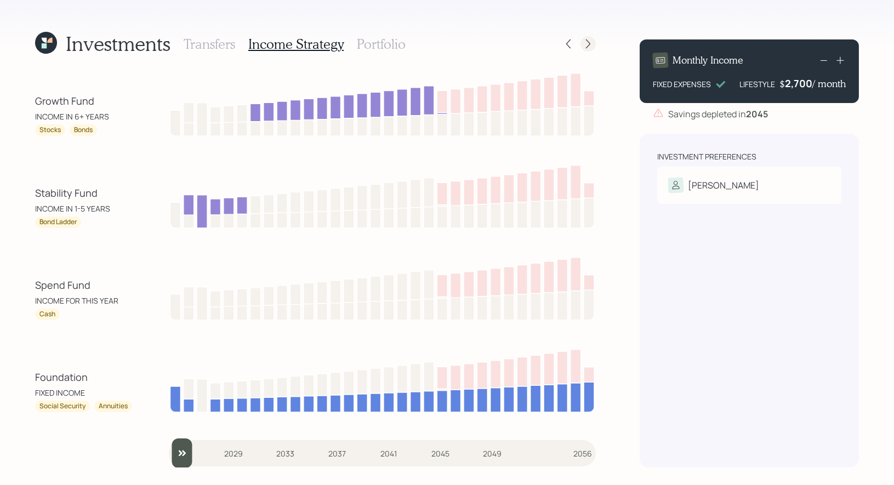
click at [591, 44] on icon at bounding box center [588, 43] width 11 height 11
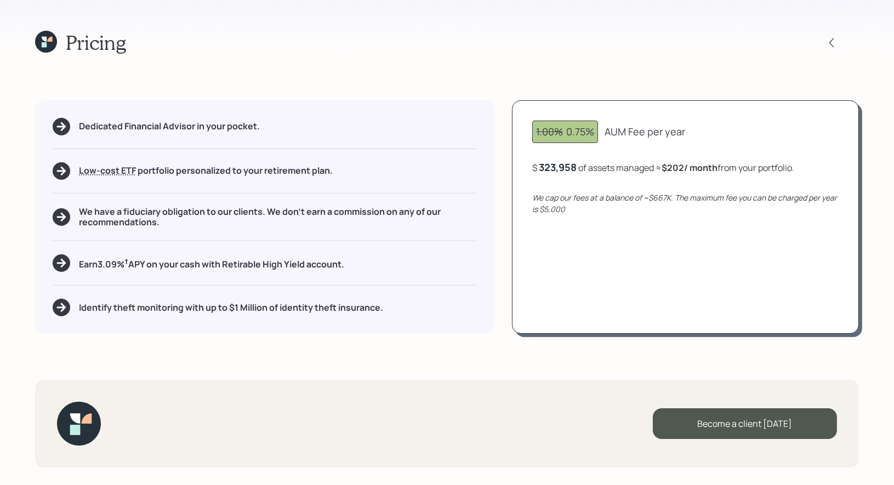
click at [684, 186] on div "1.00% 0.75% AUM Fee per year $ 323,958 of assets managed ≈ $202 / month from yo…" at bounding box center [685, 217] width 347 height 234
click at [836, 43] on icon at bounding box center [831, 42] width 11 height 11
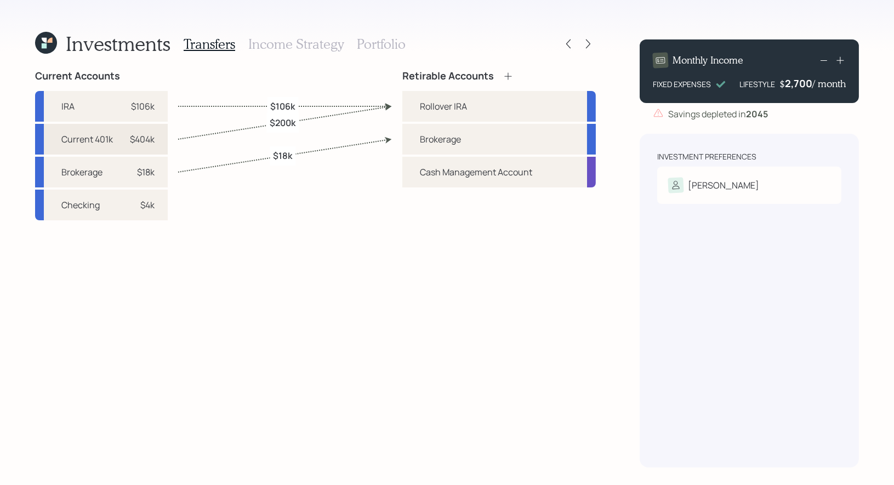
click at [122, 138] on div "$404k" at bounding box center [138, 139] width 33 height 13
click at [248, 132] on div "Current Accounts IRA $106k Current 401k $404k Brokerage $18k Checking $4k Retir…" at bounding box center [315, 269] width 561 height 398
click at [415, 101] on div "Rollover IRA" at bounding box center [499, 106] width 194 height 31
select select "traditional"
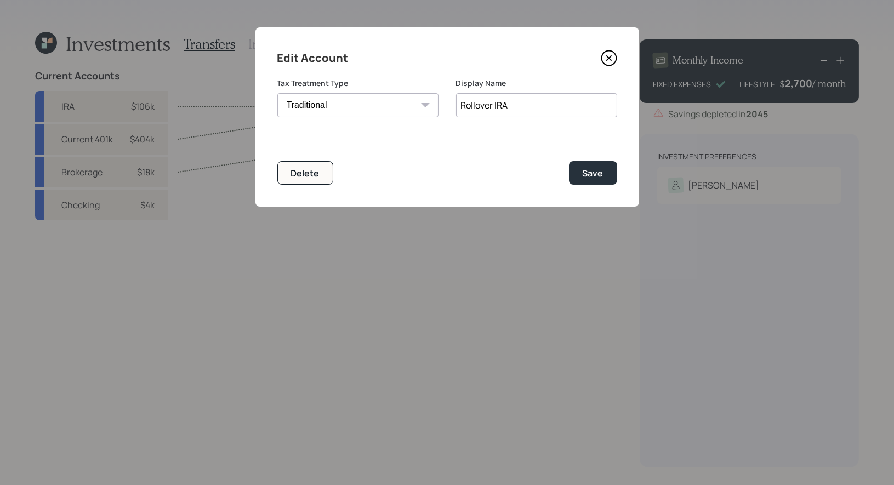
click at [610, 56] on icon at bounding box center [608, 58] width 4 height 4
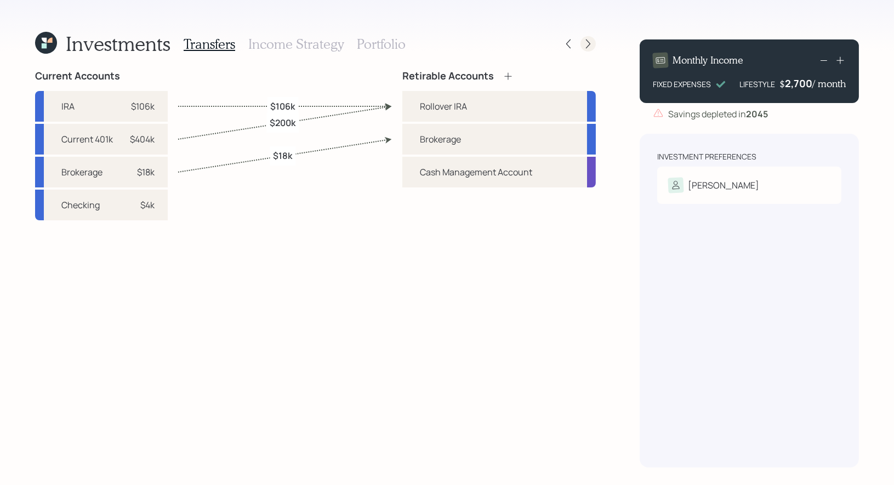
click at [586, 46] on icon at bounding box center [588, 43] width 11 height 11
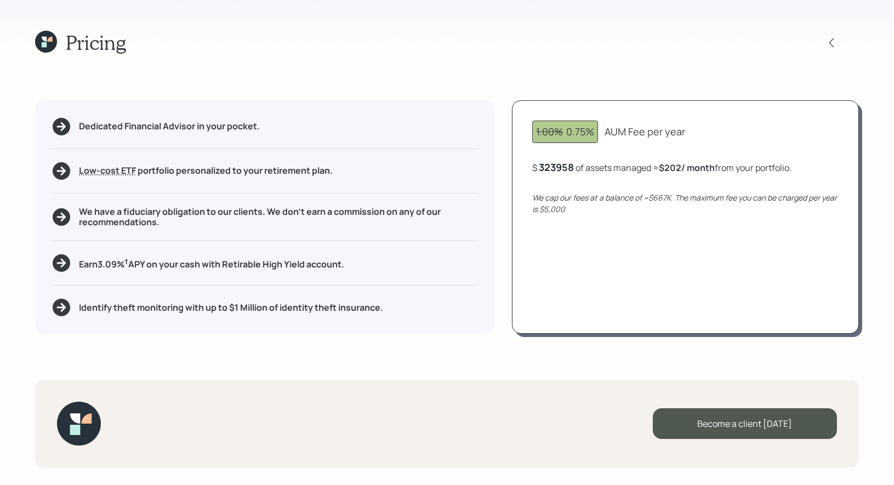
click at [566, 168] on div "323958" at bounding box center [556, 167] width 35 height 13
click at [585, 266] on div "1.00% 0.75% AUM Fee per year $ 118,000 of assets managed ≈ $74 / month from you…" at bounding box center [685, 217] width 347 height 234
click at [47, 42] on icon at bounding box center [46, 42] width 22 height 22
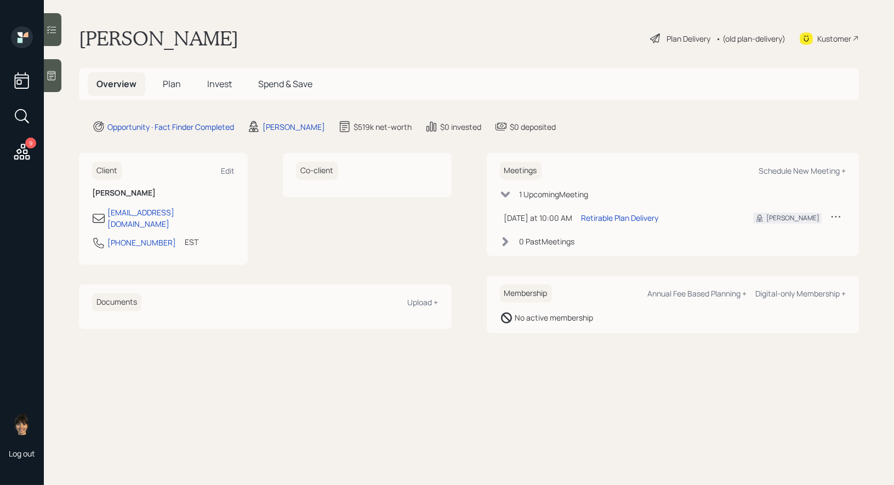
click at [177, 82] on span "Plan" at bounding box center [172, 84] width 18 height 12
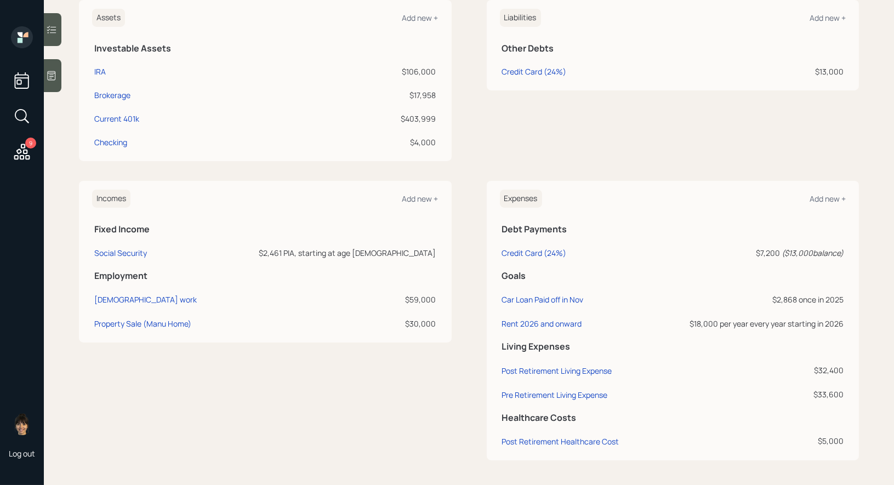
scroll to position [282, 0]
click at [119, 251] on div "Social Security" at bounding box center [120, 252] width 53 height 10
select select "12"
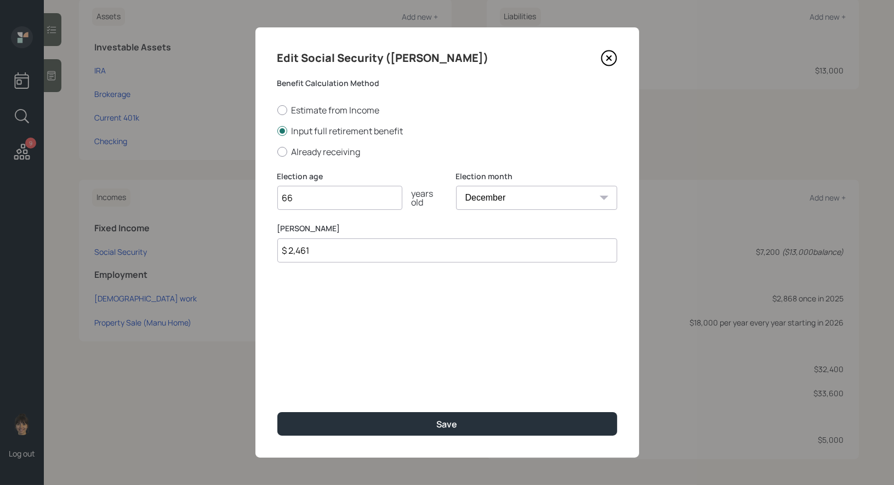
click at [606, 60] on icon at bounding box center [609, 58] width 16 height 16
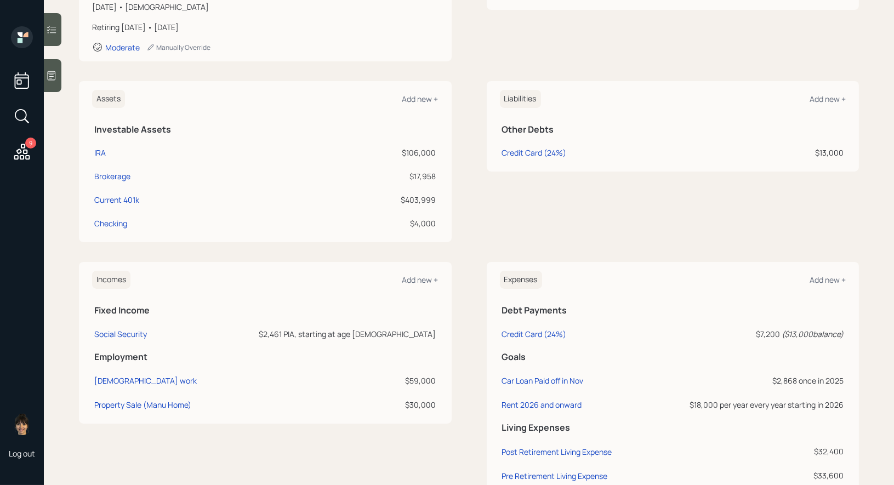
scroll to position [282, 0]
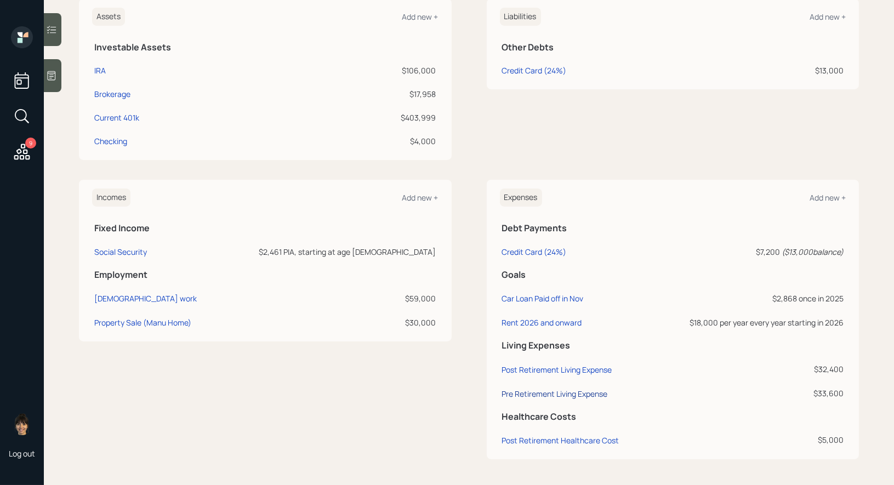
click at [592, 392] on div "Pre Retirement Living Expense" at bounding box center [555, 394] width 106 height 10
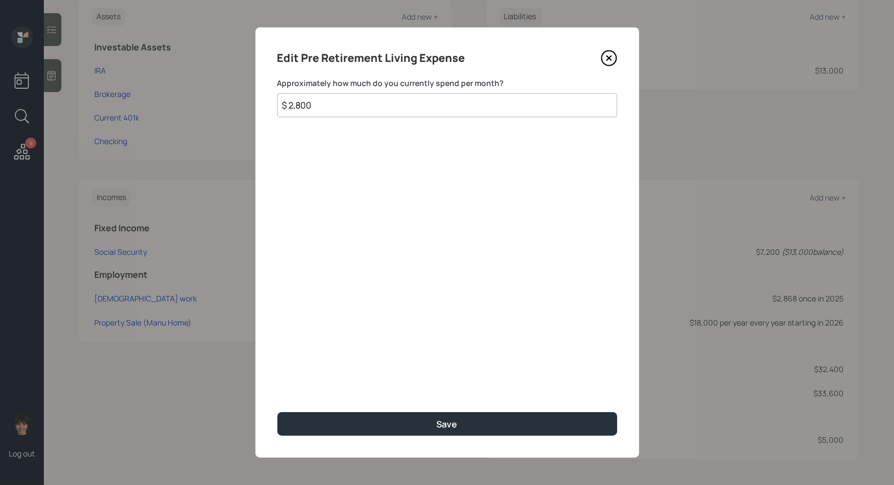
click at [610, 52] on icon at bounding box center [609, 58] width 16 height 16
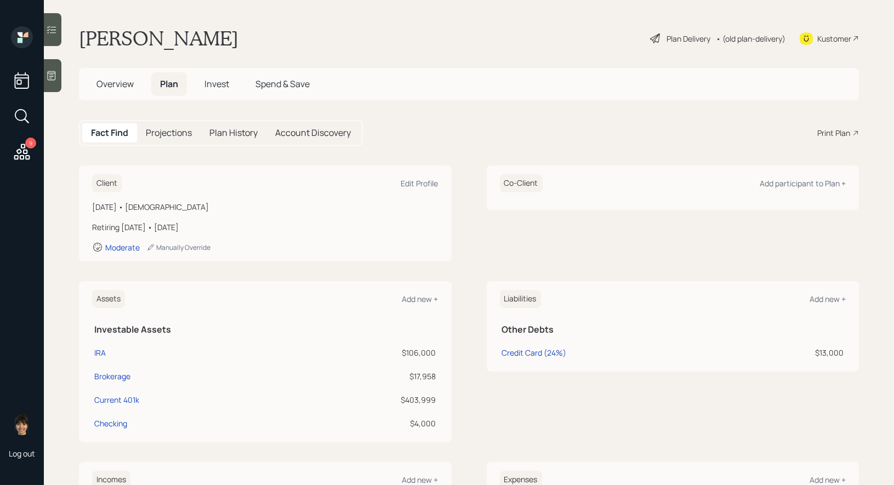
click at [836, 133] on div "Print Plan" at bounding box center [834, 133] width 33 height 12
